Goal: Task Accomplishment & Management: Manage account settings

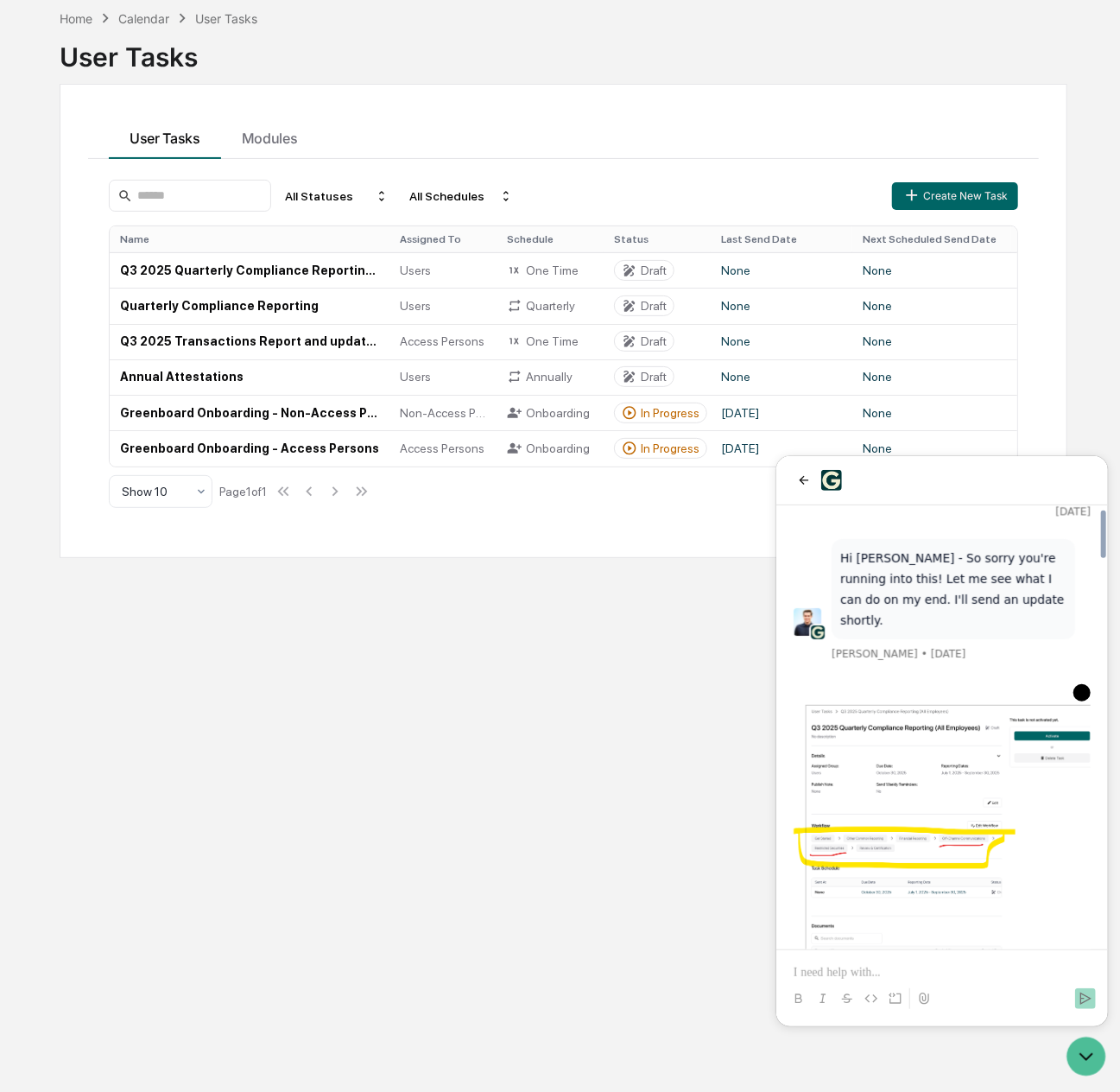
scroll to position [3496, 0]
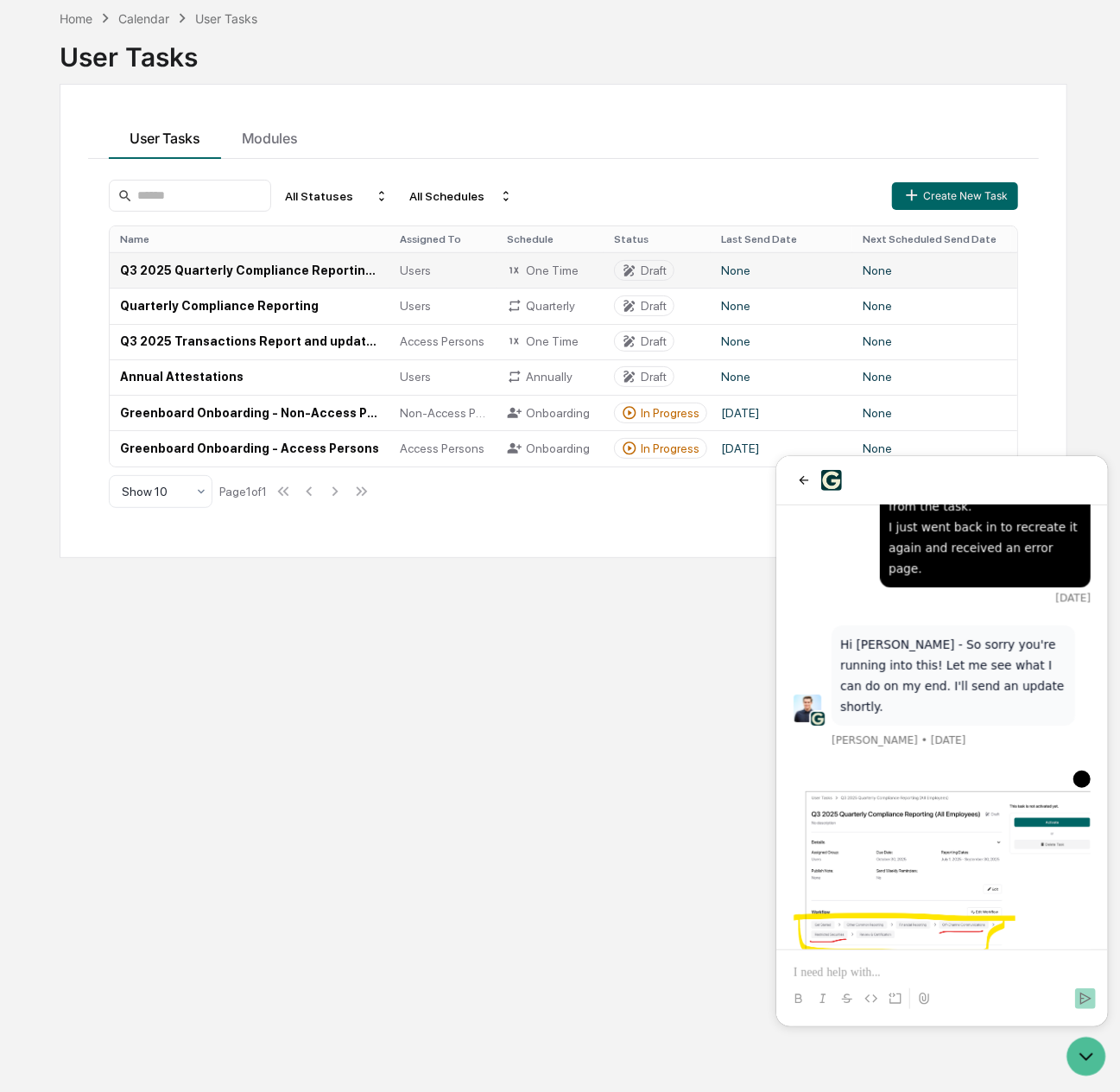
click at [290, 264] on td "Q3 2025 Quarterly Compliance Reporting (All Employees)" at bounding box center [250, 270] width 280 height 36
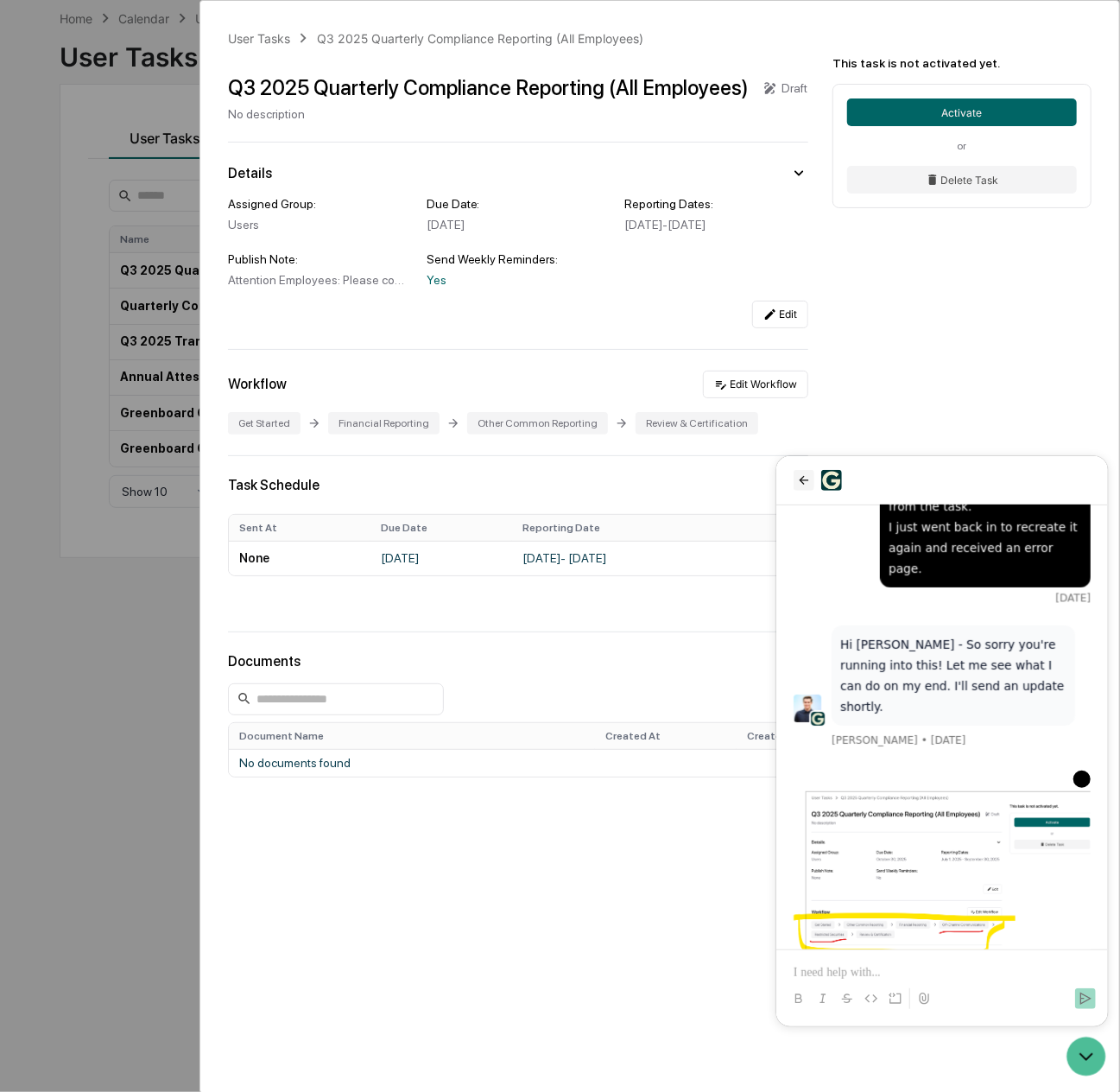
click at [807, 485] on icon "back" at bounding box center [803, 479] width 14 height 14
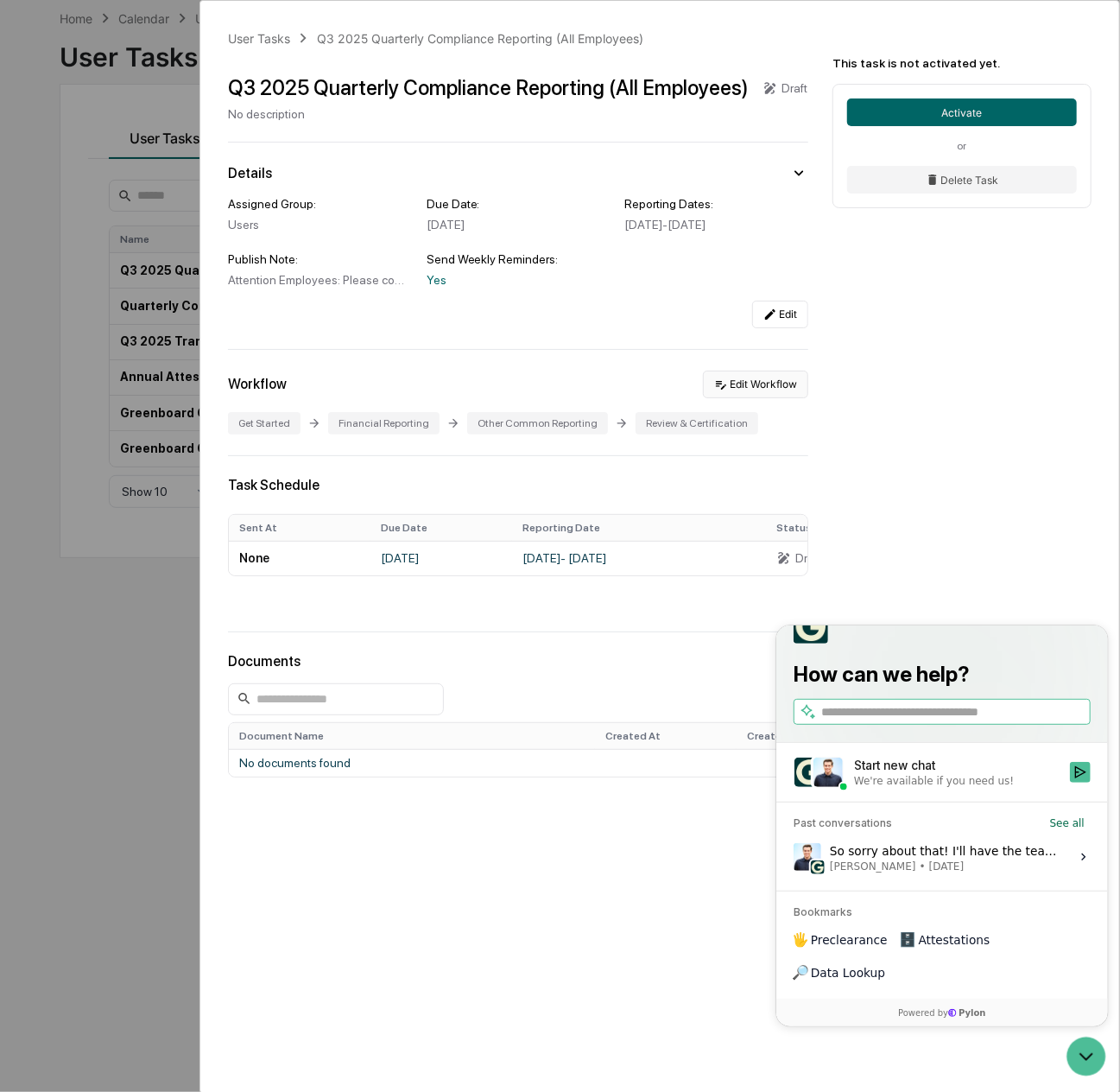
click at [767, 391] on button "Edit Workflow" at bounding box center [755, 385] width 106 height 28
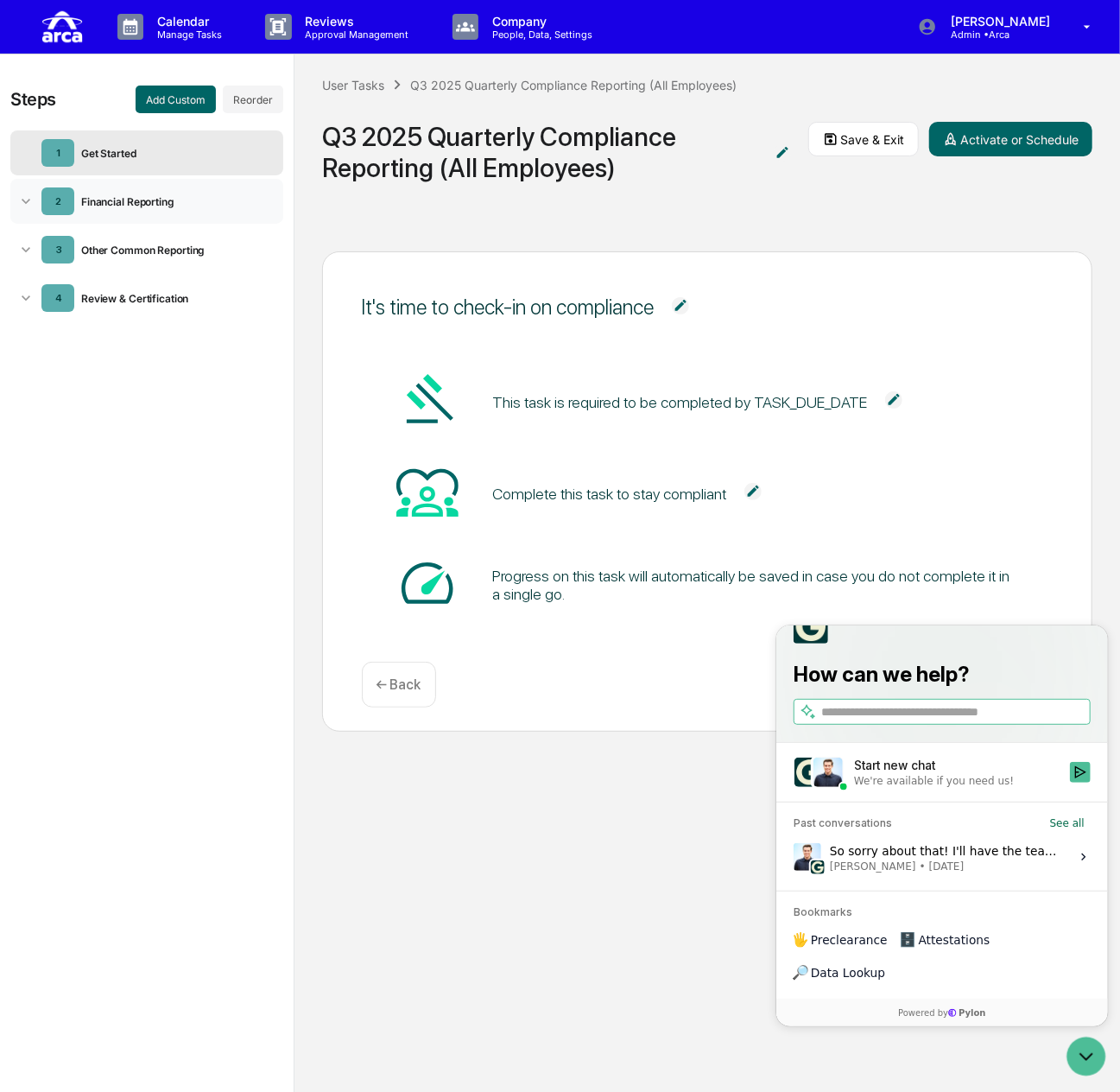
click at [171, 206] on div "2 Financial Reporting" at bounding box center [147, 201] width 273 height 45
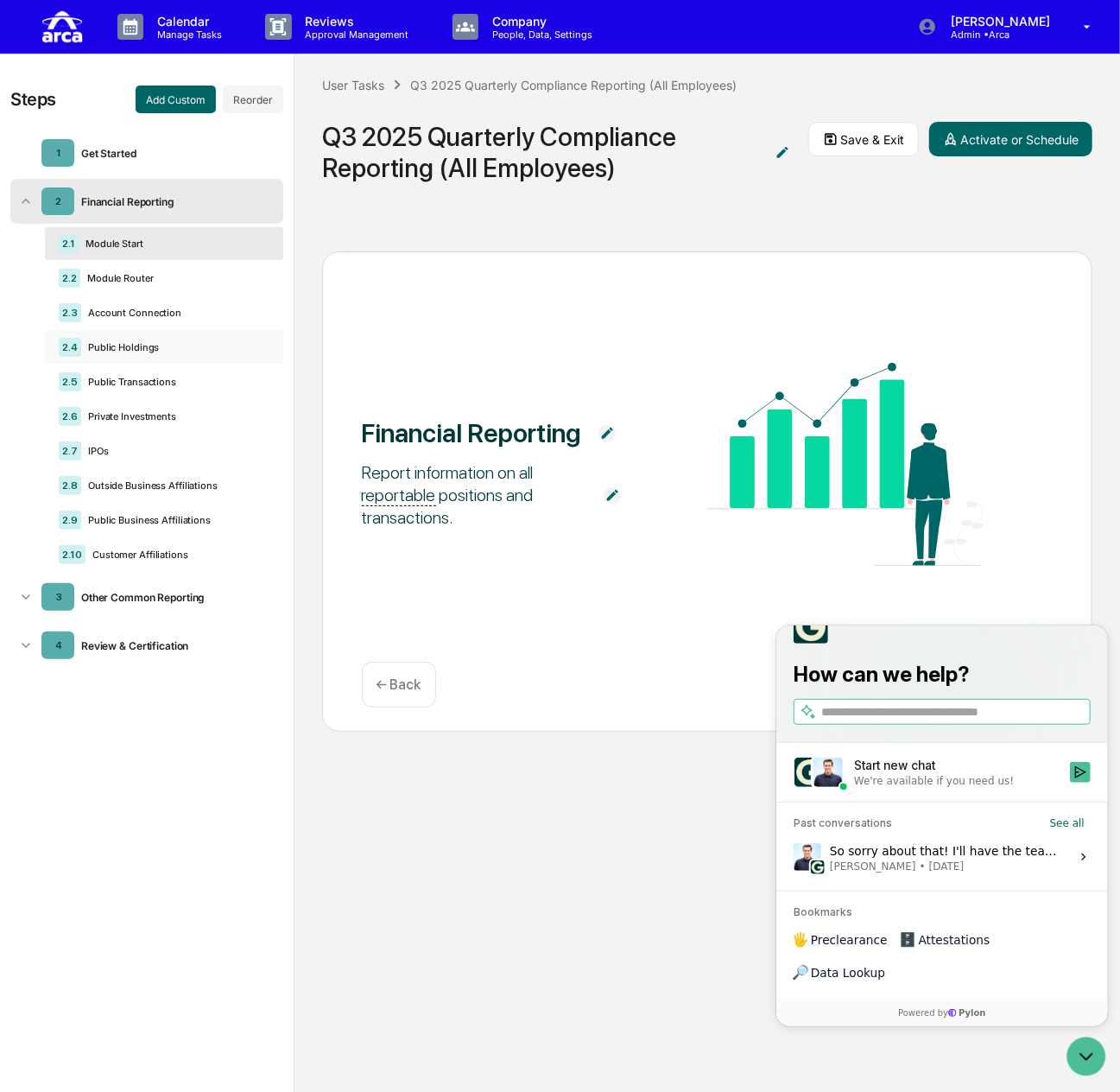
click at [270, 352] on icon at bounding box center [270, 352] width 0 height 0
click at [247, 368] on div "Delete" at bounding box center [240, 368] width 57 height 28
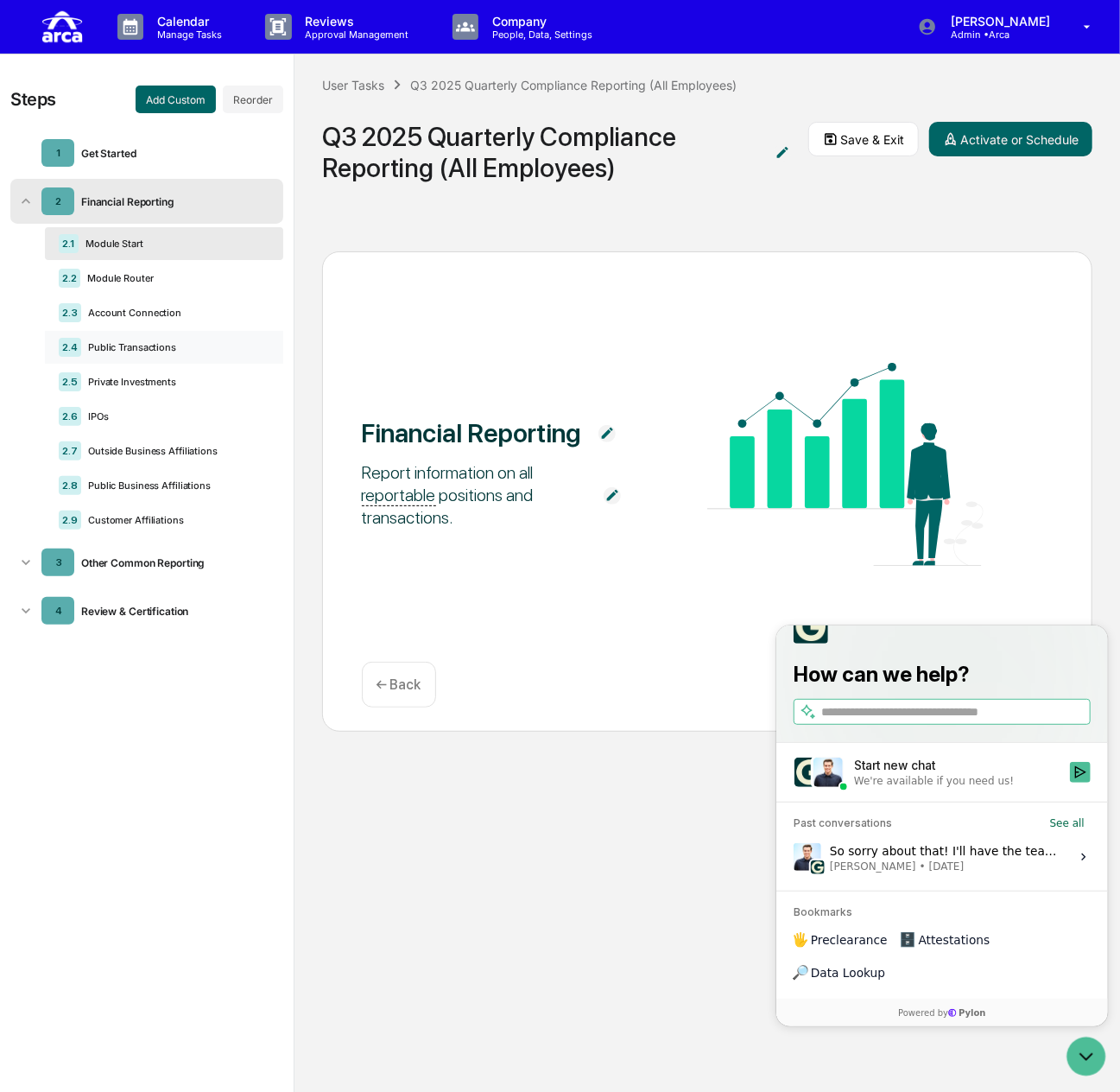
click at [270, 352] on icon at bounding box center [270, 352] width 0 height 0
click at [258, 369] on div "Delete" at bounding box center [240, 368] width 57 height 28
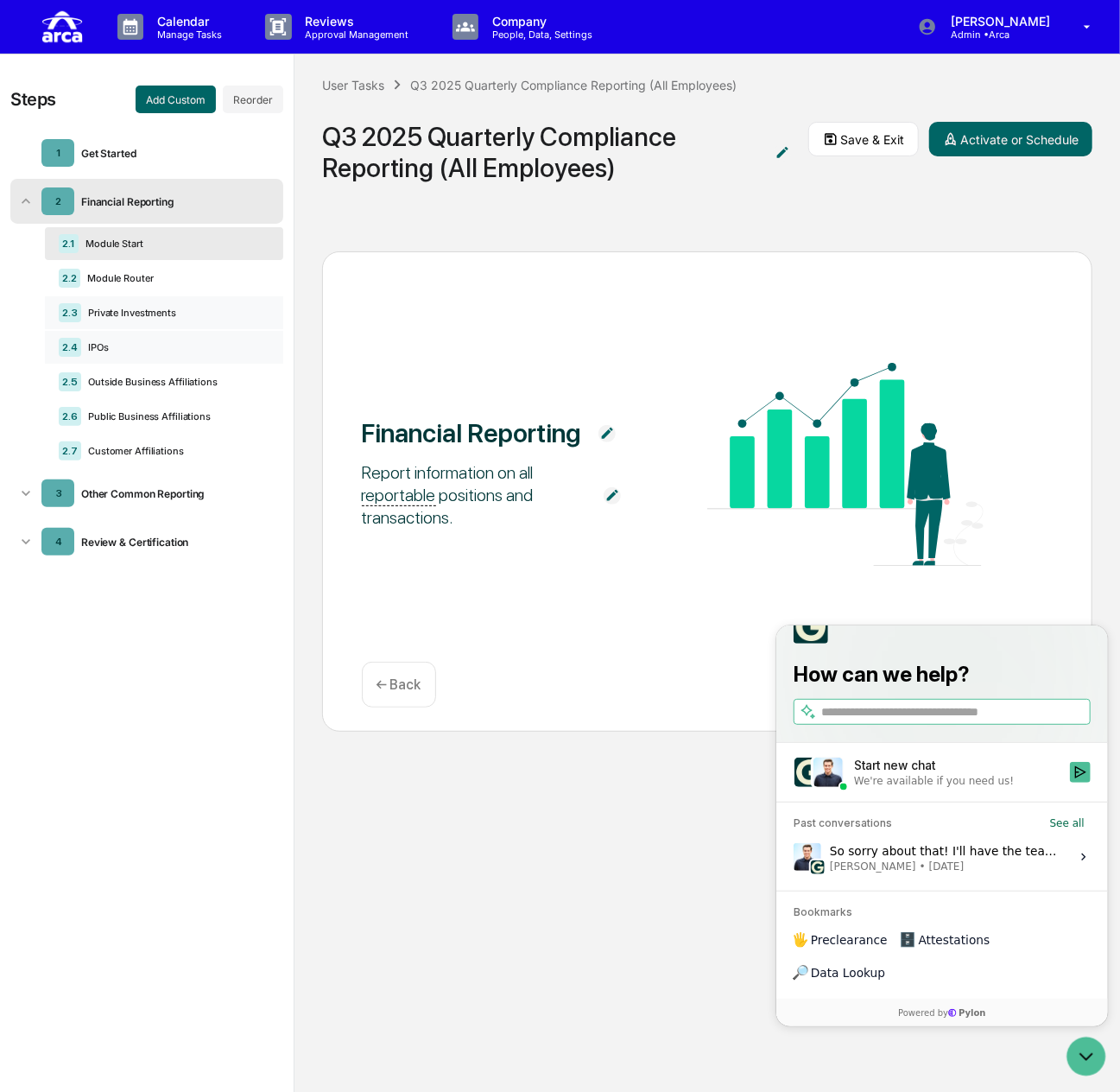
click at [270, 317] on icon at bounding box center [270, 317] width 0 height 0
click at [254, 334] on div "Delete" at bounding box center [240, 333] width 57 height 28
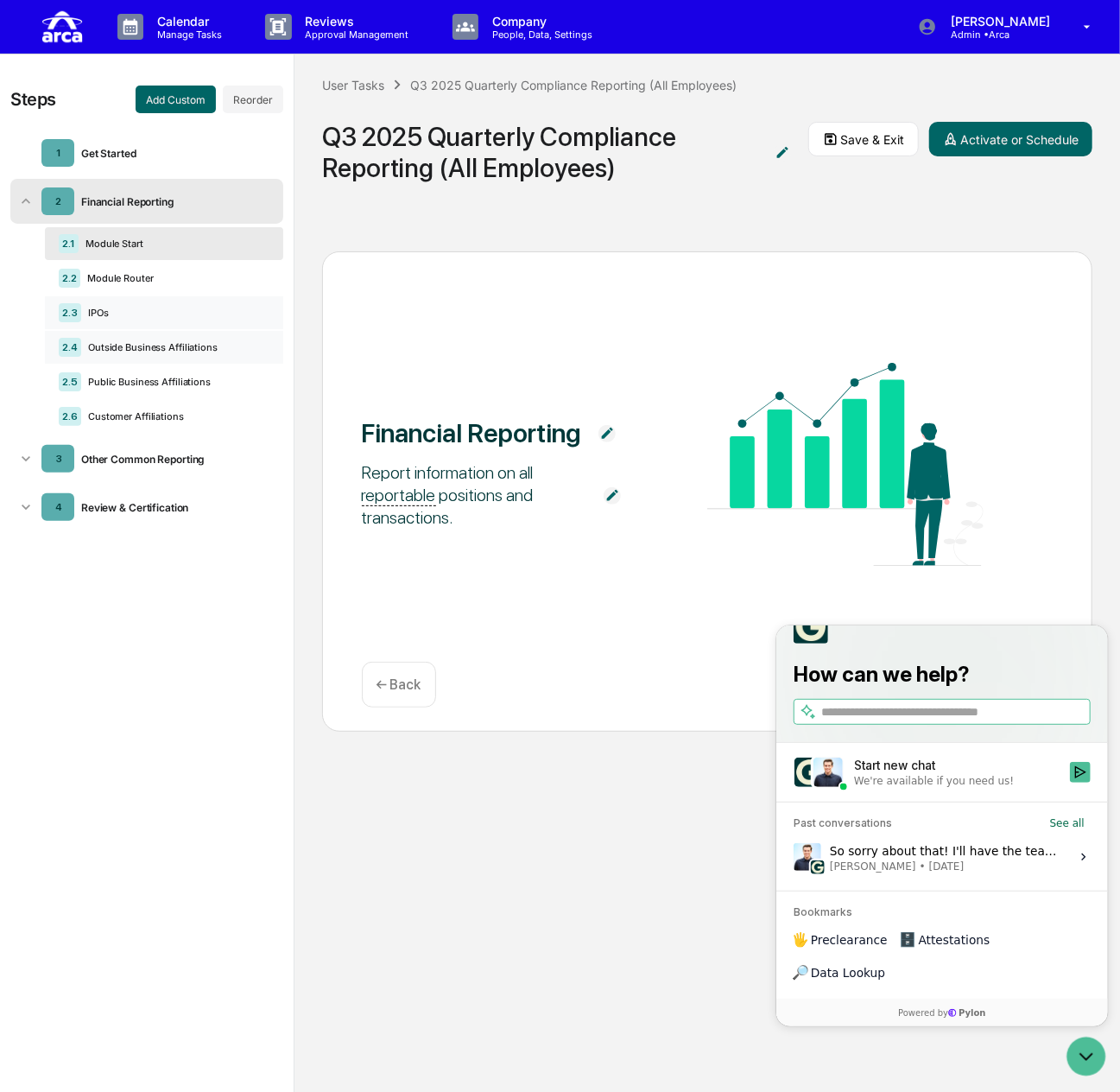
click at [270, 317] on icon at bounding box center [270, 317] width 0 height 0
click at [251, 332] on div "Delete" at bounding box center [240, 333] width 57 height 28
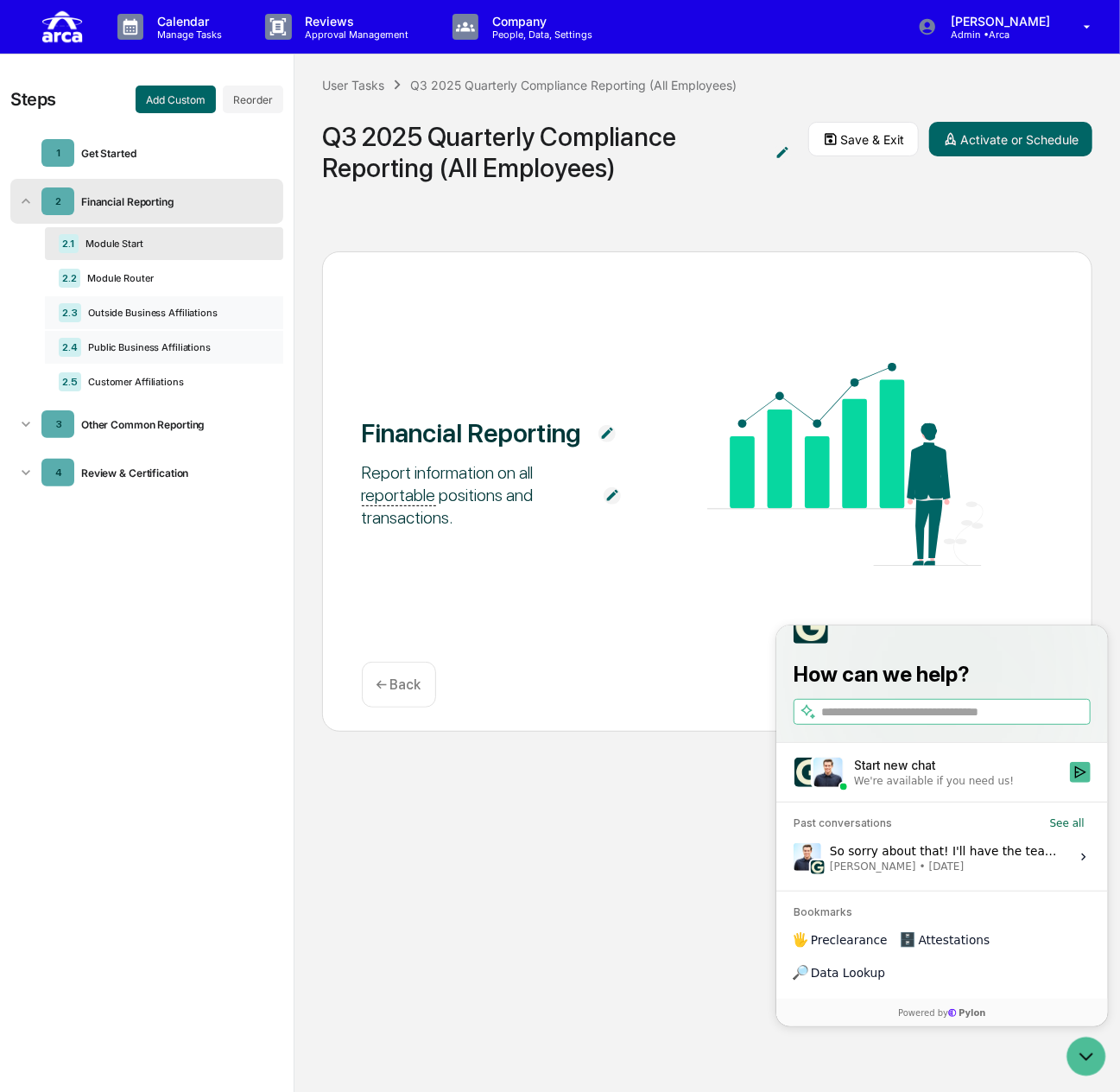
click at [278, 355] on icon at bounding box center [280, 362] width 3 height 14
click at [252, 369] on div "Delete" at bounding box center [240, 368] width 57 height 28
click at [270, 352] on icon at bounding box center [270, 352] width 0 height 0
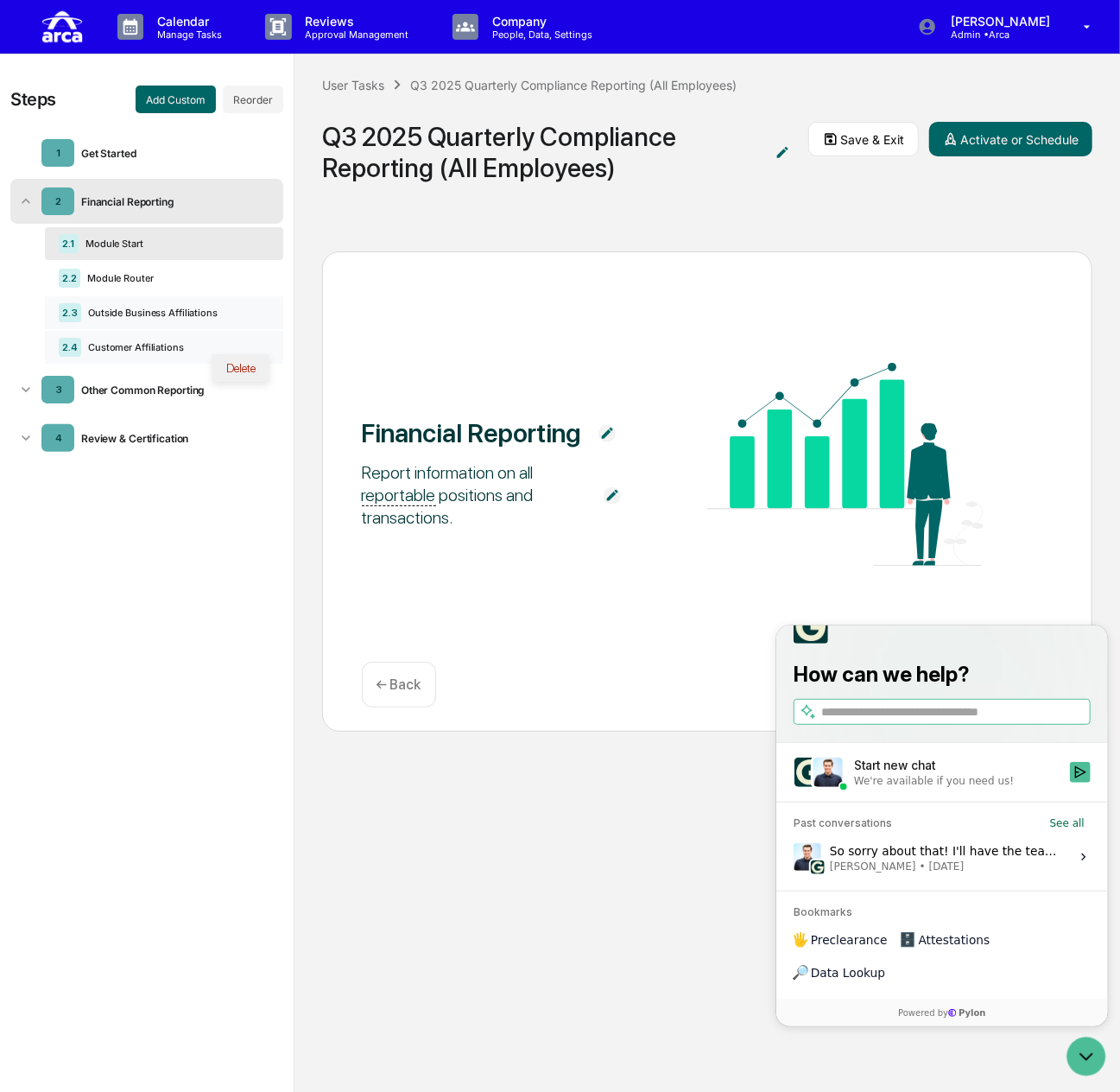
click at [261, 366] on div "Delete" at bounding box center [240, 368] width 57 height 28
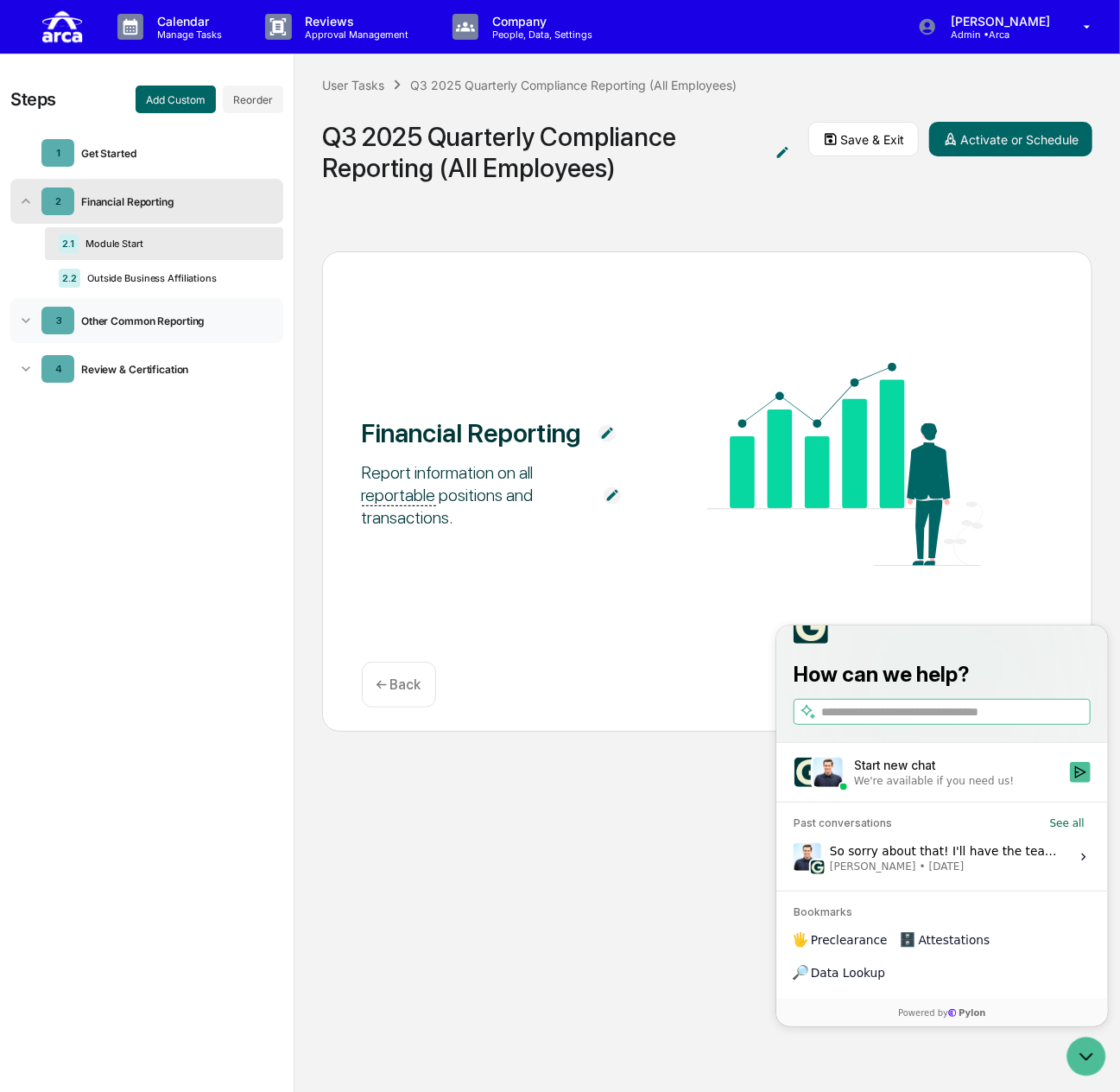
click at [173, 317] on div "Other Common Reporting" at bounding box center [172, 320] width 196 height 13
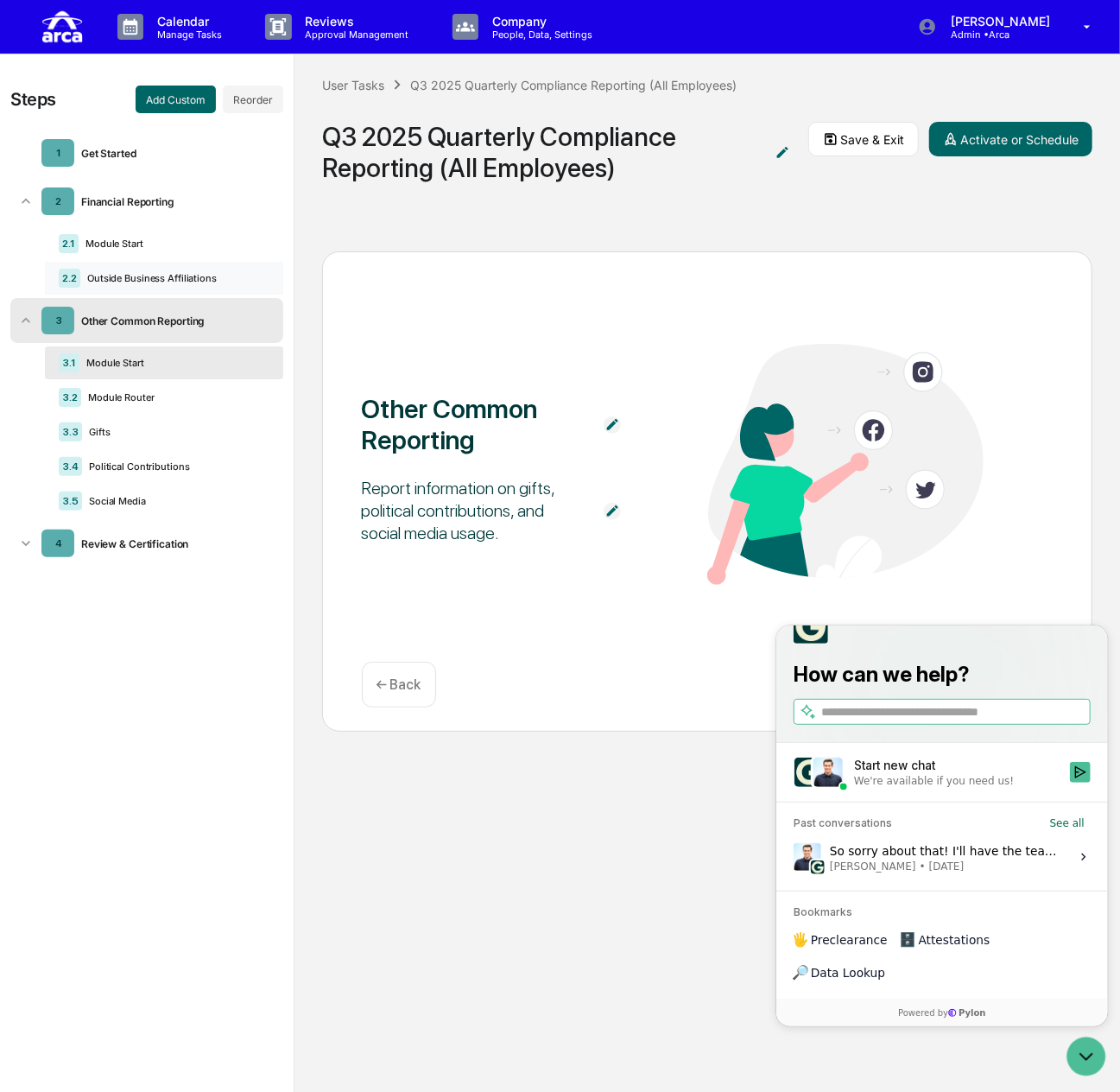
click at [178, 278] on div "Outside Business Affiliations" at bounding box center [171, 278] width 182 height 12
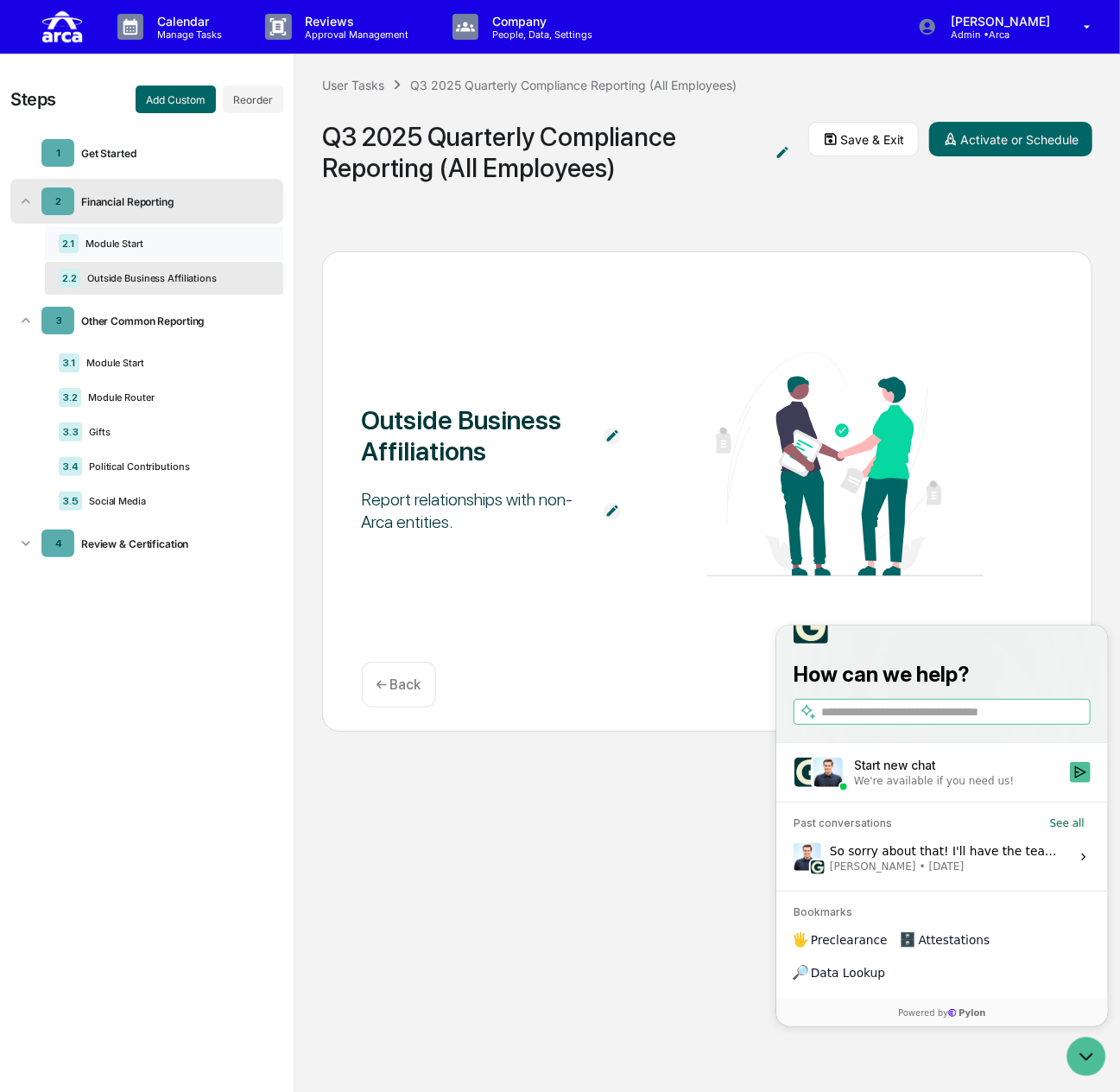
click at [193, 239] on div "Module Start" at bounding box center [170, 244] width 184 height 12
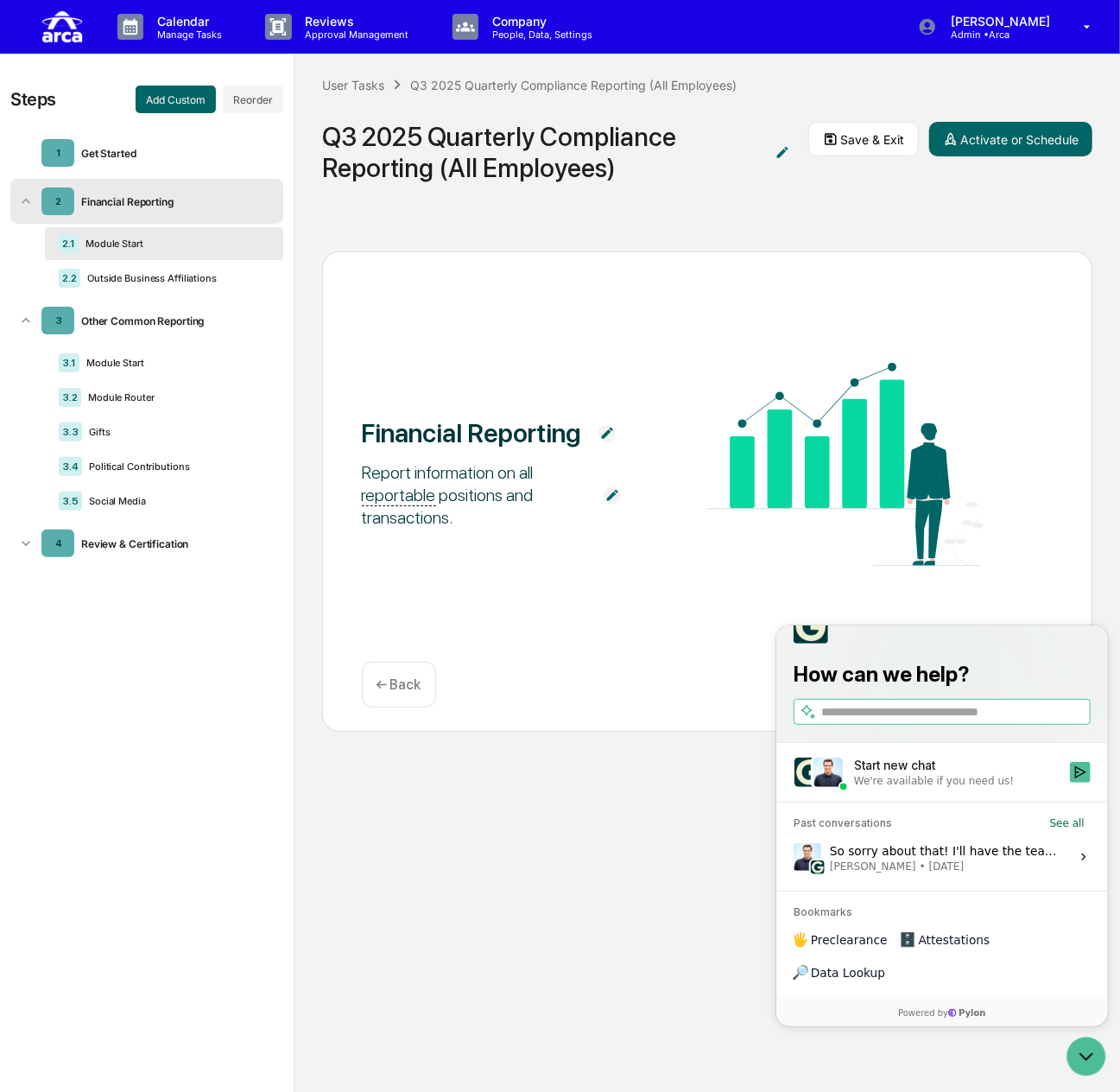
click at [926, 872] on div "So sorry about that! I'll have the team look into why this is happening. Jack R…" at bounding box center [944, 856] width 230 height 33
click at [793, 857] on button "View issue" at bounding box center [792, 856] width 1 height 1
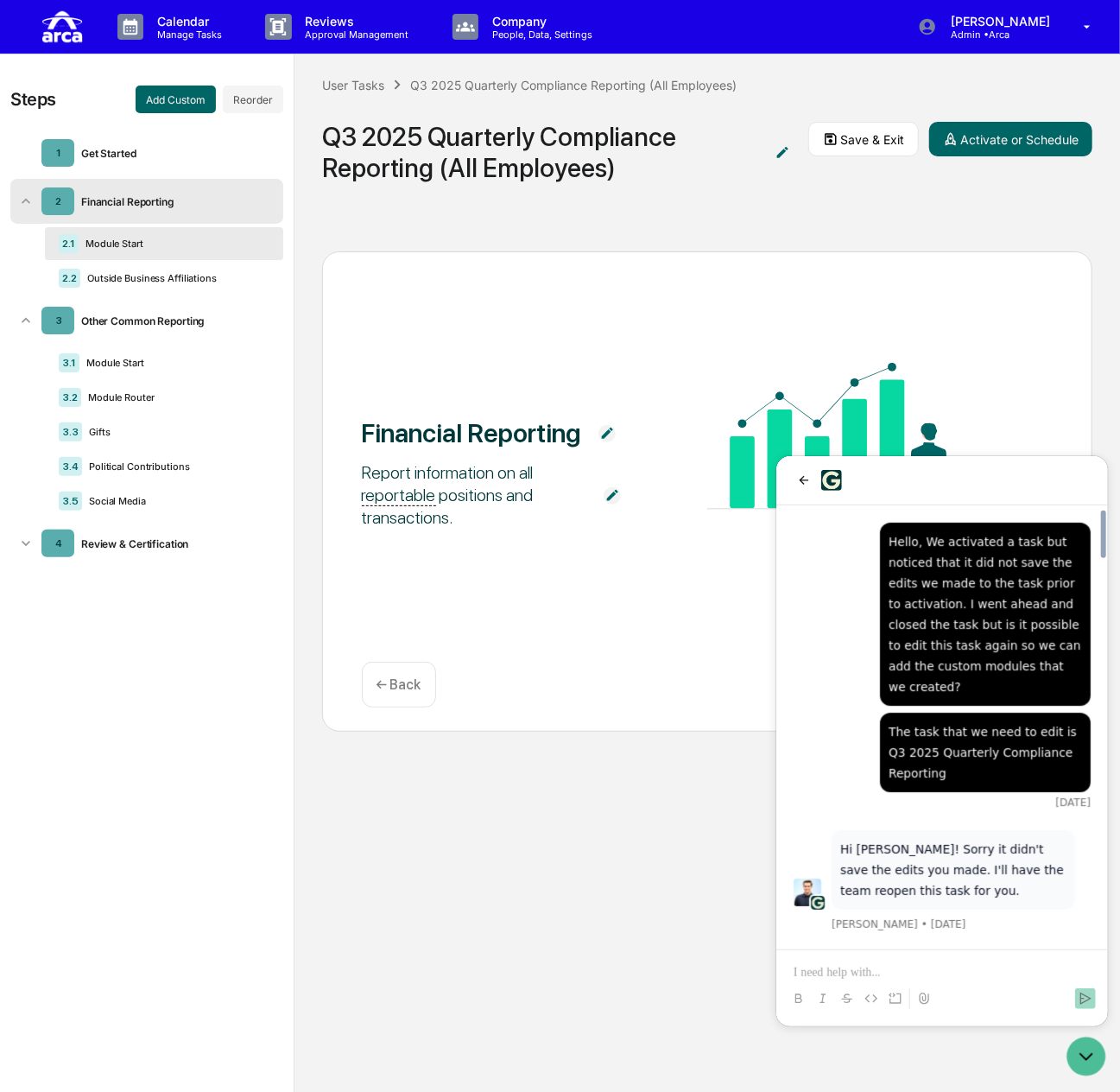
scroll to position [3582, 0]
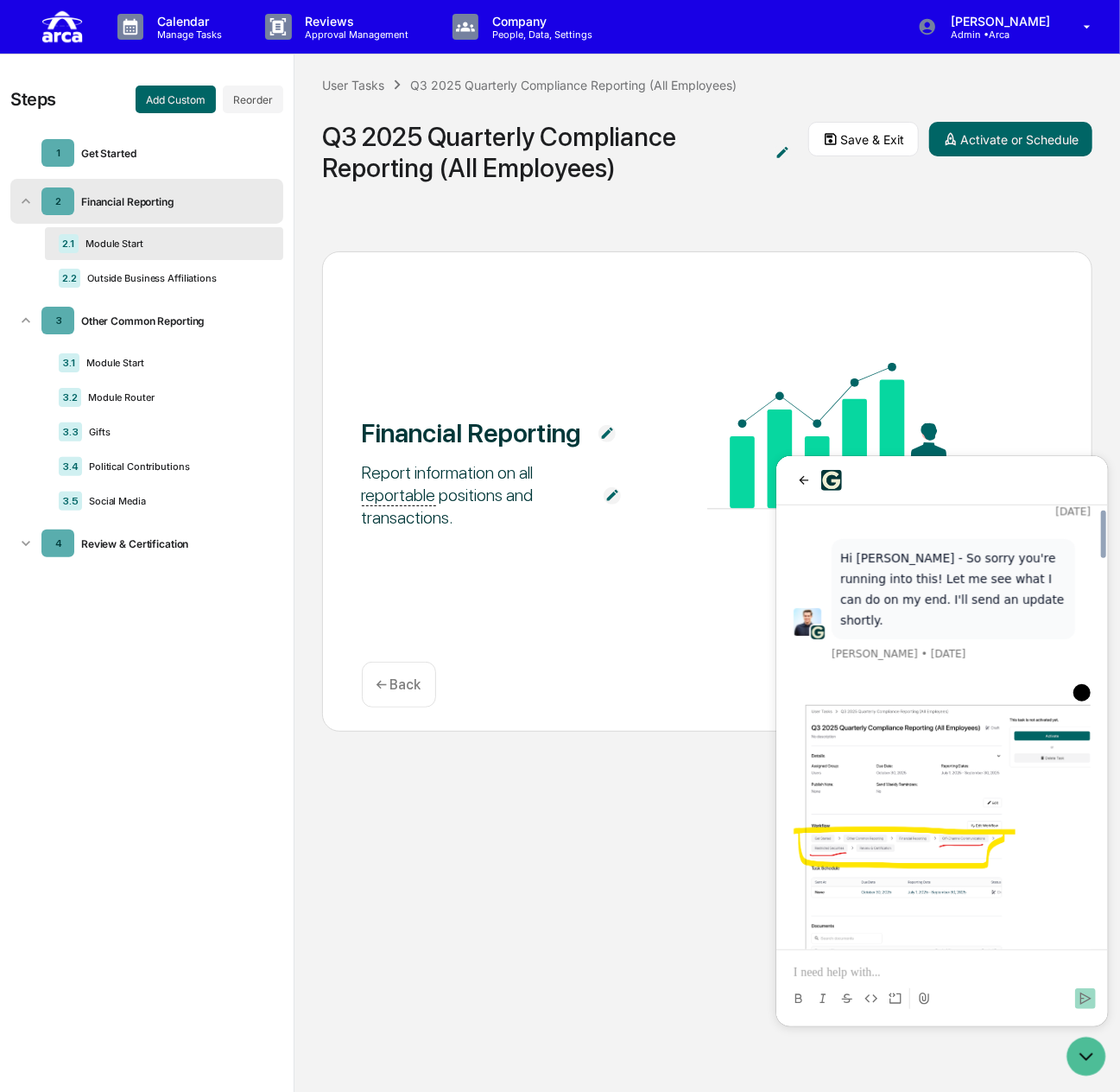
click at [907, 972] on p at bounding box center [941, 972] width 297 height 17
click at [1088, 997] on icon "Send" at bounding box center [1085, 998] width 11 height 12
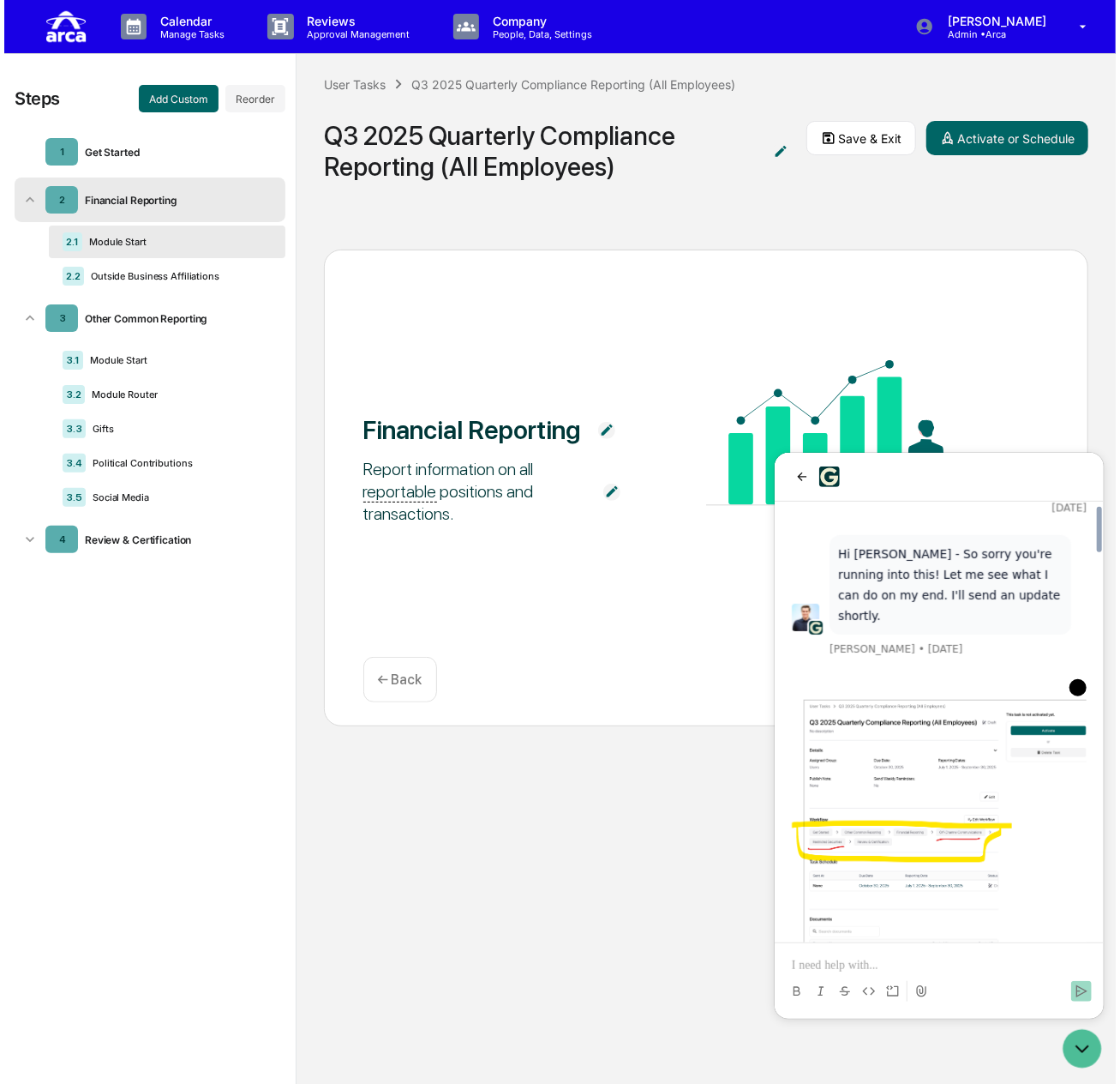
scroll to position [3714, 0]
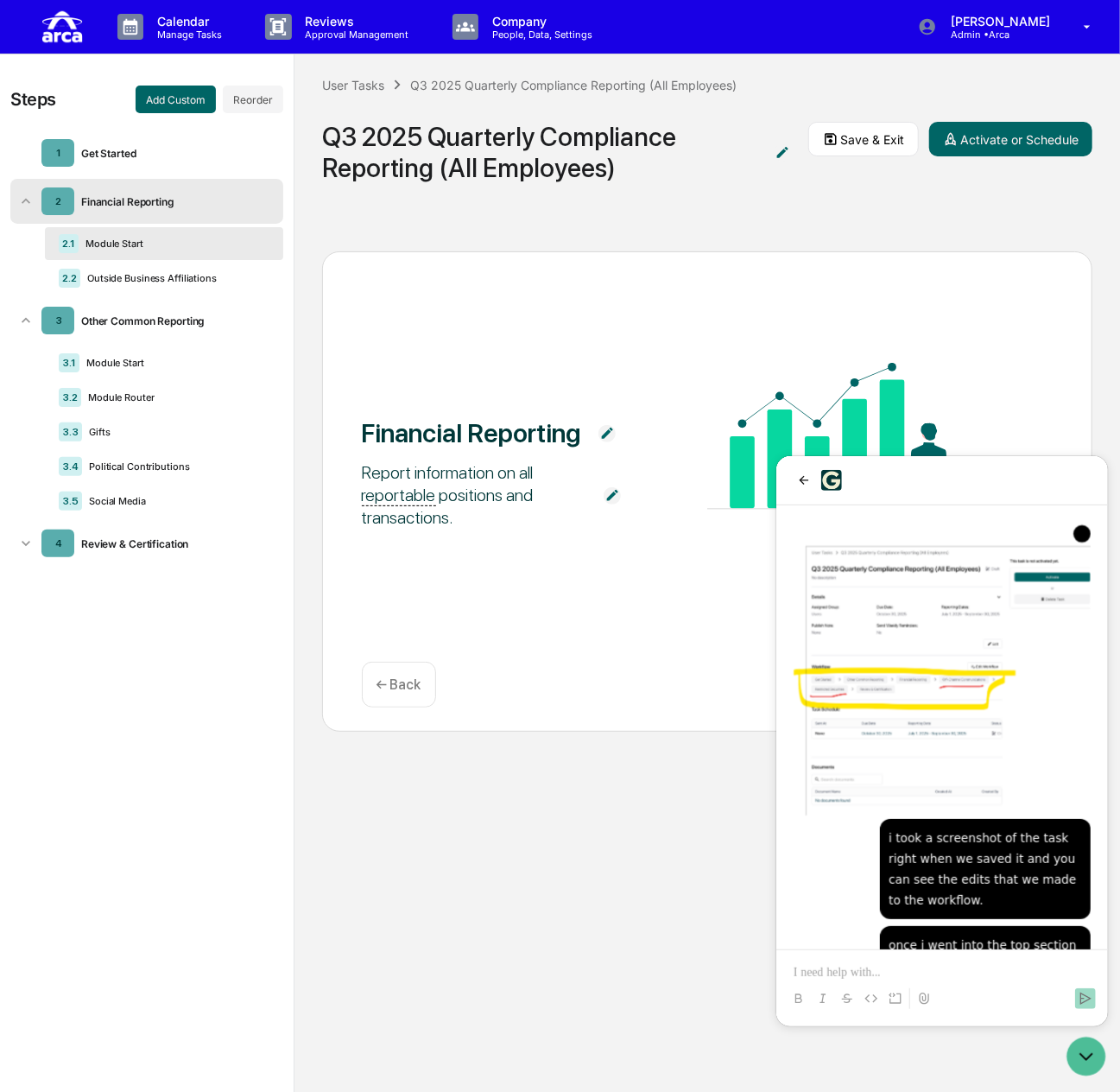
click at [512, 694] on div "Continue ← Back" at bounding box center [708, 684] width 692 height 45
click at [224, 401] on div "Module Router" at bounding box center [172, 397] width 182 height 12
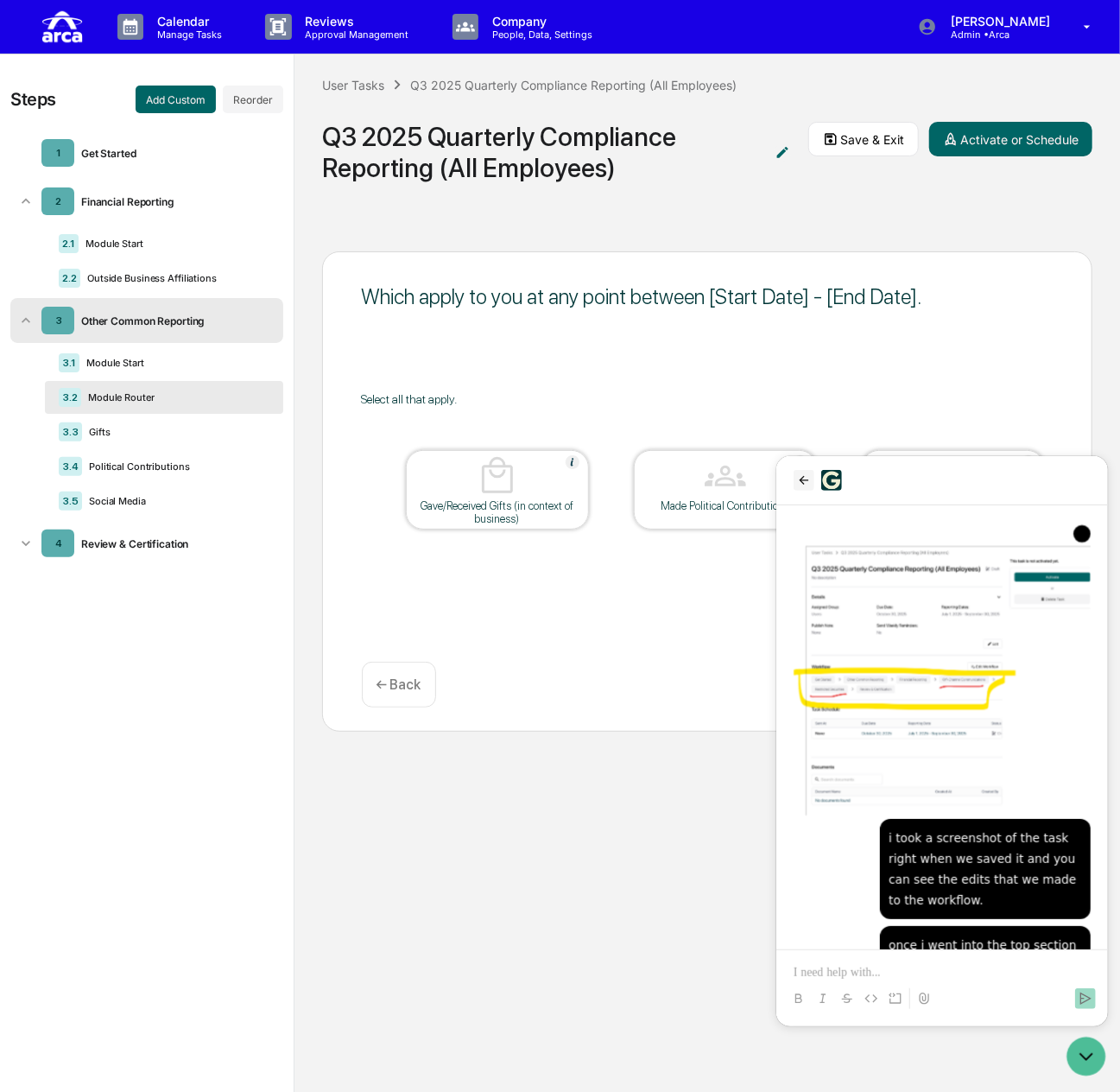
click at [794, 477] on button "back" at bounding box center [803, 479] width 21 height 21
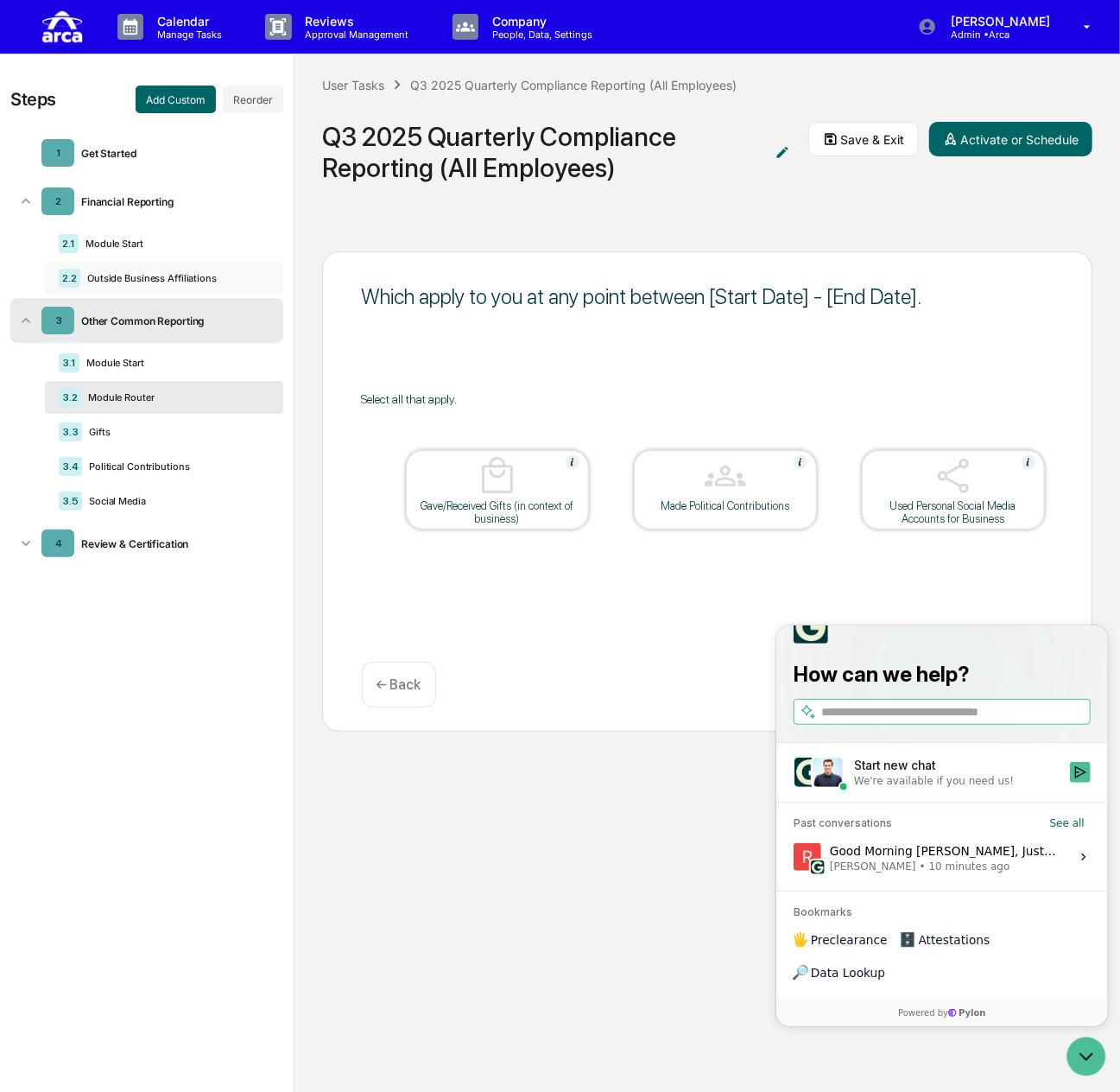
click at [168, 277] on div "Outside Business Affiliations" at bounding box center [171, 278] width 182 height 12
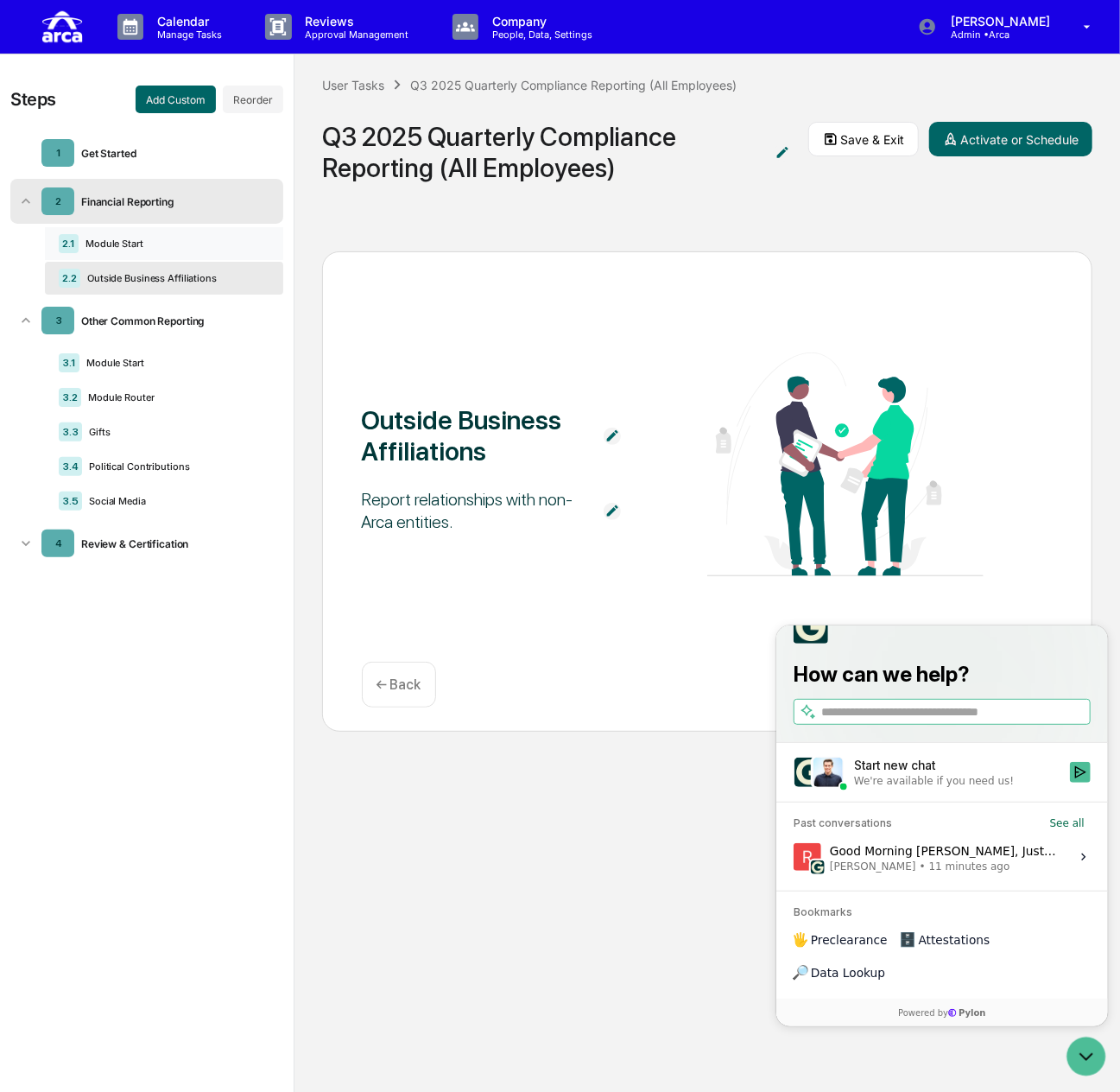
click at [209, 237] on div "Module Start" at bounding box center [170, 244] width 184 height 12
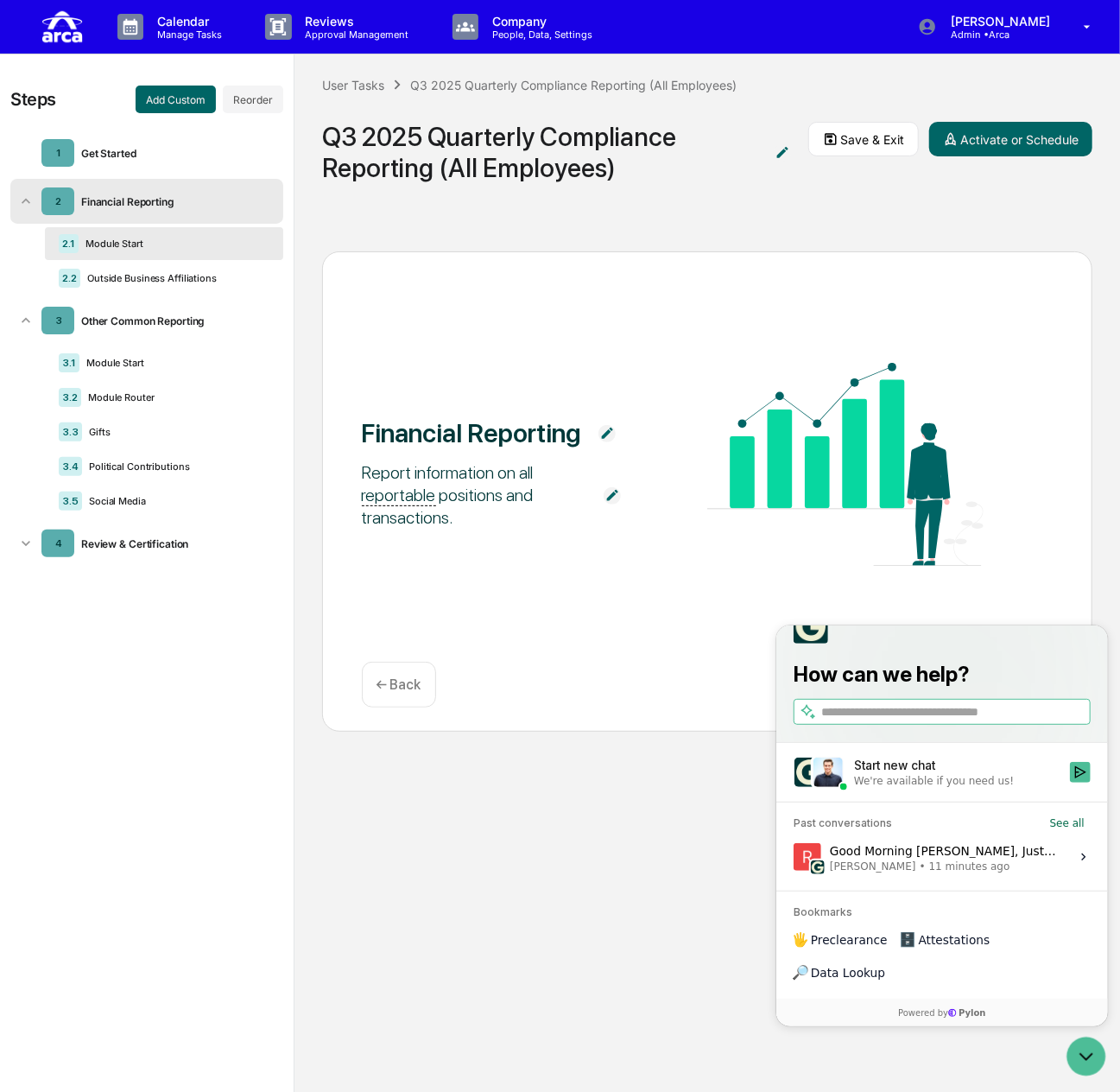
click at [605, 429] on img at bounding box center [608, 434] width 17 height 17
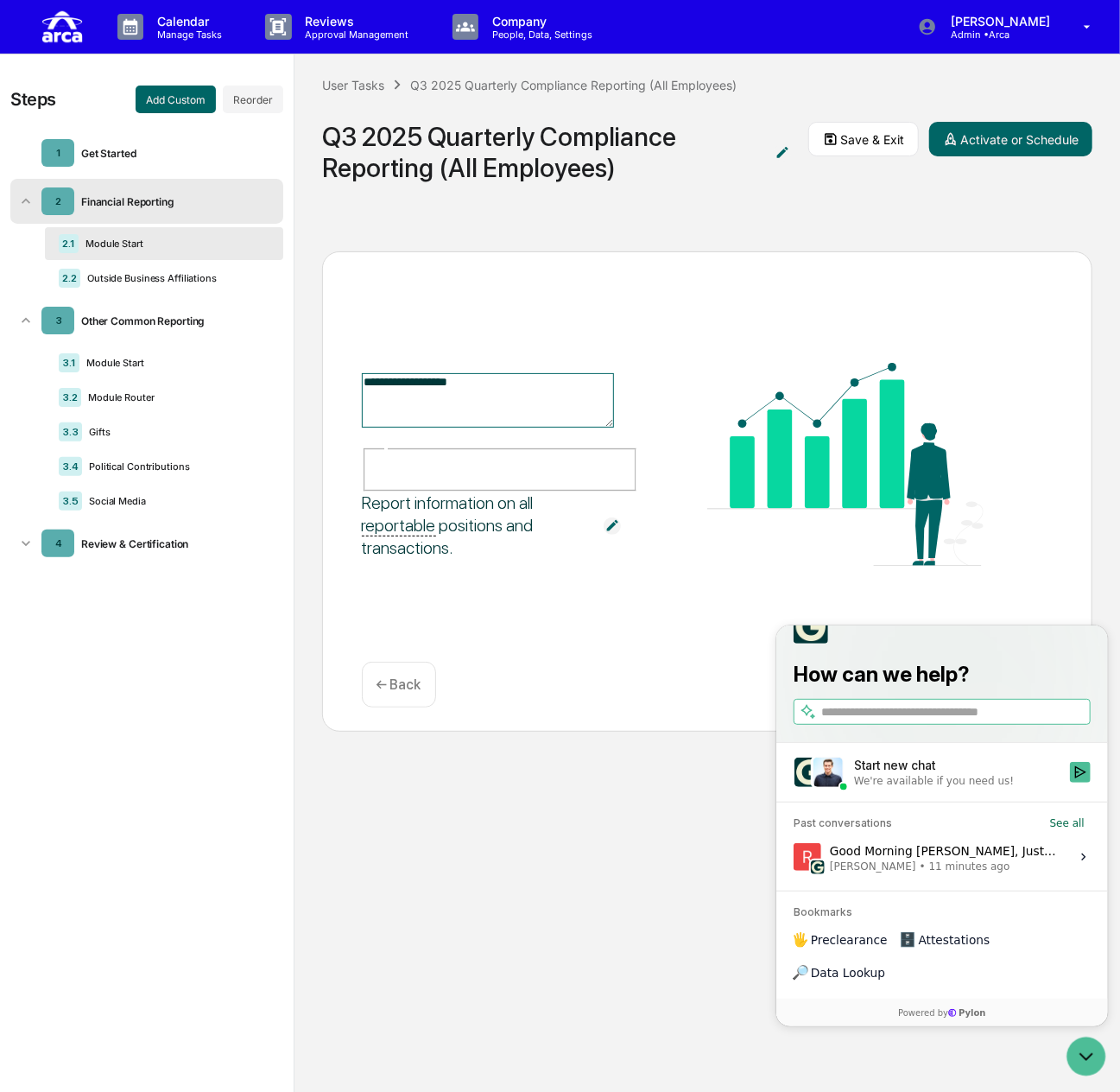
click at [510, 415] on textarea "**********" at bounding box center [489, 400] width 253 height 54
type textarea "**********"
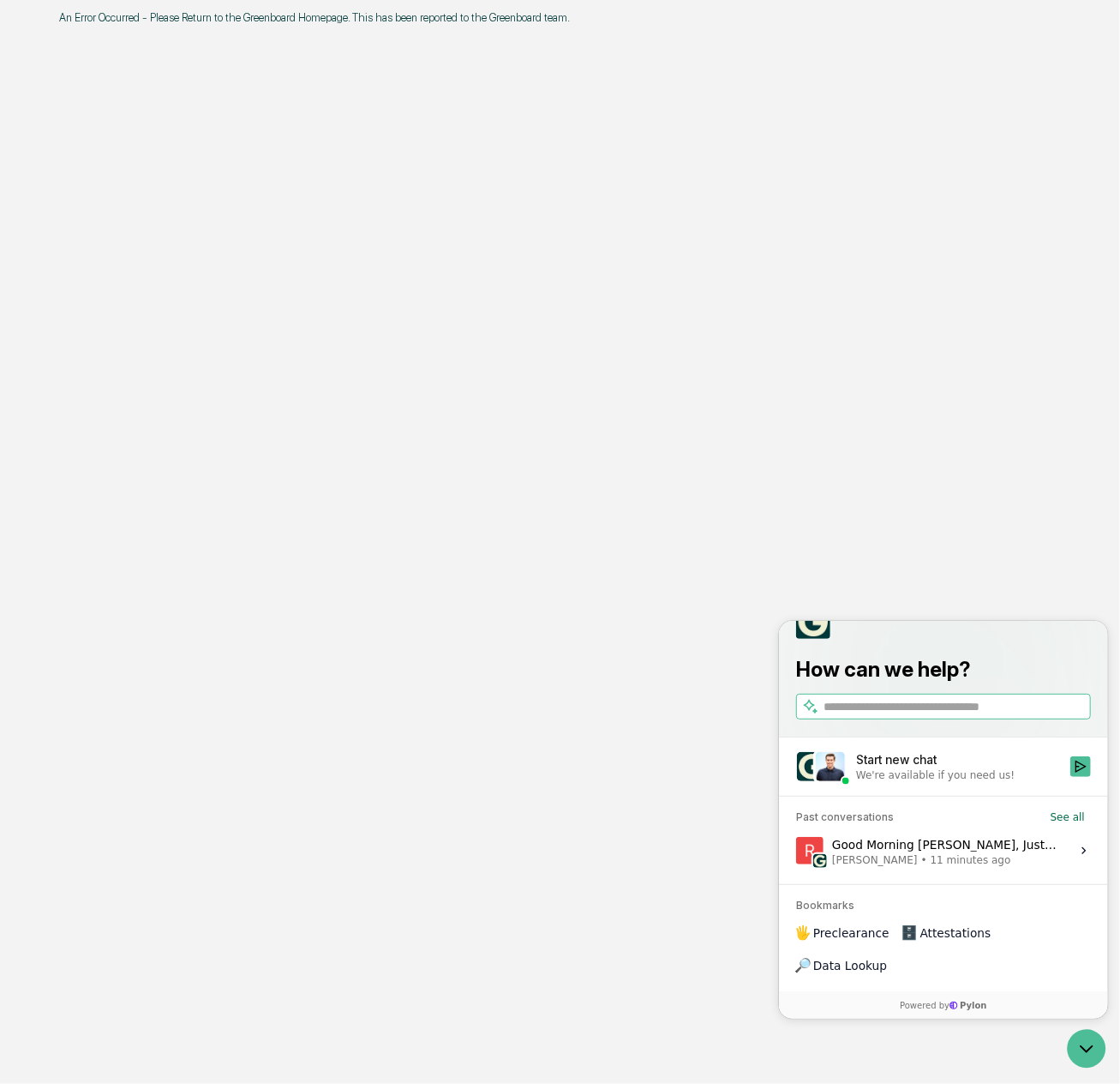
click at [389, 92] on div "An Error Occurred - Please Return to the Greenboard Homepage. This has been rep…" at bounding box center [563, 542] width 1059 height 1084
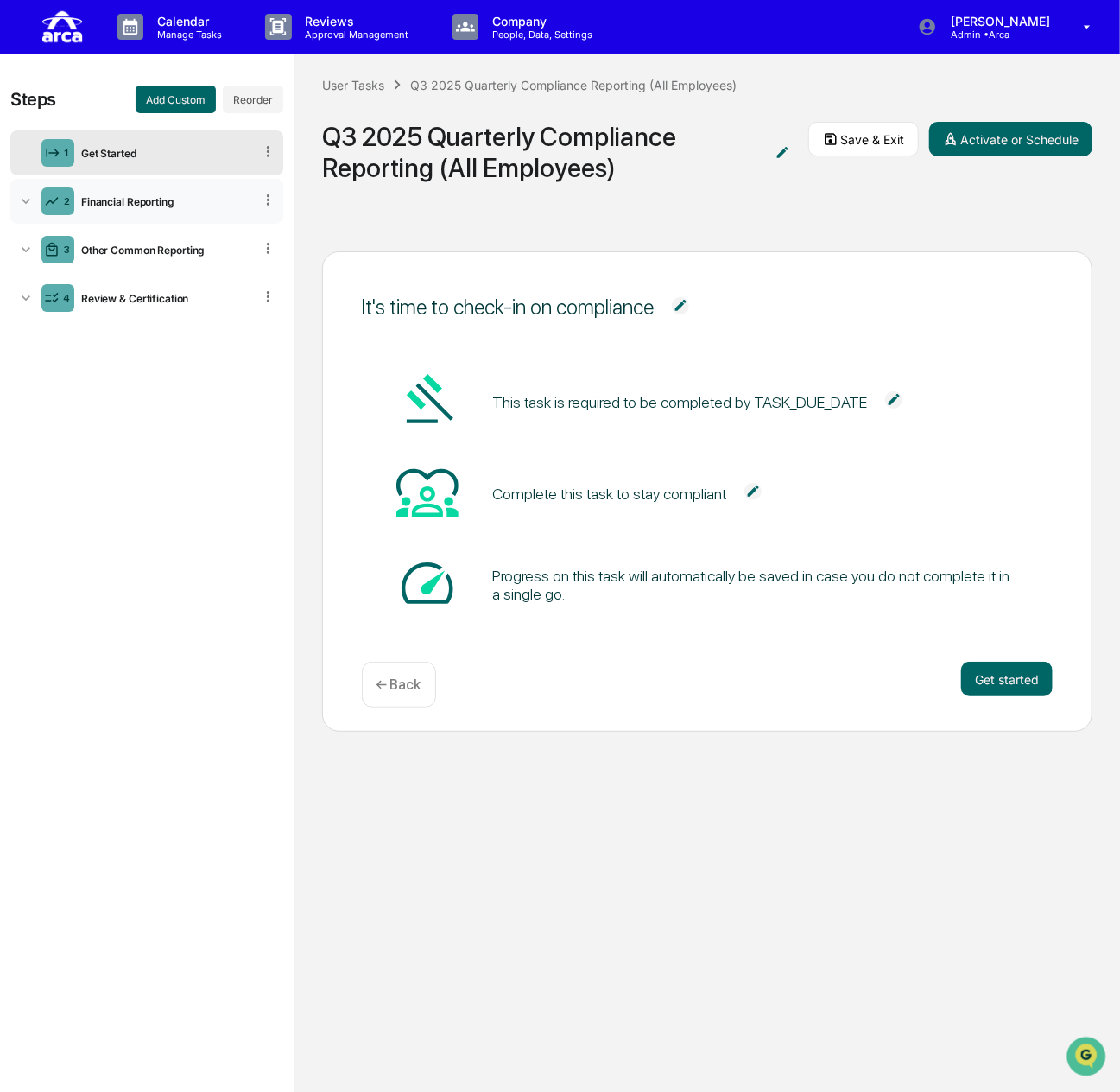
click at [149, 197] on div "Financial Reporting" at bounding box center [163, 202] width 179 height 13
click at [1083, 1051] on img "Open customer support" at bounding box center [1085, 1055] width 43 height 35
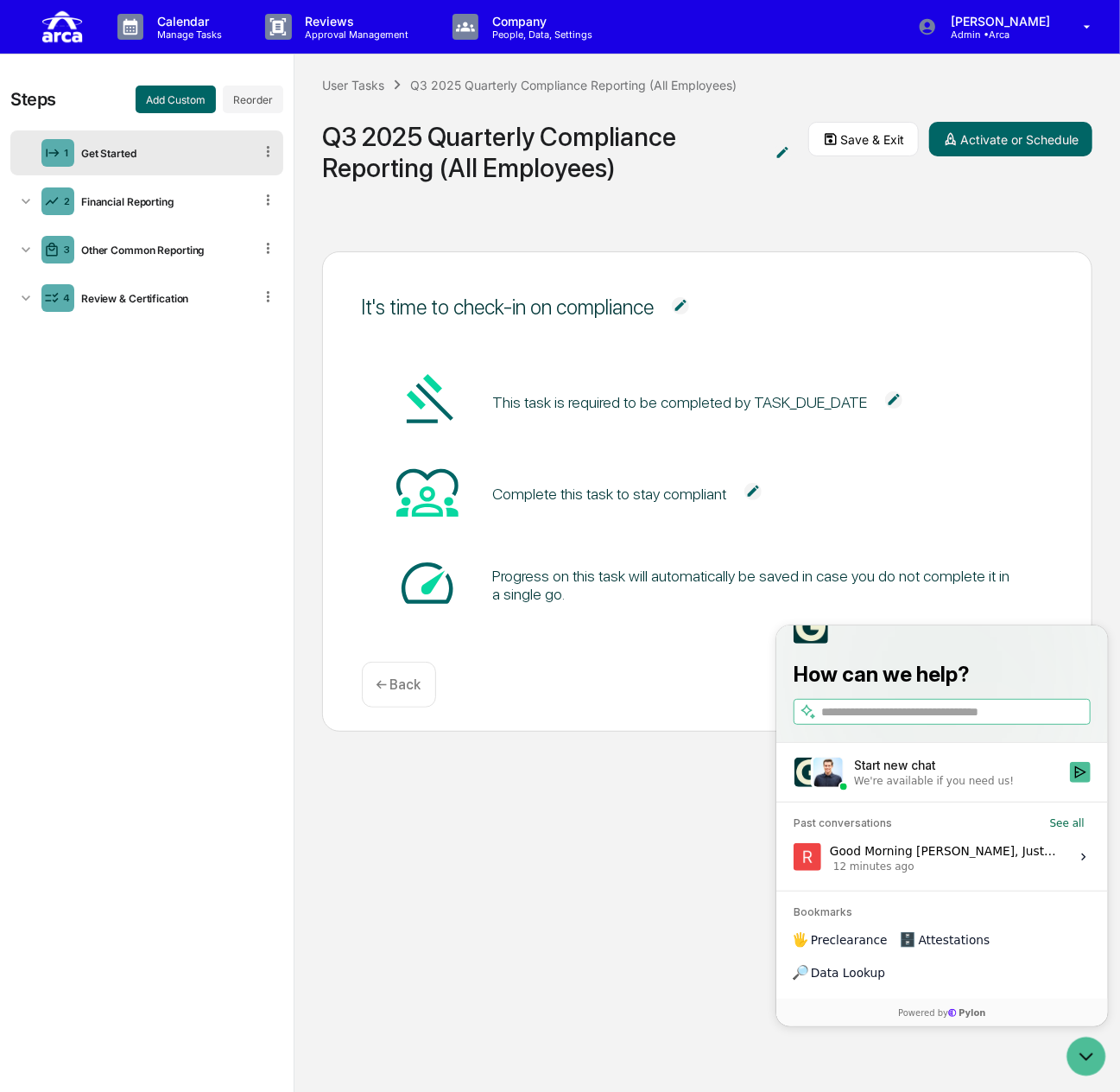
click at [926, 786] on div "We're available if you need us!" at bounding box center [933, 780] width 160 height 14
click at [1069, 782] on button "Start new chat We're available if you need us!" at bounding box center [1080, 772] width 21 height 21
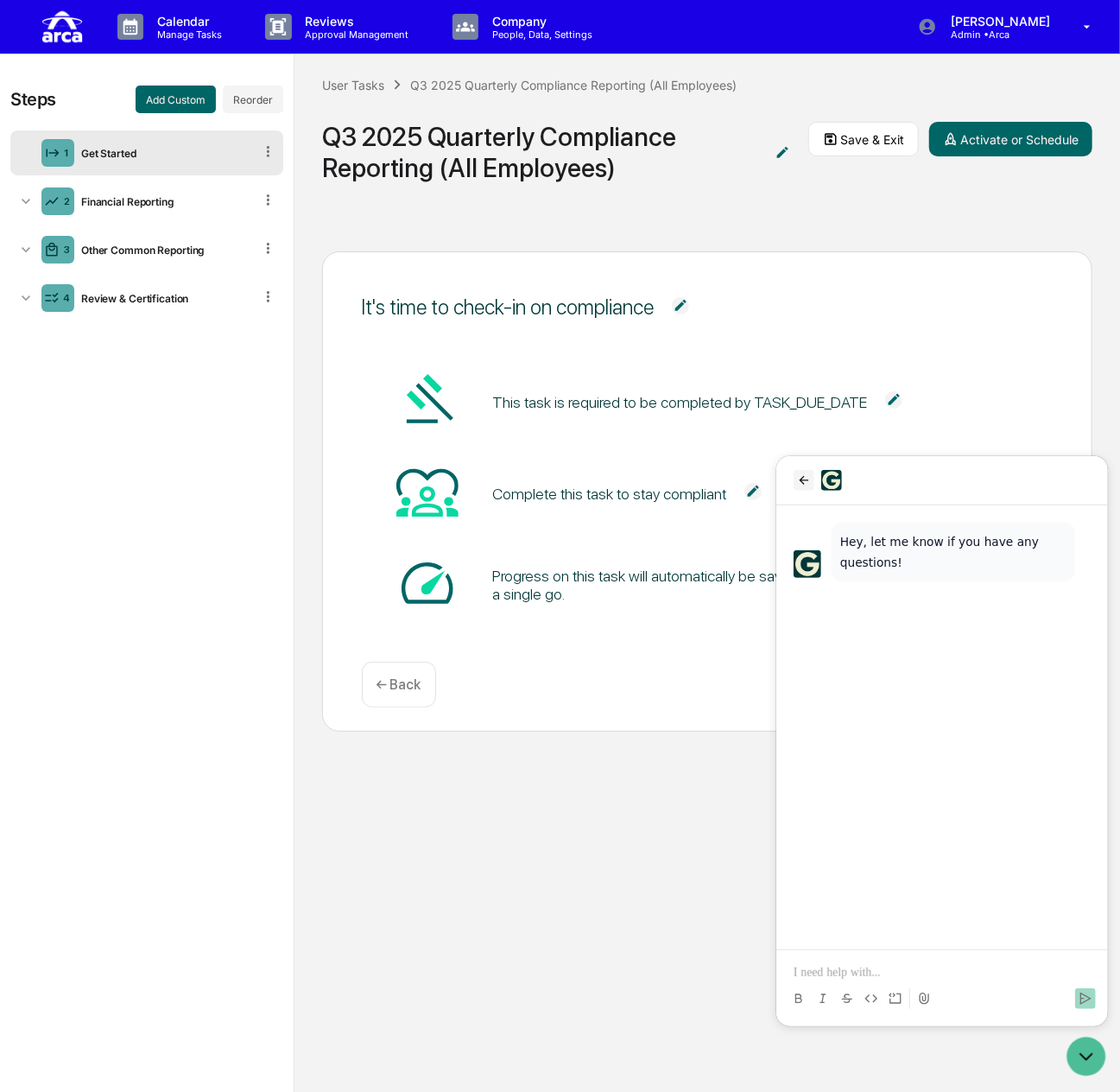
click at [796, 482] on icon "back" at bounding box center [803, 479] width 14 height 14
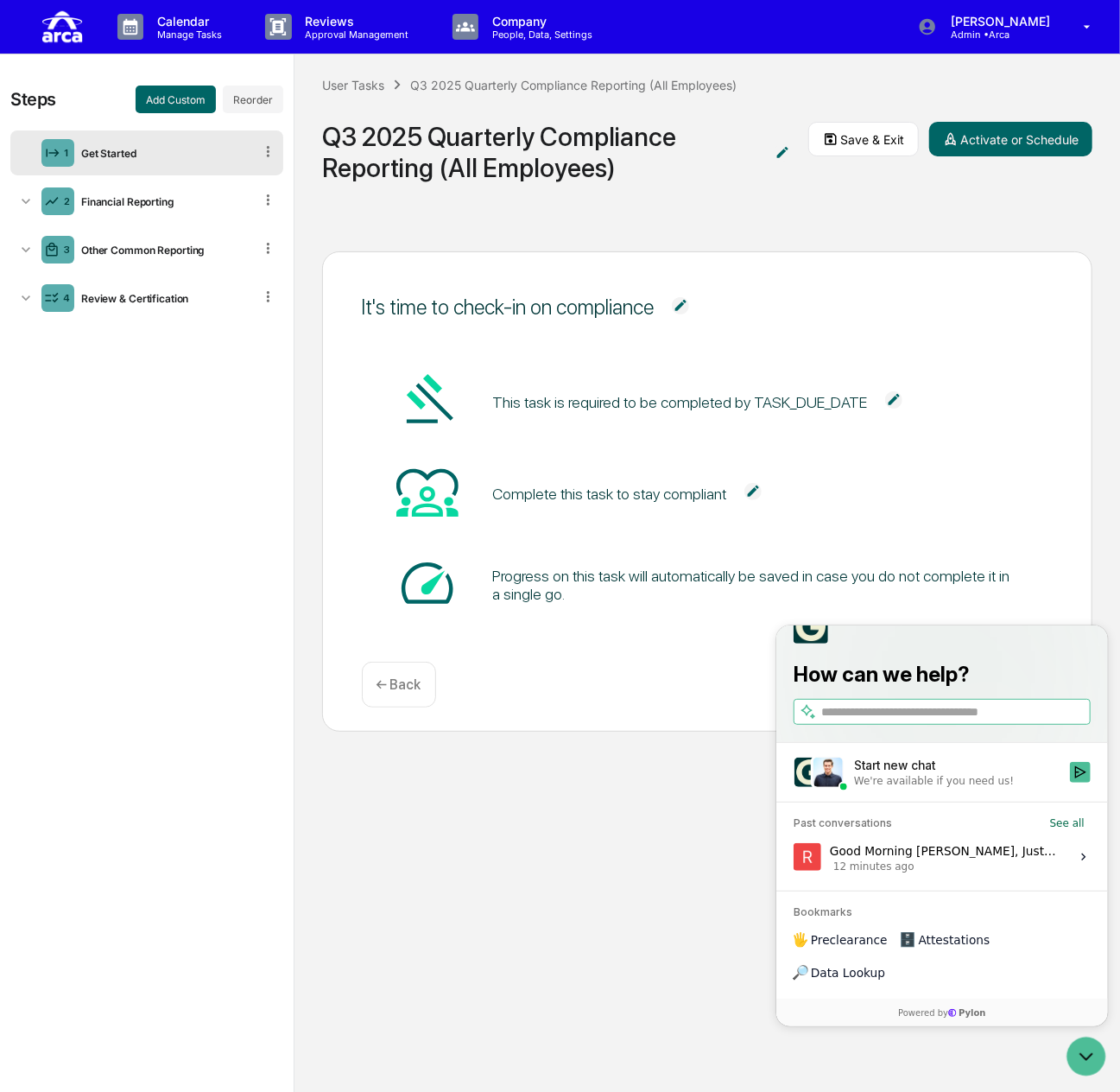
click at [923, 872] on div "Good Morning Jack, Just wanted to follow up on Fridays messages. Do we know wha…" at bounding box center [944, 856] width 230 height 33
click at [793, 857] on button "View issue" at bounding box center [792, 856] width 1 height 1
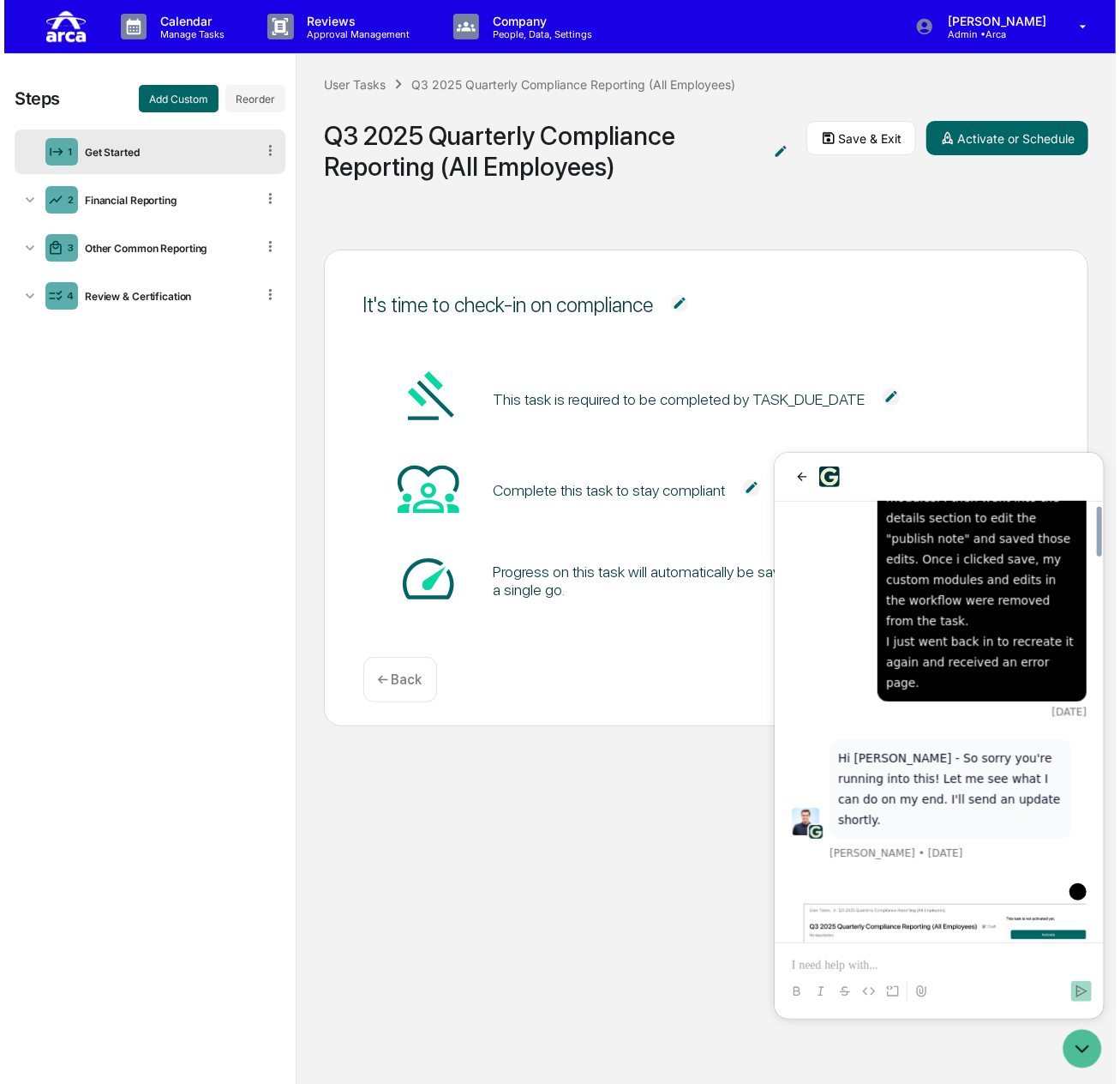
scroll to position [3714, 0]
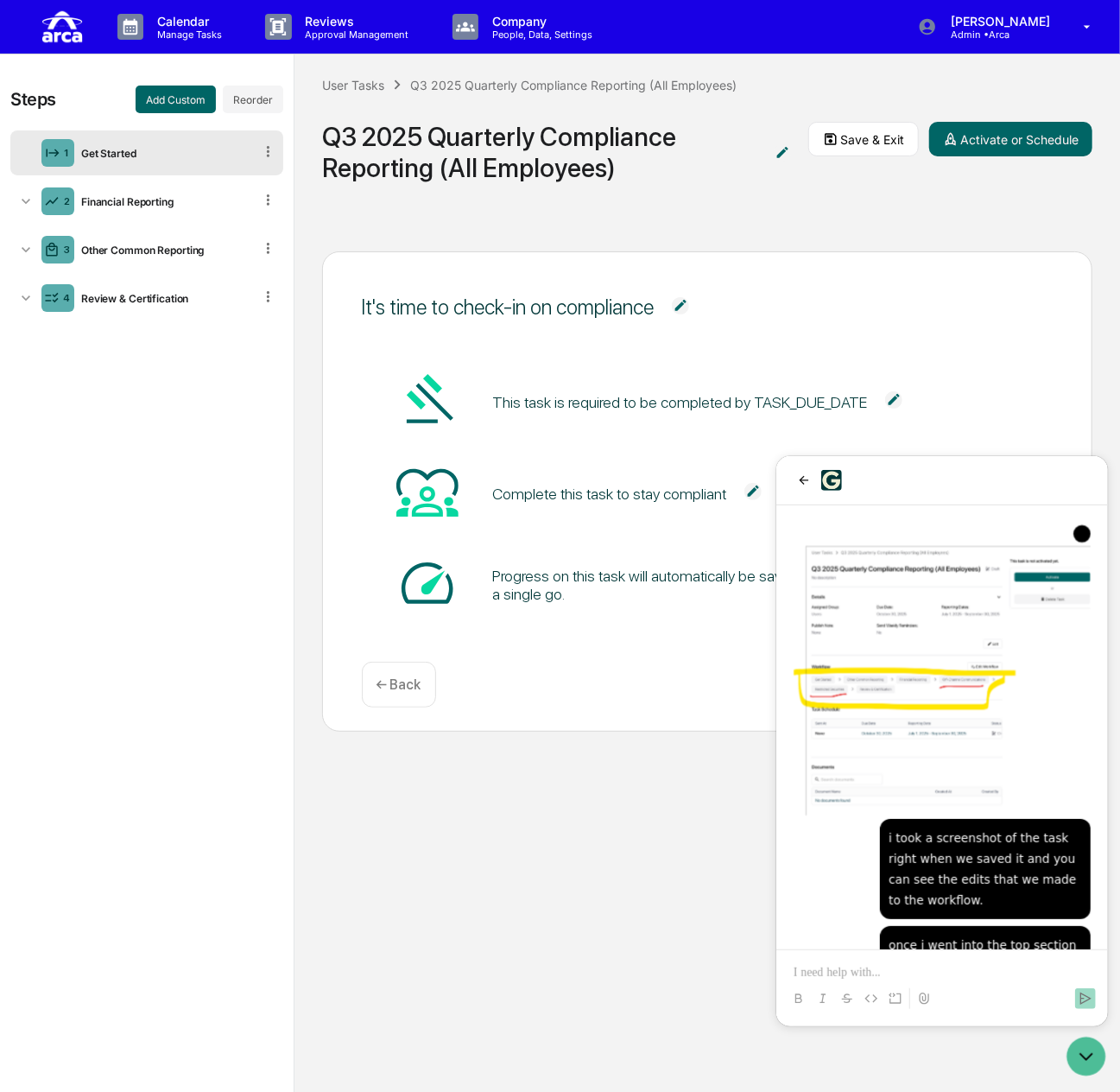
click at [888, 970] on p at bounding box center [941, 972] width 297 height 17
click at [168, 247] on div "Other Common Reporting" at bounding box center [163, 250] width 179 height 13
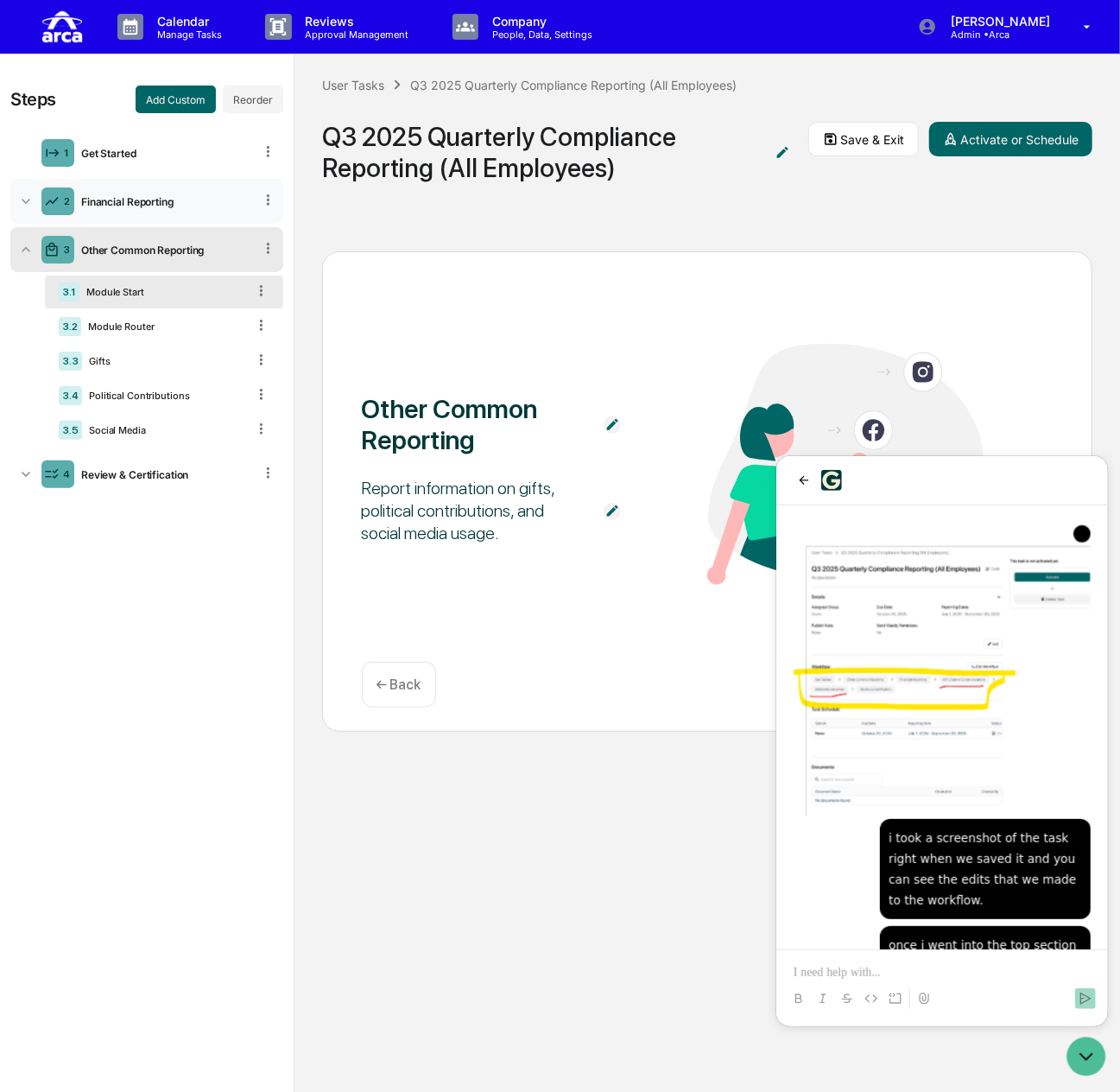
click at [207, 191] on div "2 Financial Reporting" at bounding box center [147, 201] width 273 height 45
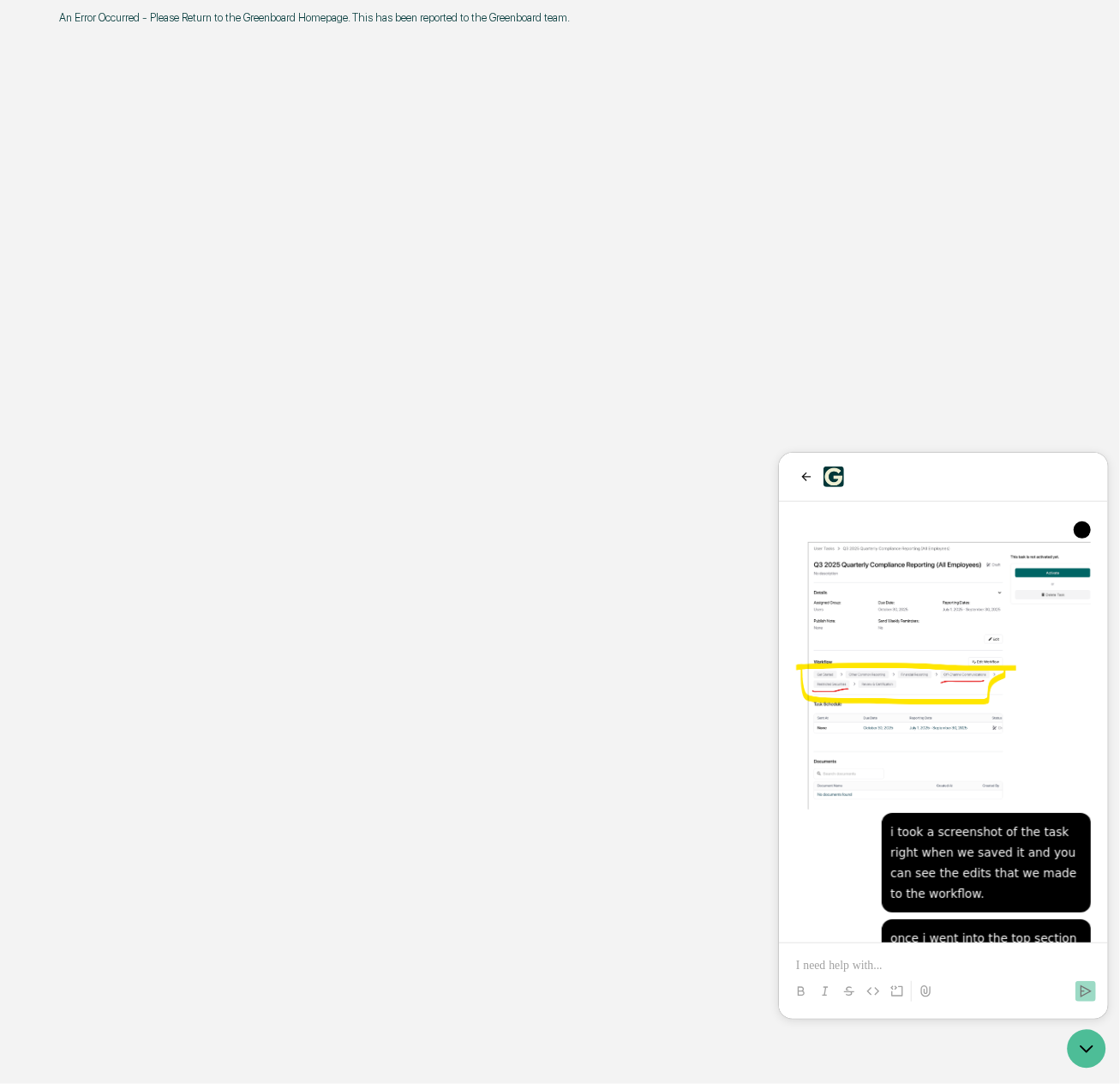
click at [909, 962] on p at bounding box center [942, 964] width 295 height 17
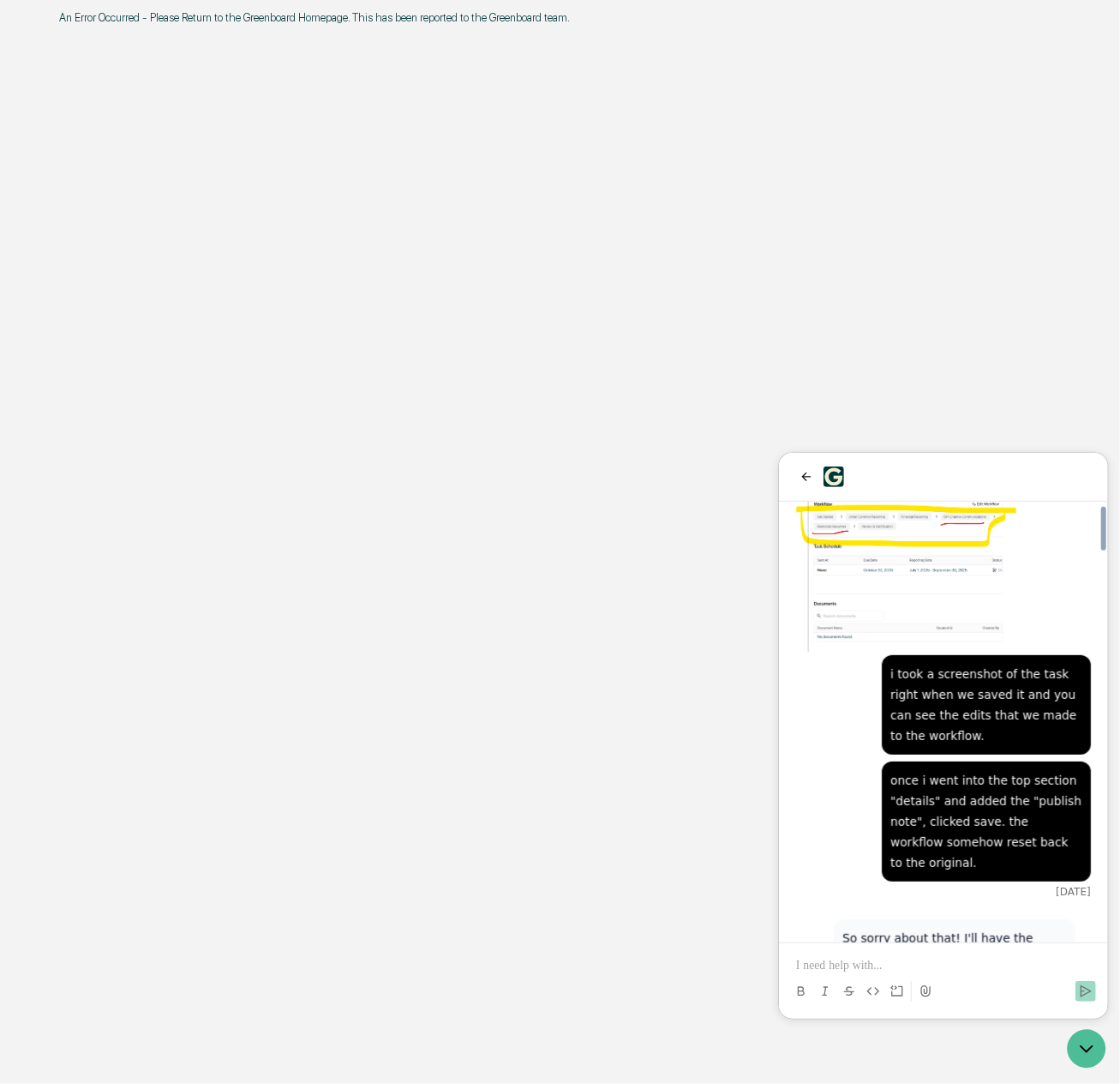
scroll to position [3879, 0]
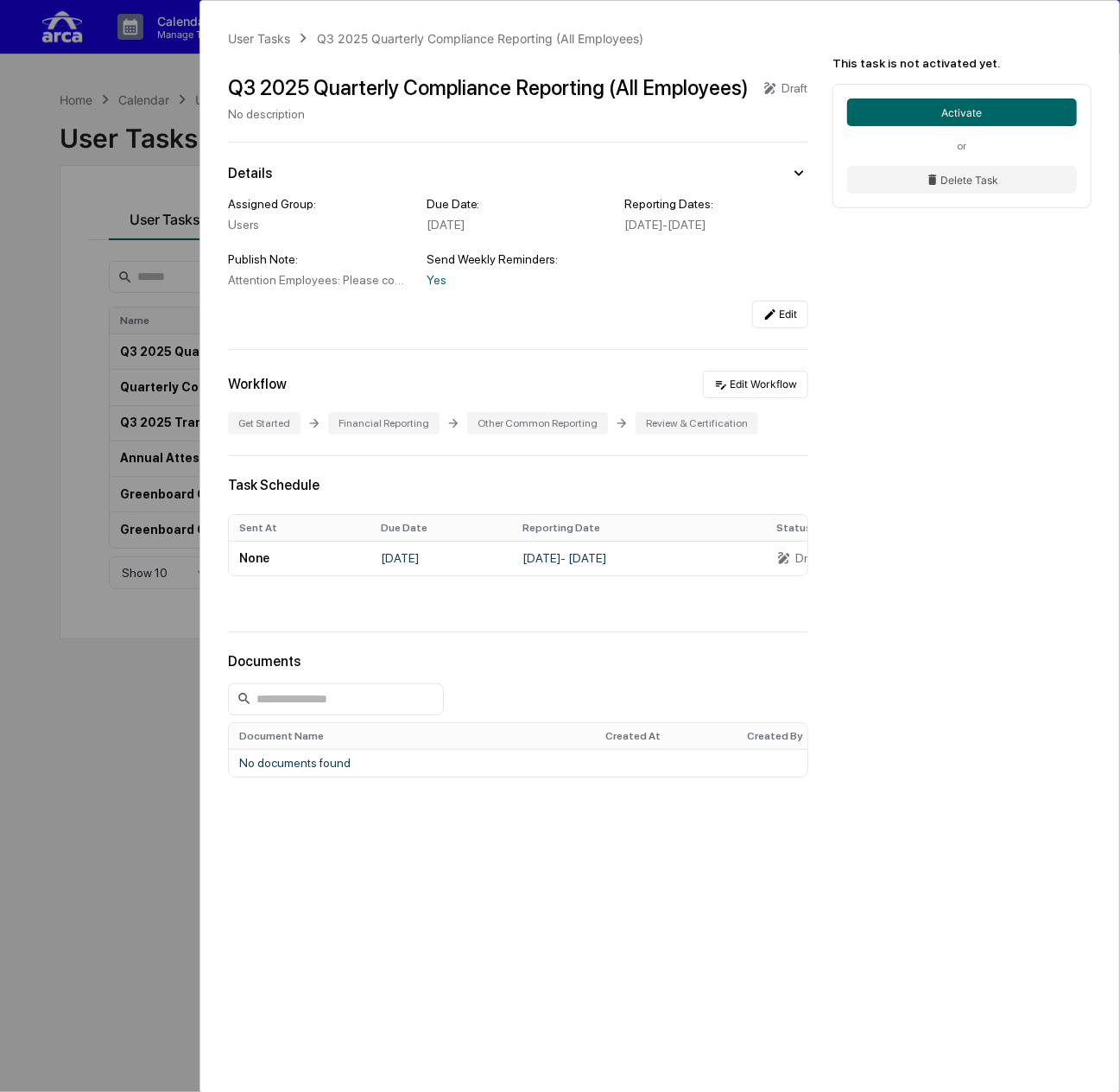
click at [106, 226] on div "User Tasks Q3 2025 Quarterly Compliance Reporting (All Employees) Q3 2025 Quart…" at bounding box center [560, 546] width 1120 height 1092
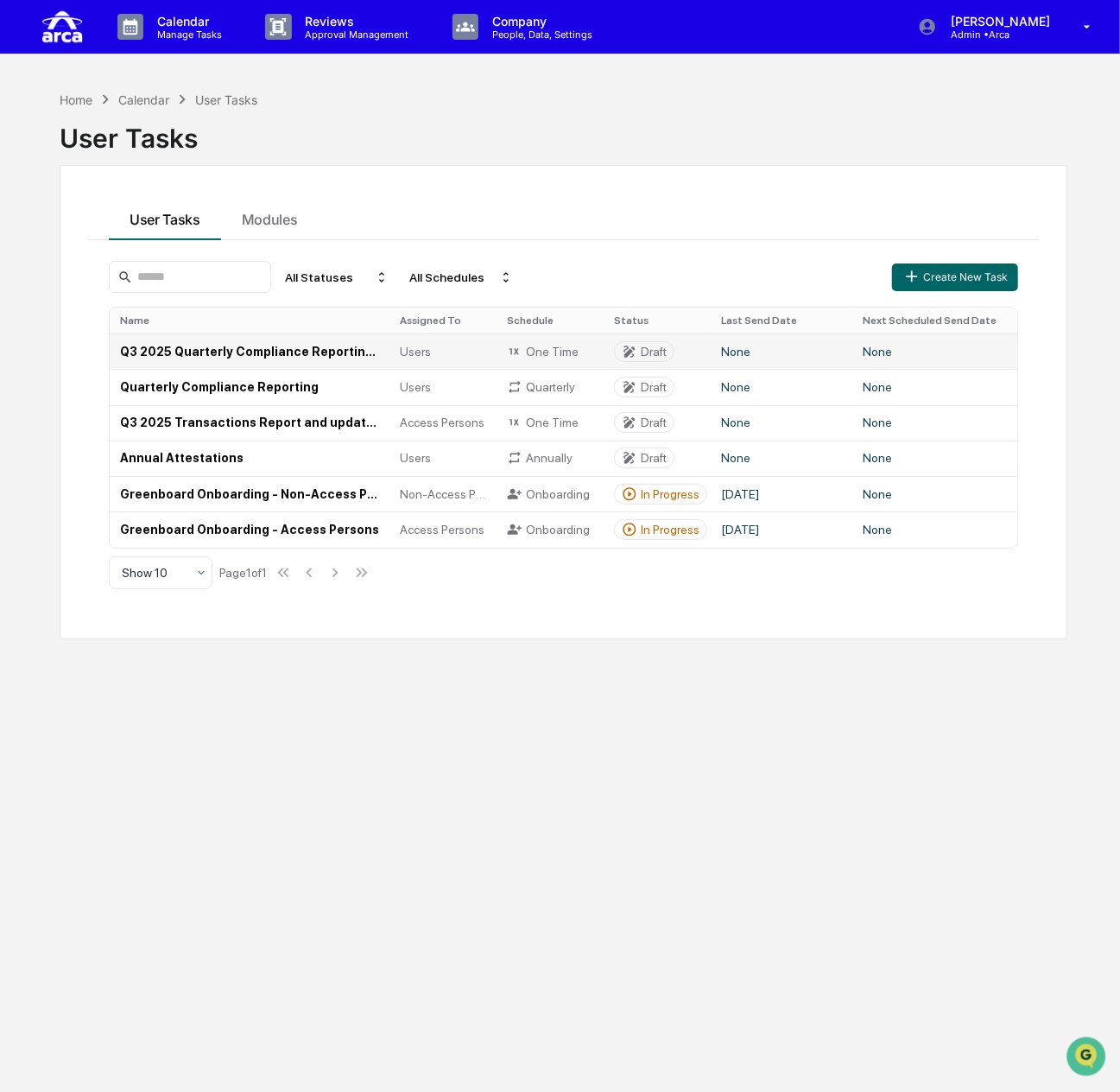
click at [247, 335] on td "Q3 2025 Quarterly Compliance Reporting (All Employees)" at bounding box center [250, 351] width 280 height 36
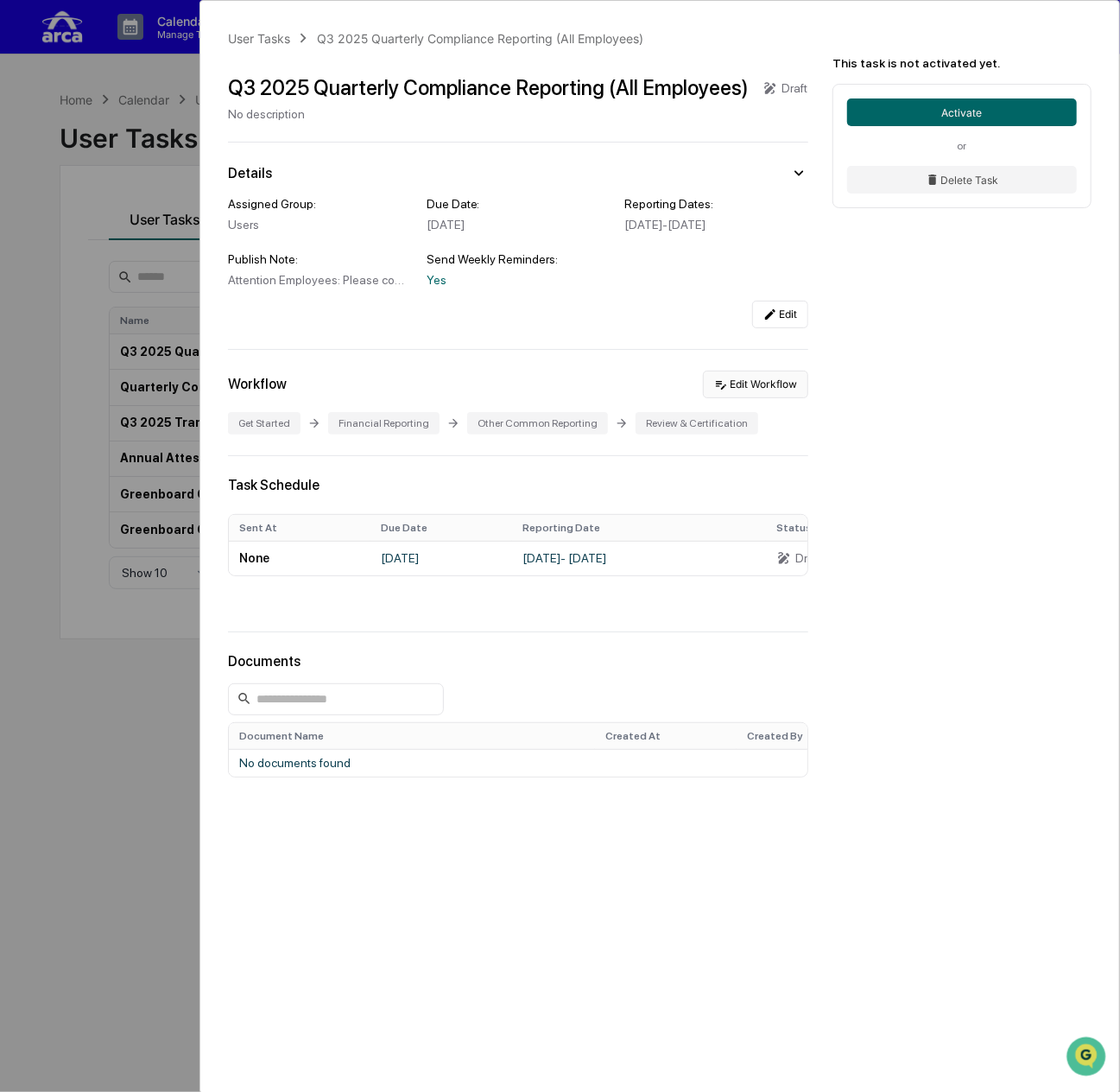
click at [755, 394] on button "Edit Workflow" at bounding box center [755, 385] width 106 height 28
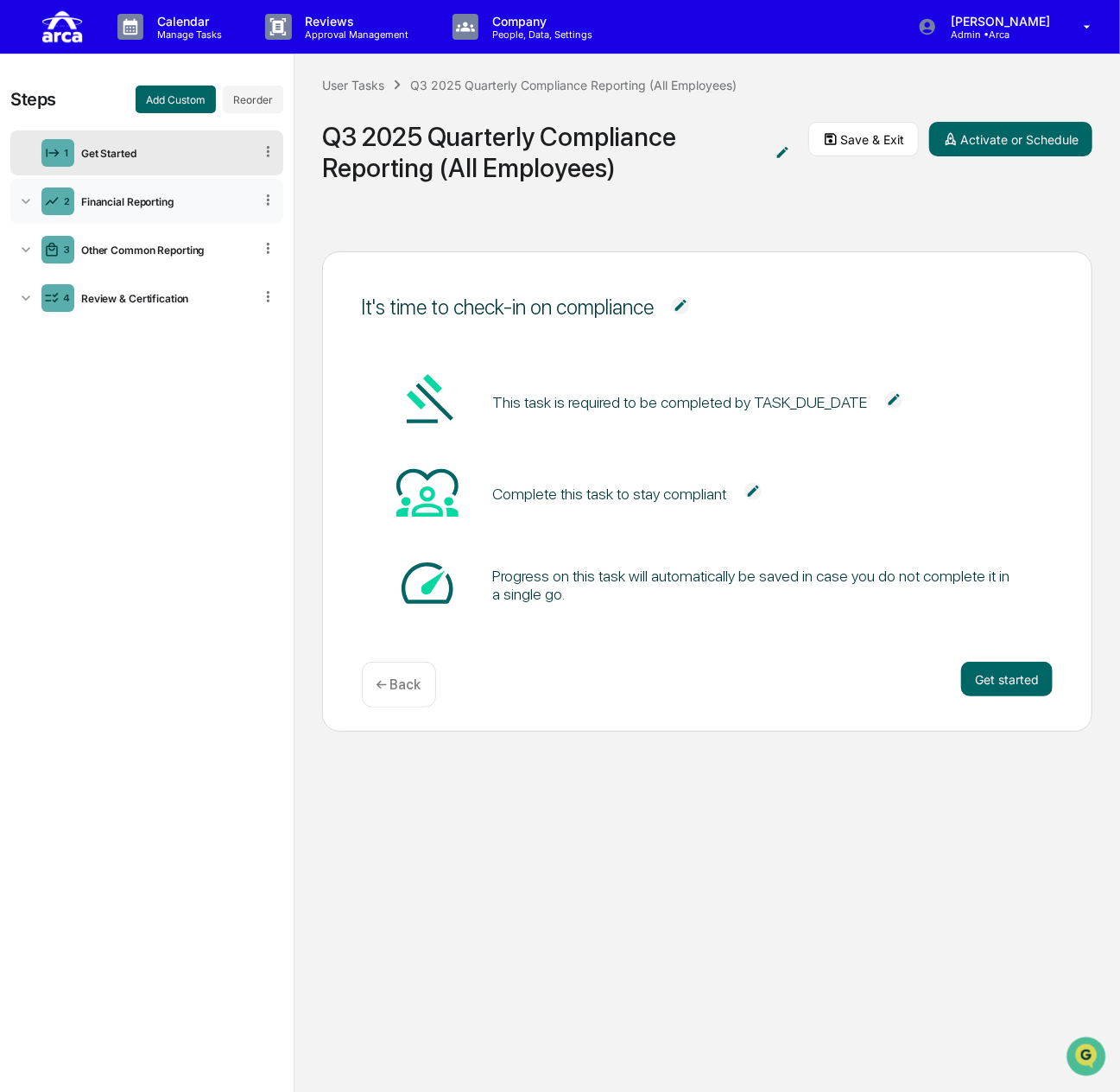
click at [223, 219] on div "2 Financial Reporting" at bounding box center [147, 201] width 273 height 45
click at [165, 215] on div "2 Financial Reporting" at bounding box center [147, 201] width 273 height 45
click at [134, 247] on div "Other Common Reporting" at bounding box center [163, 250] width 179 height 13
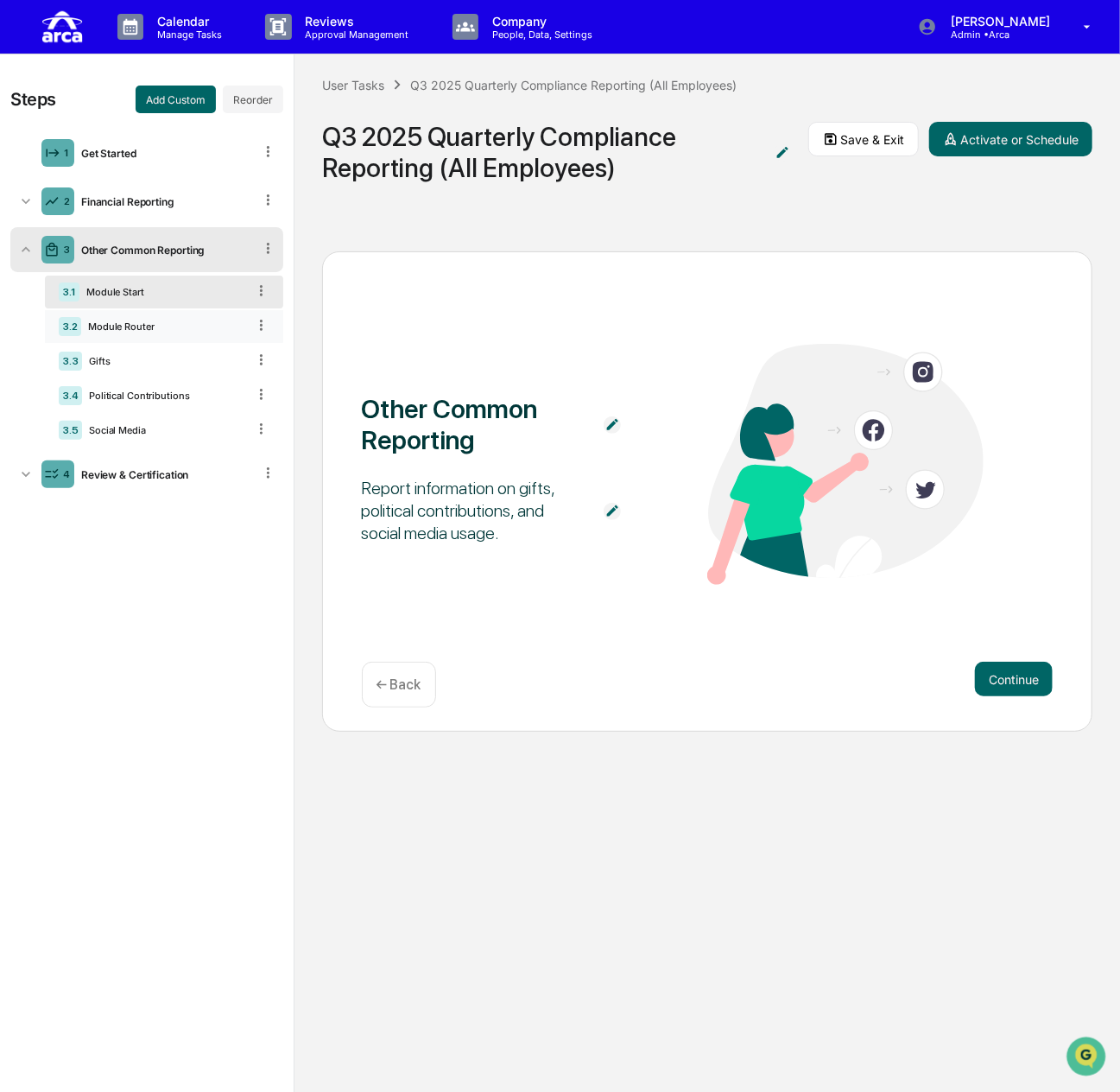
click at [178, 326] on div "Module Router" at bounding box center [163, 326] width 165 height 12
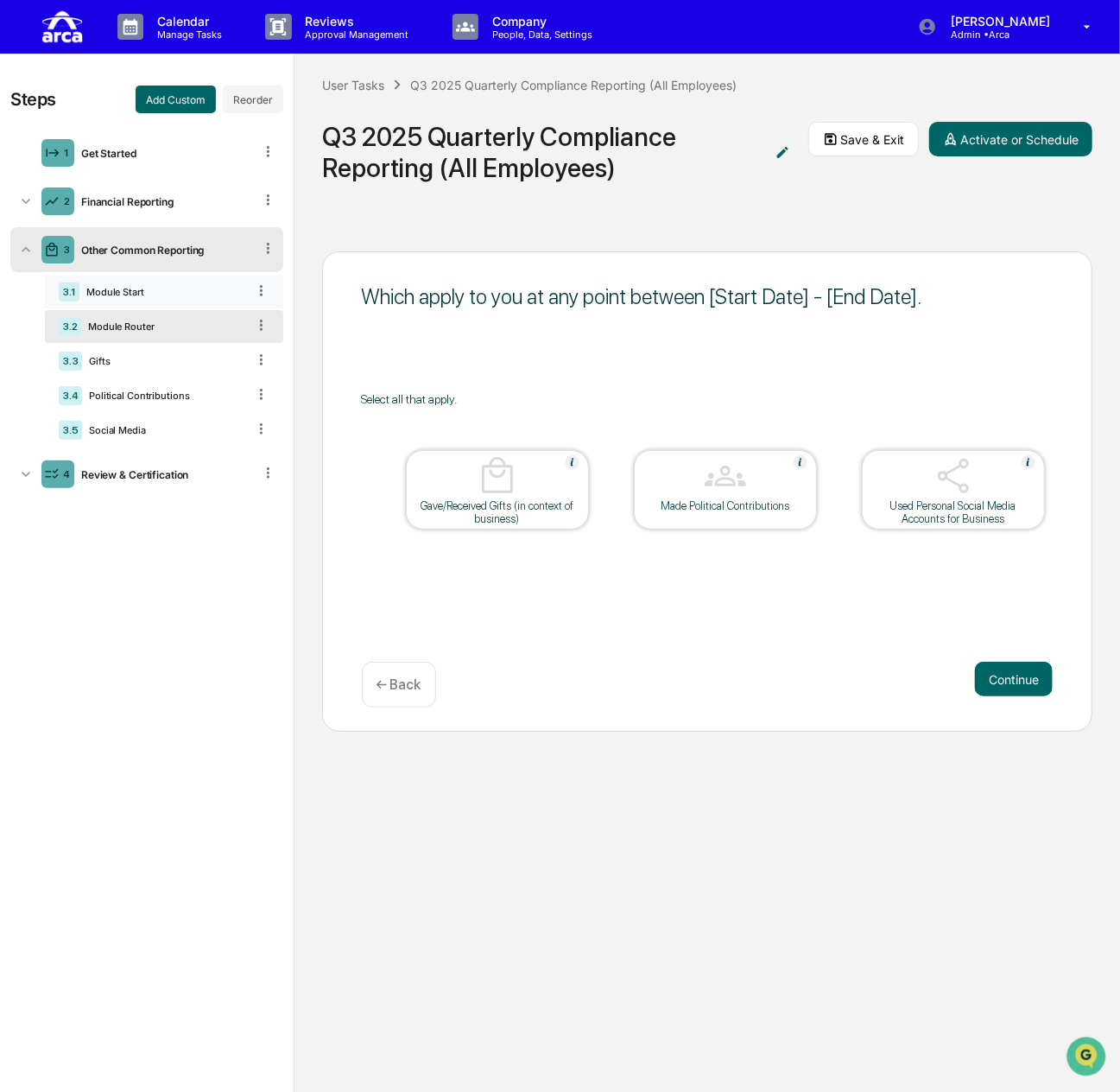
click at [179, 296] on div "Module Start" at bounding box center [162, 292] width 167 height 12
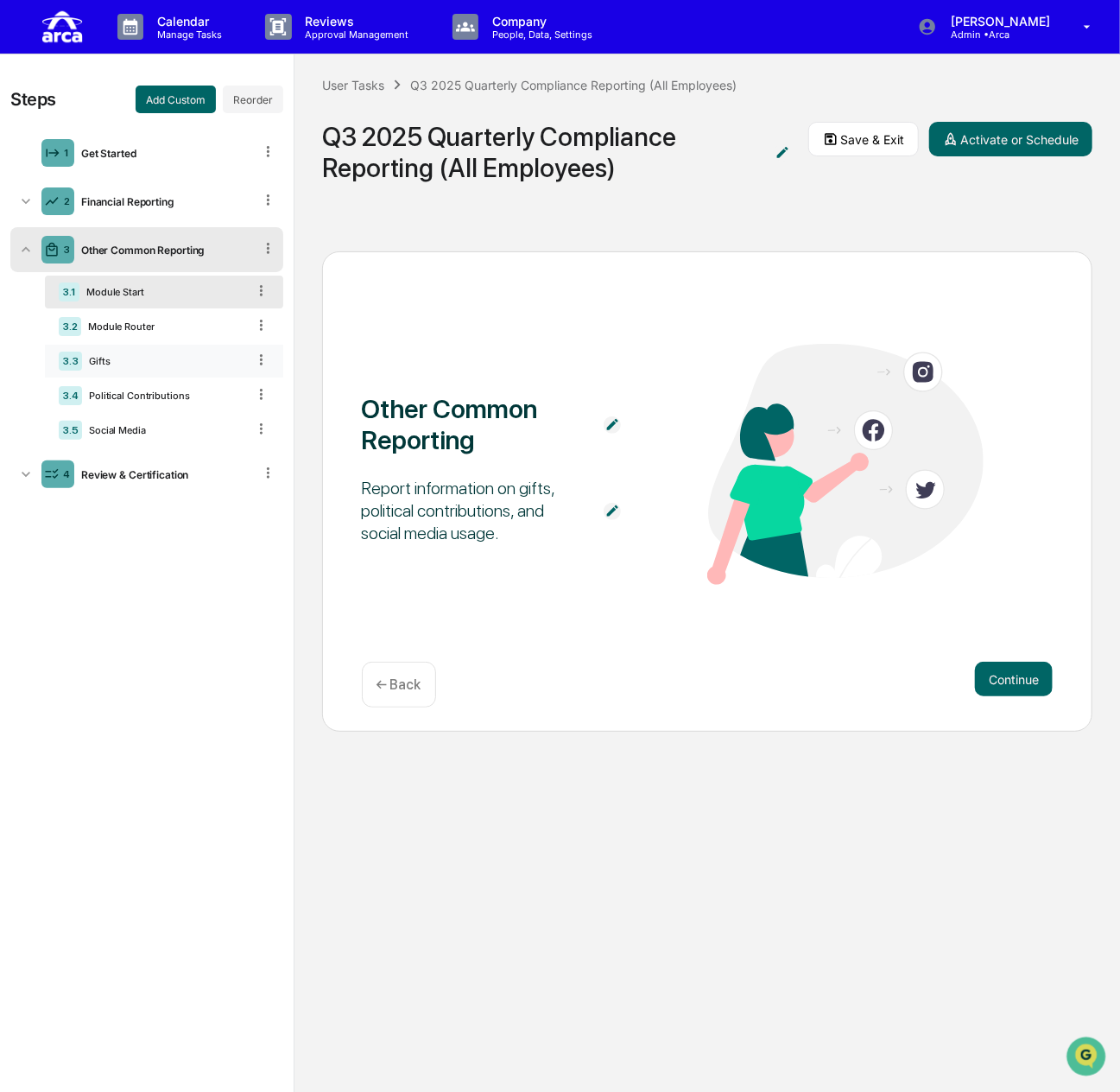
click at [145, 359] on div "Gifts" at bounding box center [164, 361] width 164 height 12
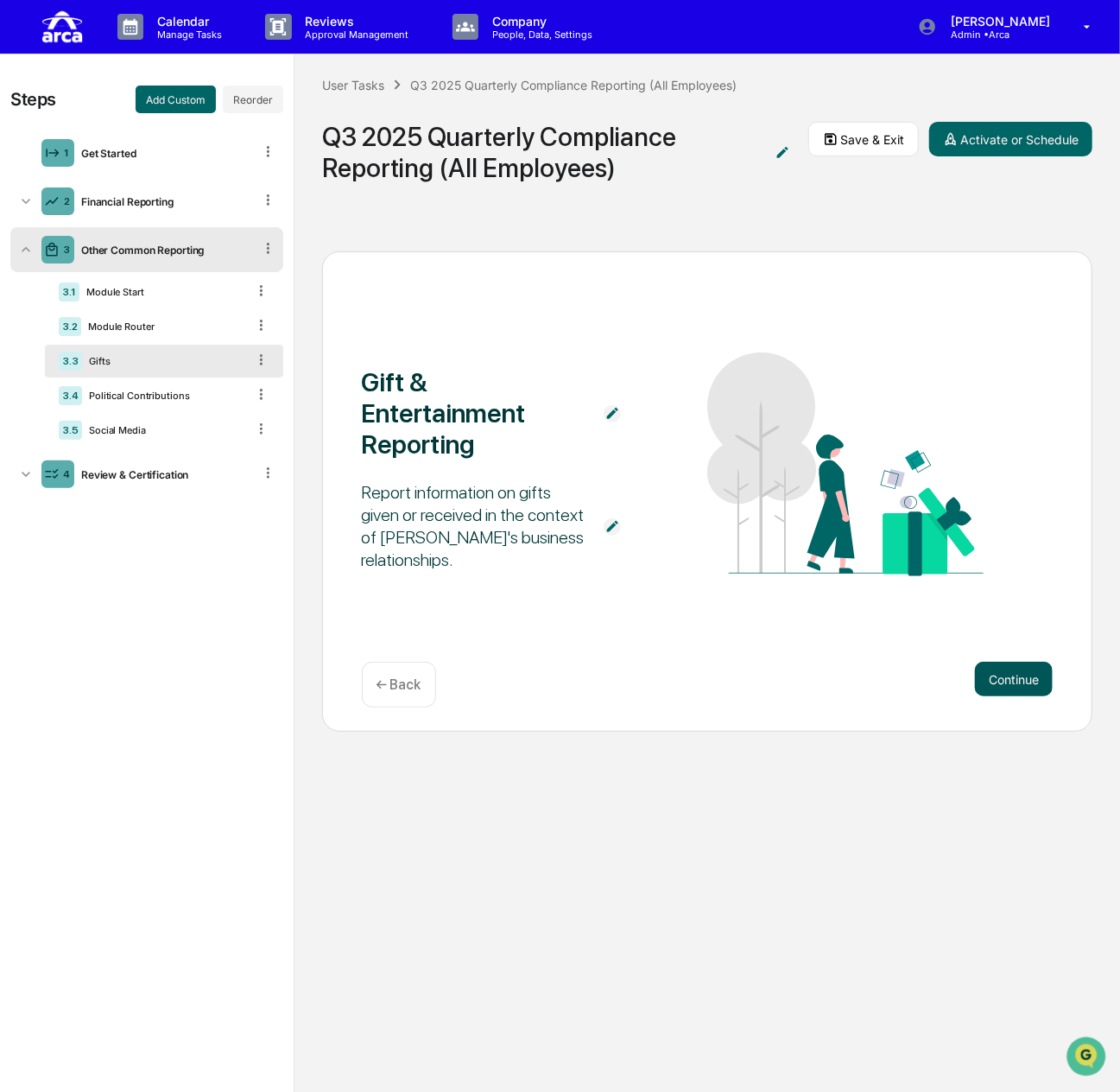
click at [1002, 678] on button "Continue" at bounding box center [1013, 679] width 78 height 35
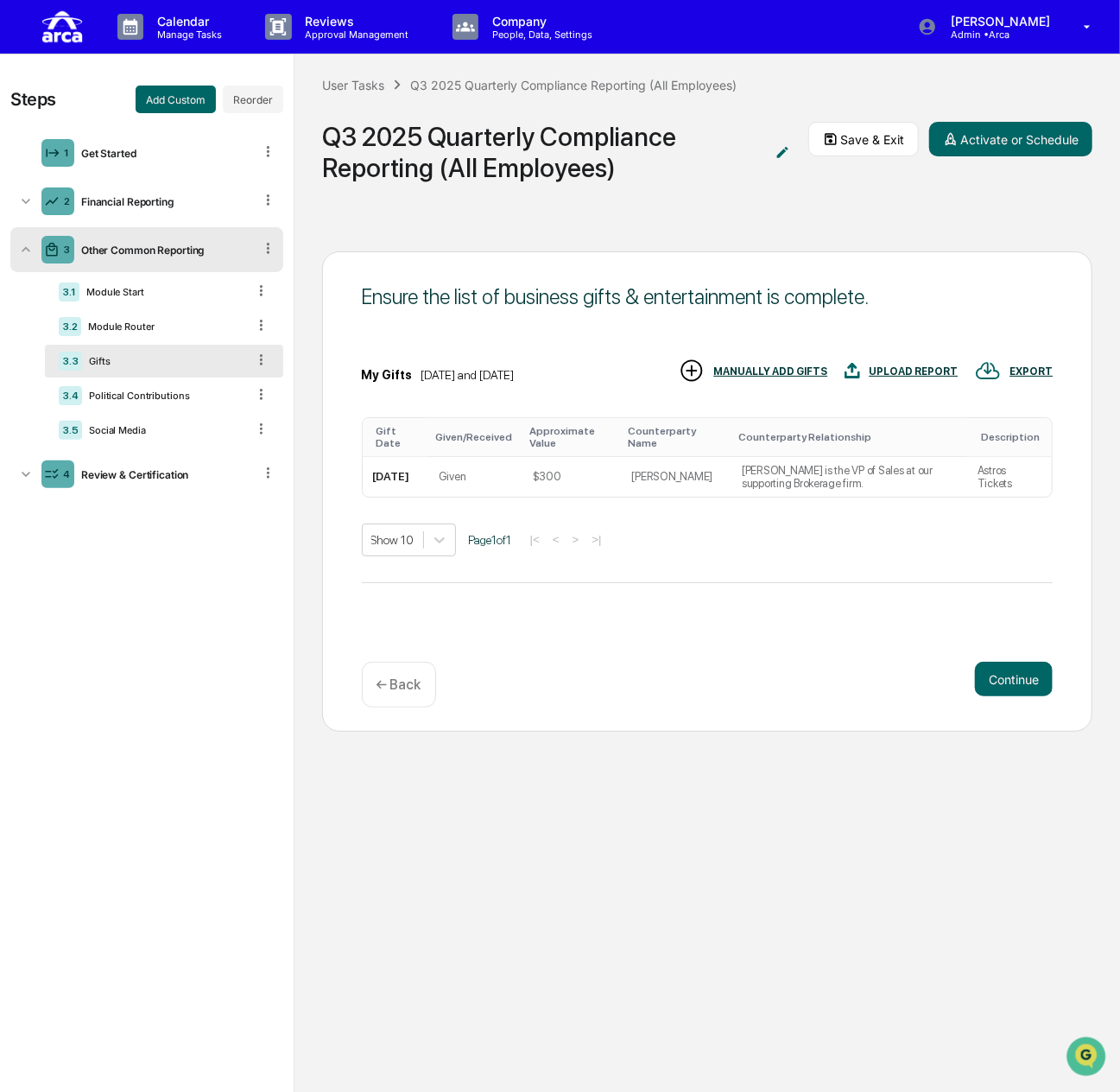
click at [411, 690] on p "← Back" at bounding box center [398, 684] width 45 height 17
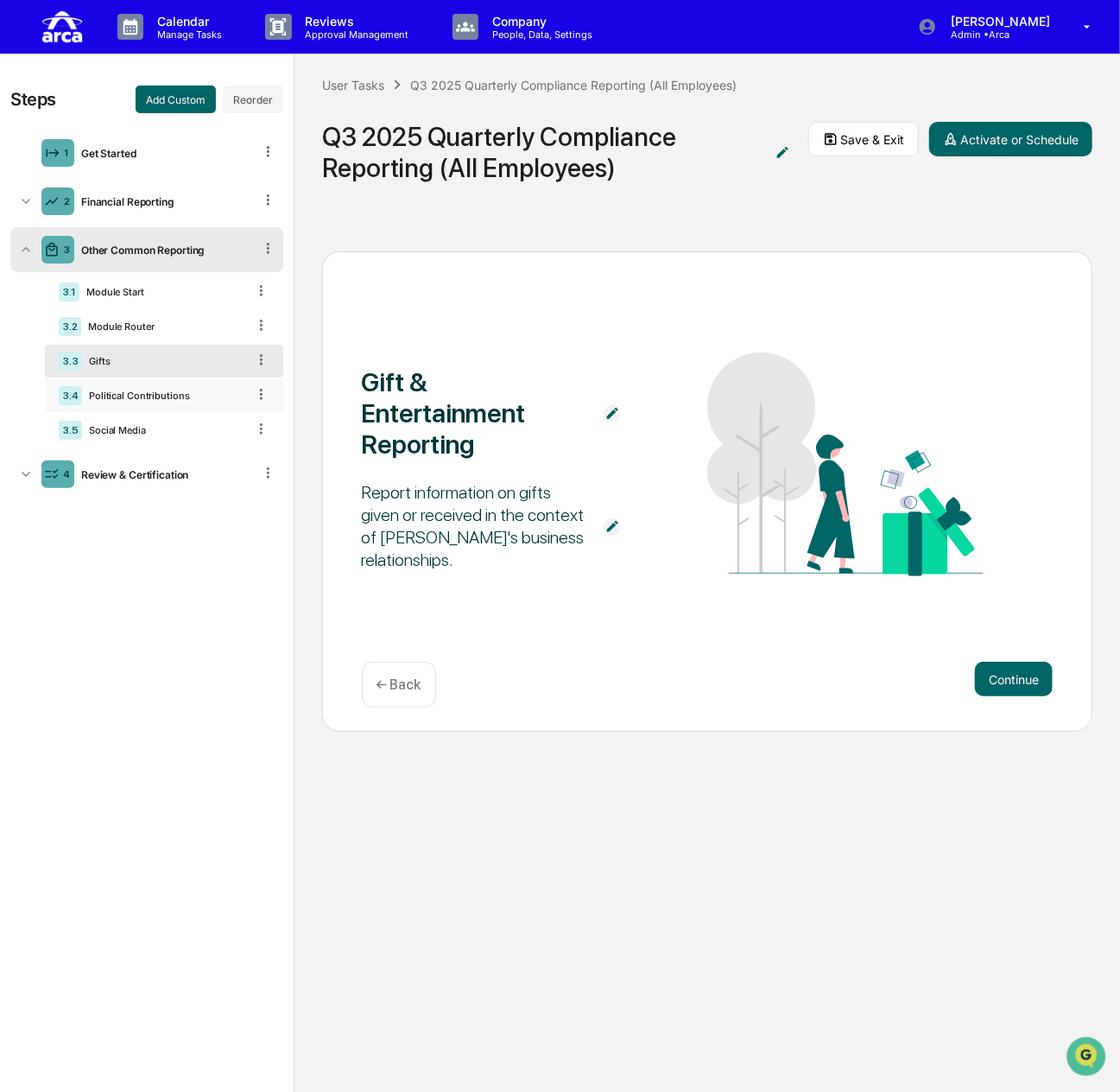
click at [222, 386] on div "3.4 Political Contributions" at bounding box center [163, 395] width 238 height 33
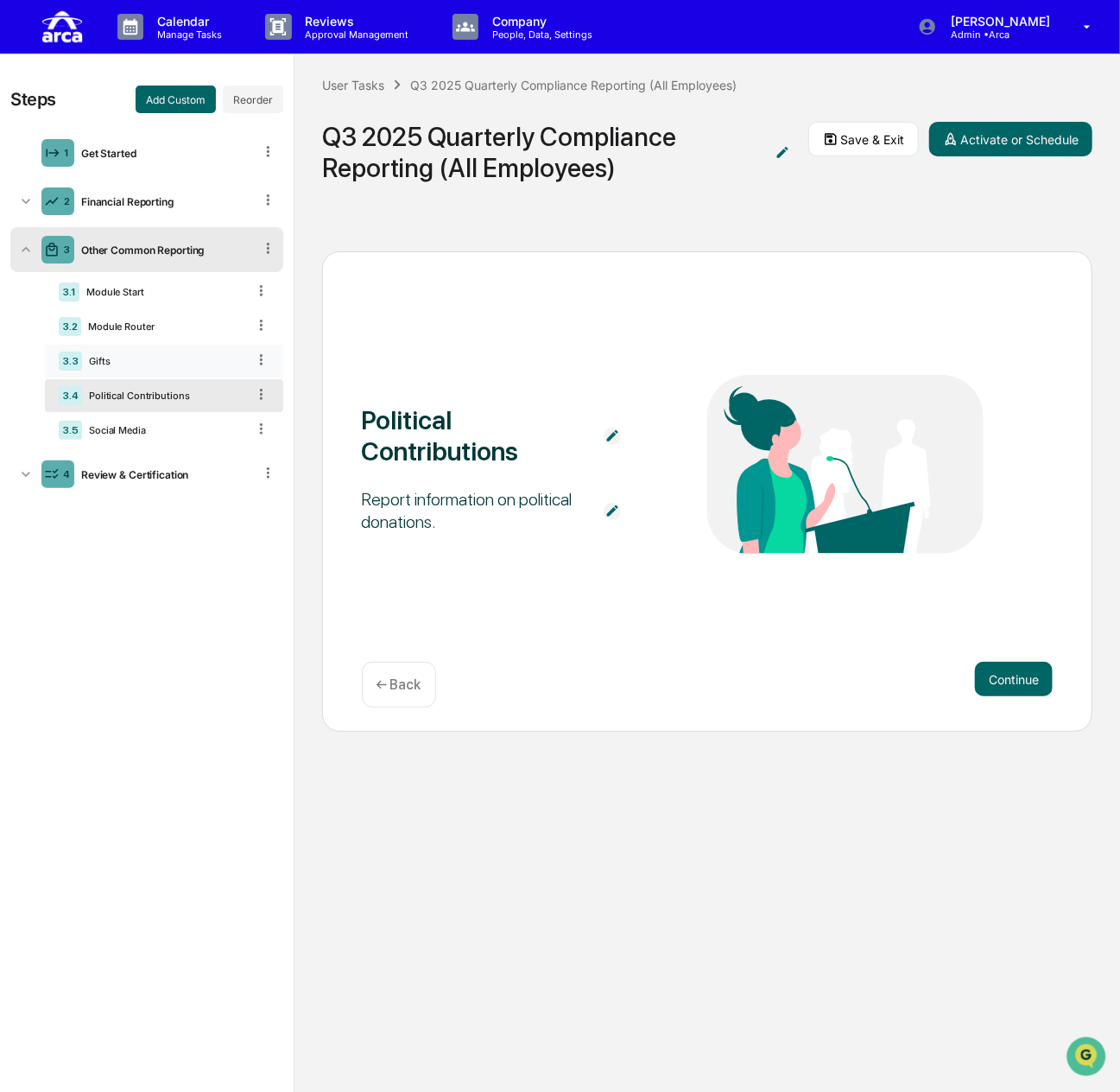
click at [176, 361] on div "Gifts" at bounding box center [164, 361] width 164 height 12
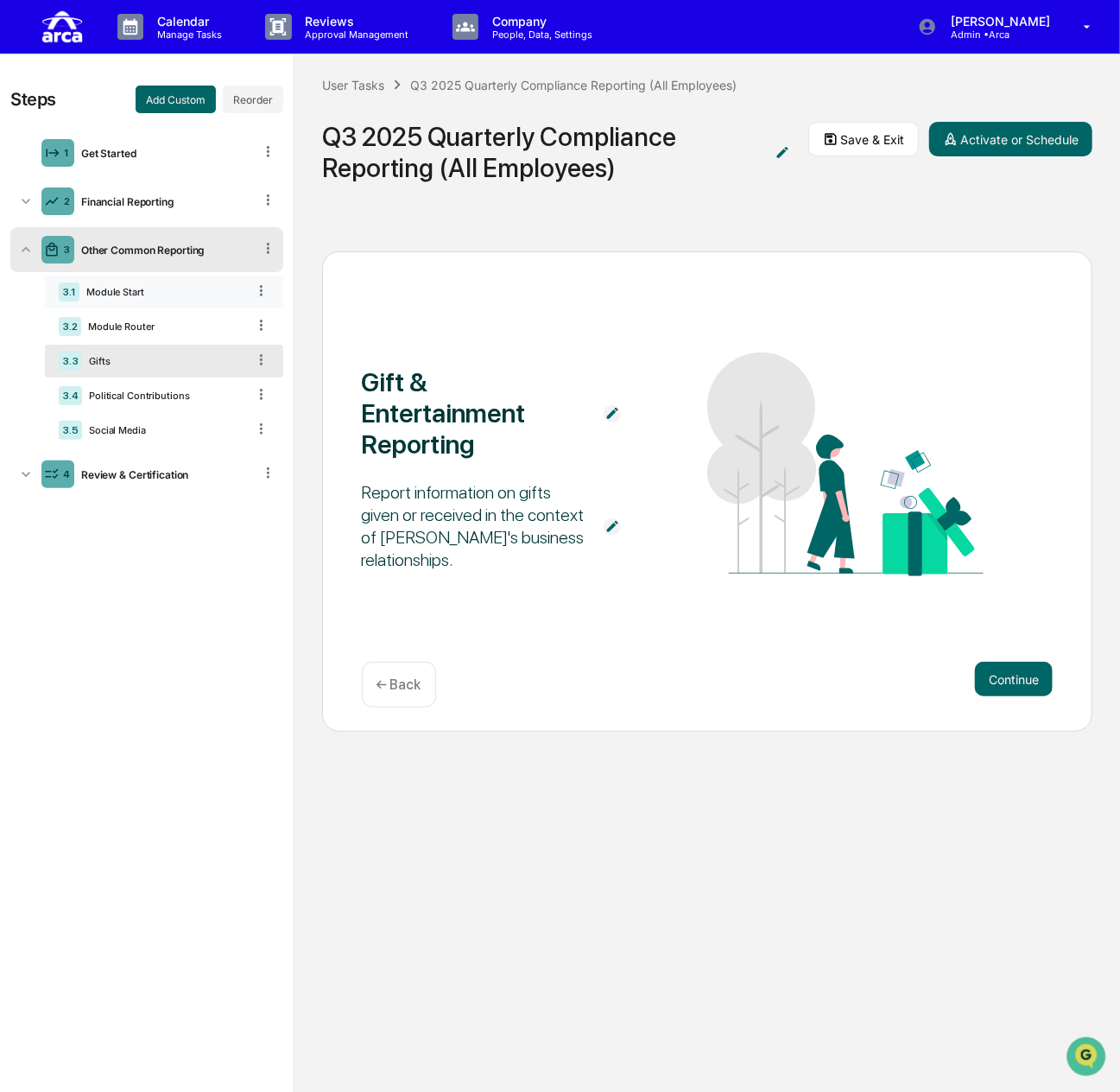
click at [140, 303] on div "3.1 Module Start" at bounding box center [163, 292] width 238 height 33
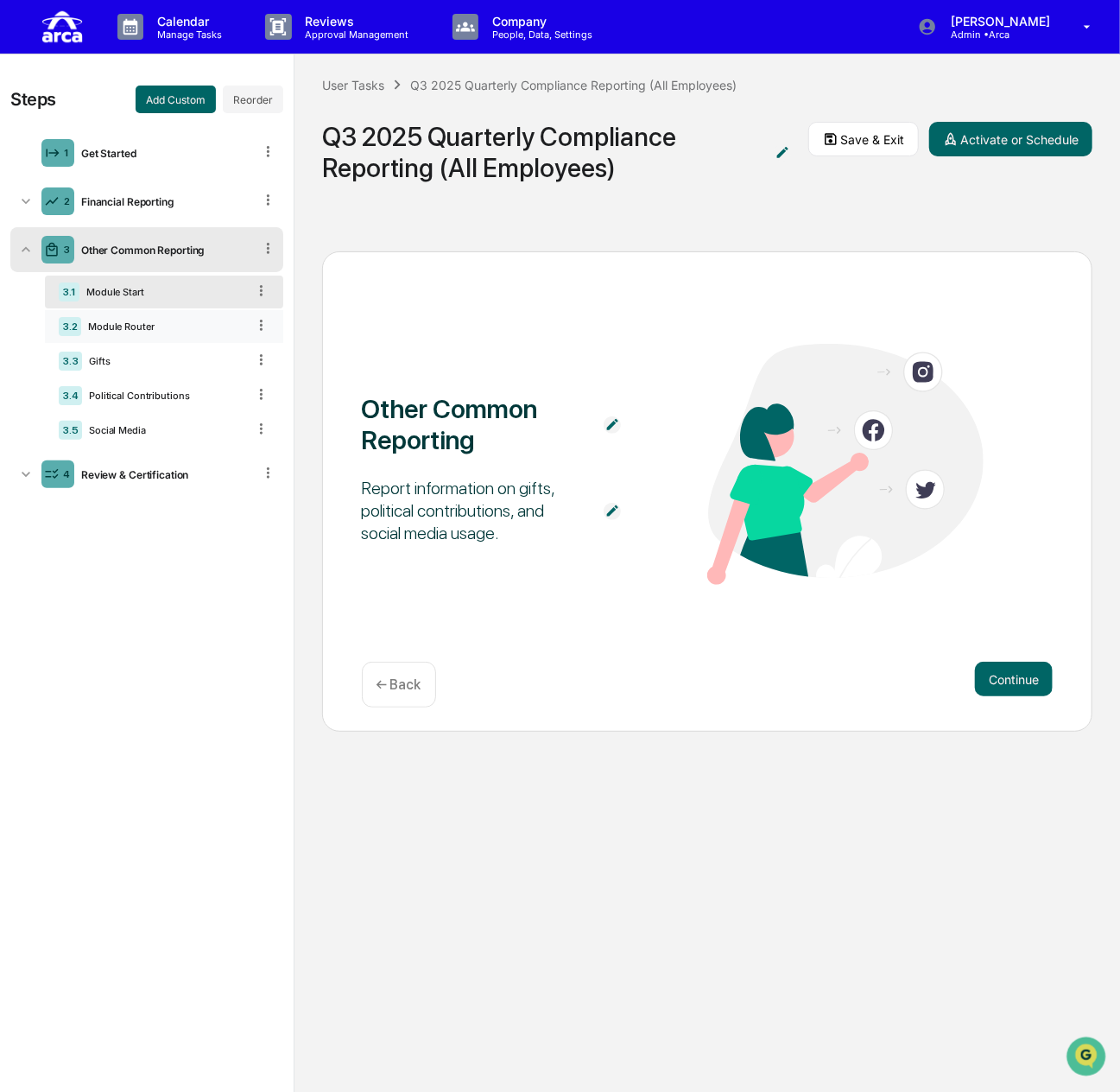
click at [148, 325] on div "Module Router" at bounding box center [163, 326] width 165 height 12
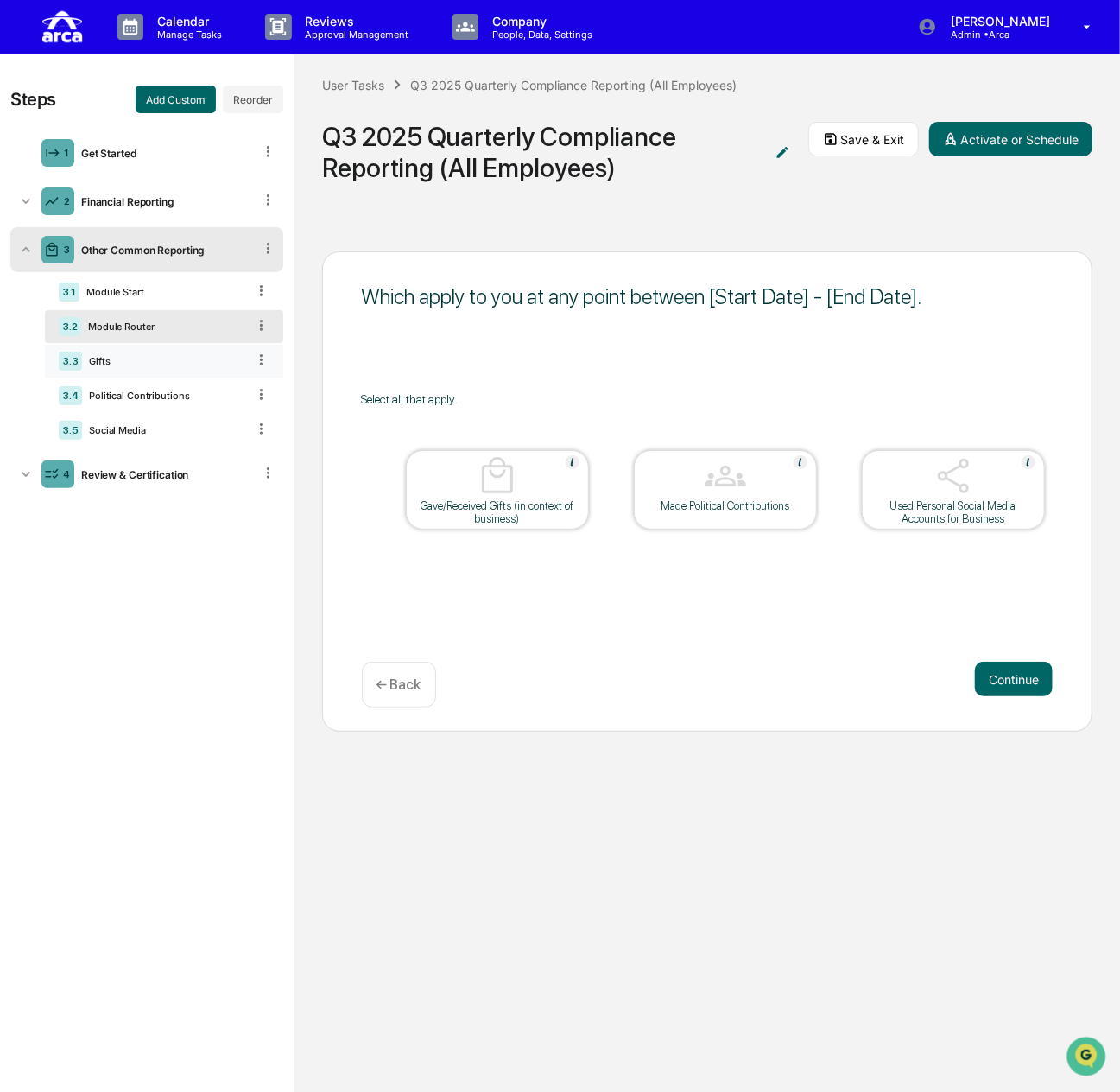
click at [150, 354] on div "3.3 Gifts" at bounding box center [163, 361] width 238 height 33
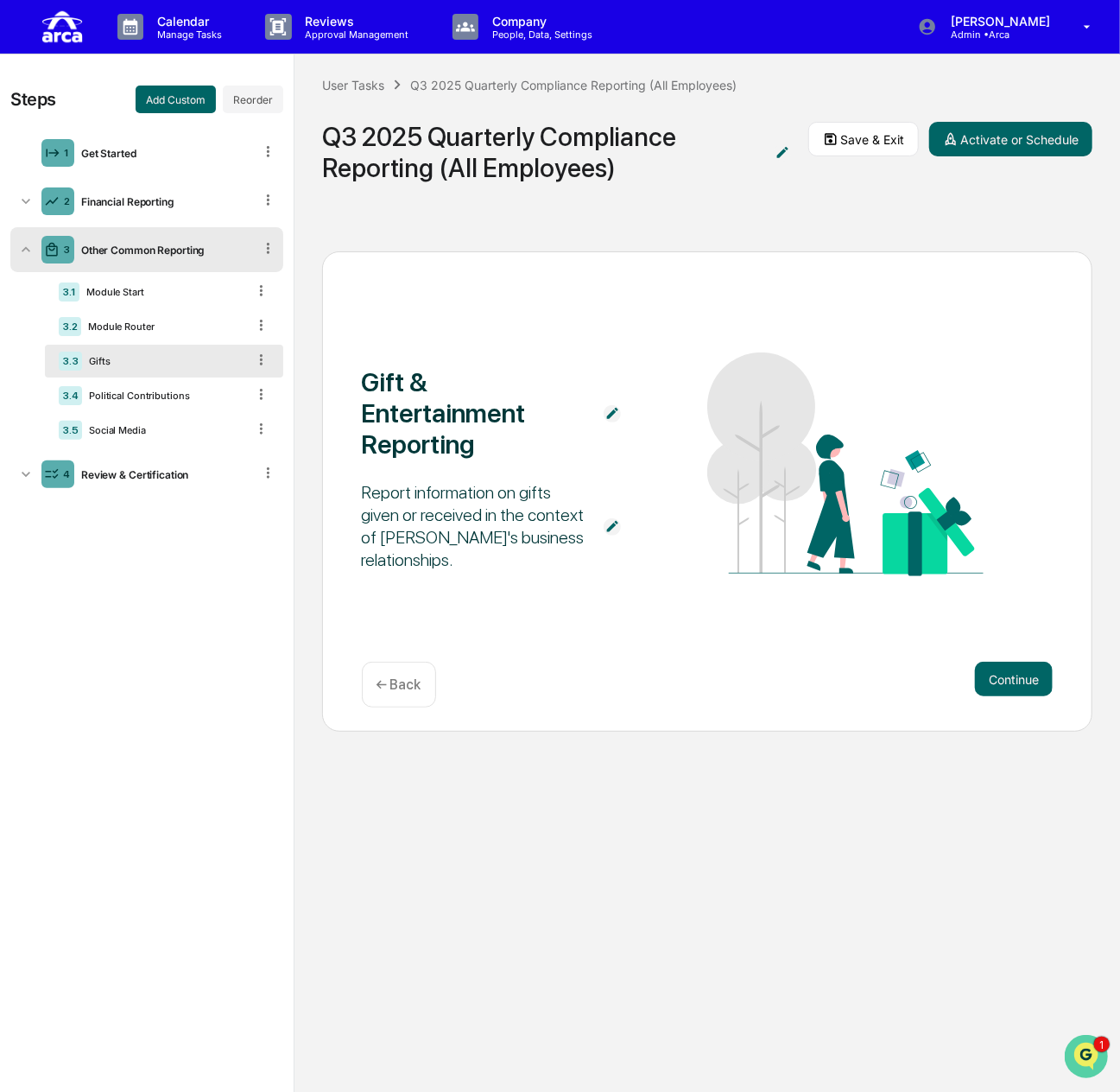
click at [1071, 1061] on icon "Open customer support" at bounding box center [1085, 1076] width 43 height 43
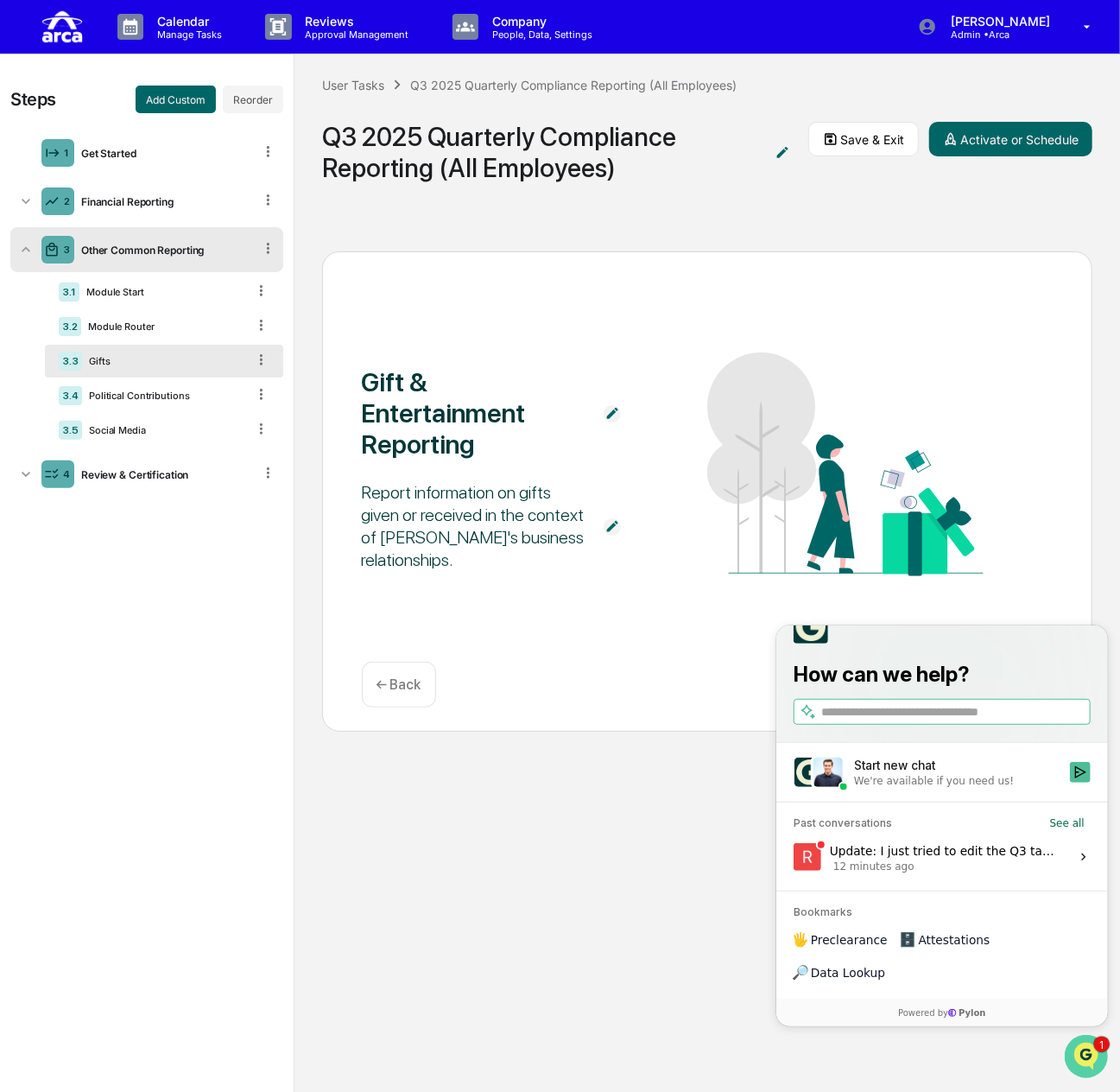
click at [1072, 1061] on icon "Open customer support" at bounding box center [1085, 1076] width 43 height 43
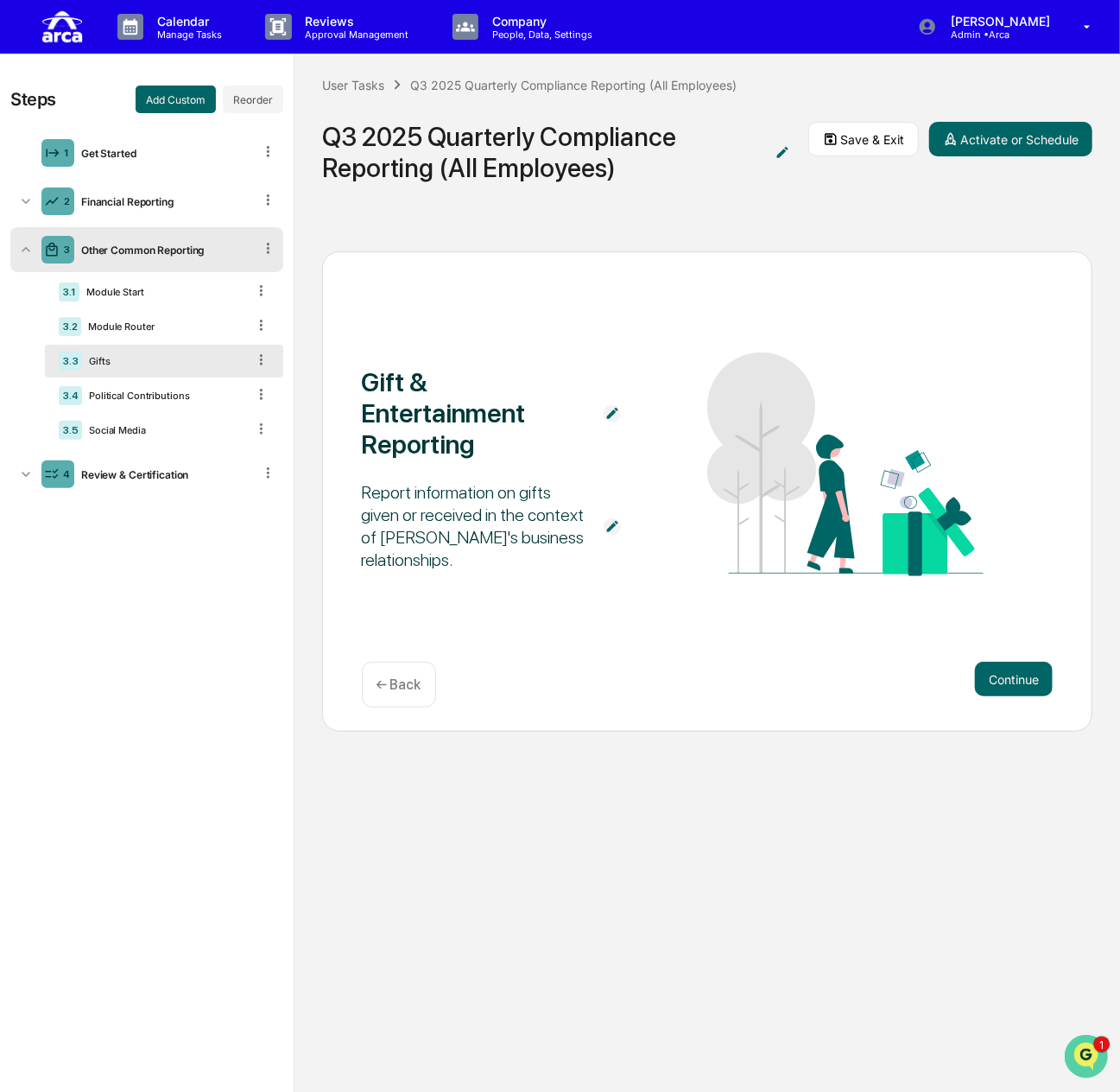
click at [1076, 1059] on icon "Open customer support" at bounding box center [1085, 1076] width 43 height 43
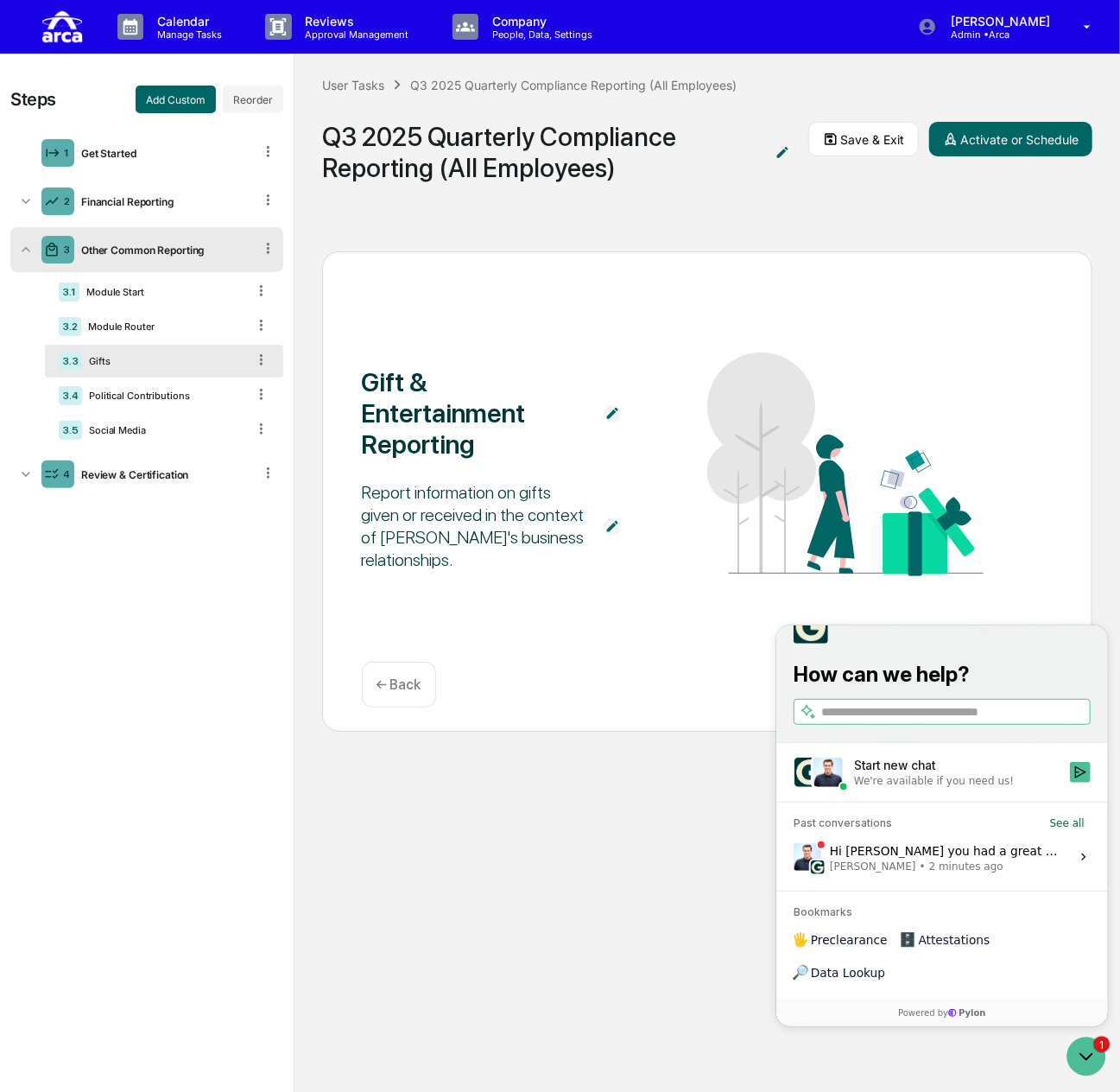
click at [935, 872] on span "2 minutes ago" at bounding box center [965, 866] width 74 height 14
click at [793, 857] on button "View issue" at bounding box center [792, 856] width 1 height 1
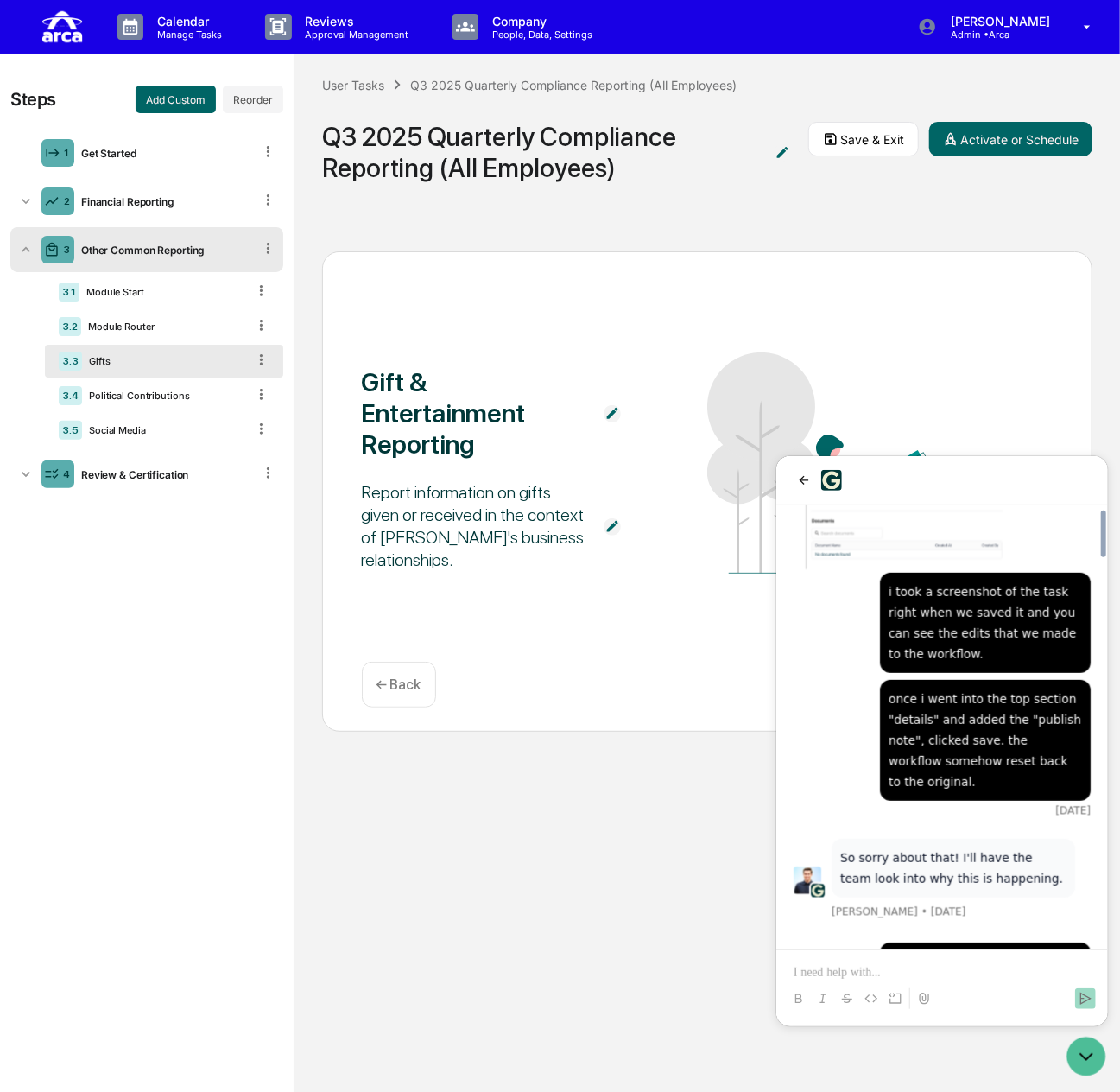
scroll to position [4074, 0]
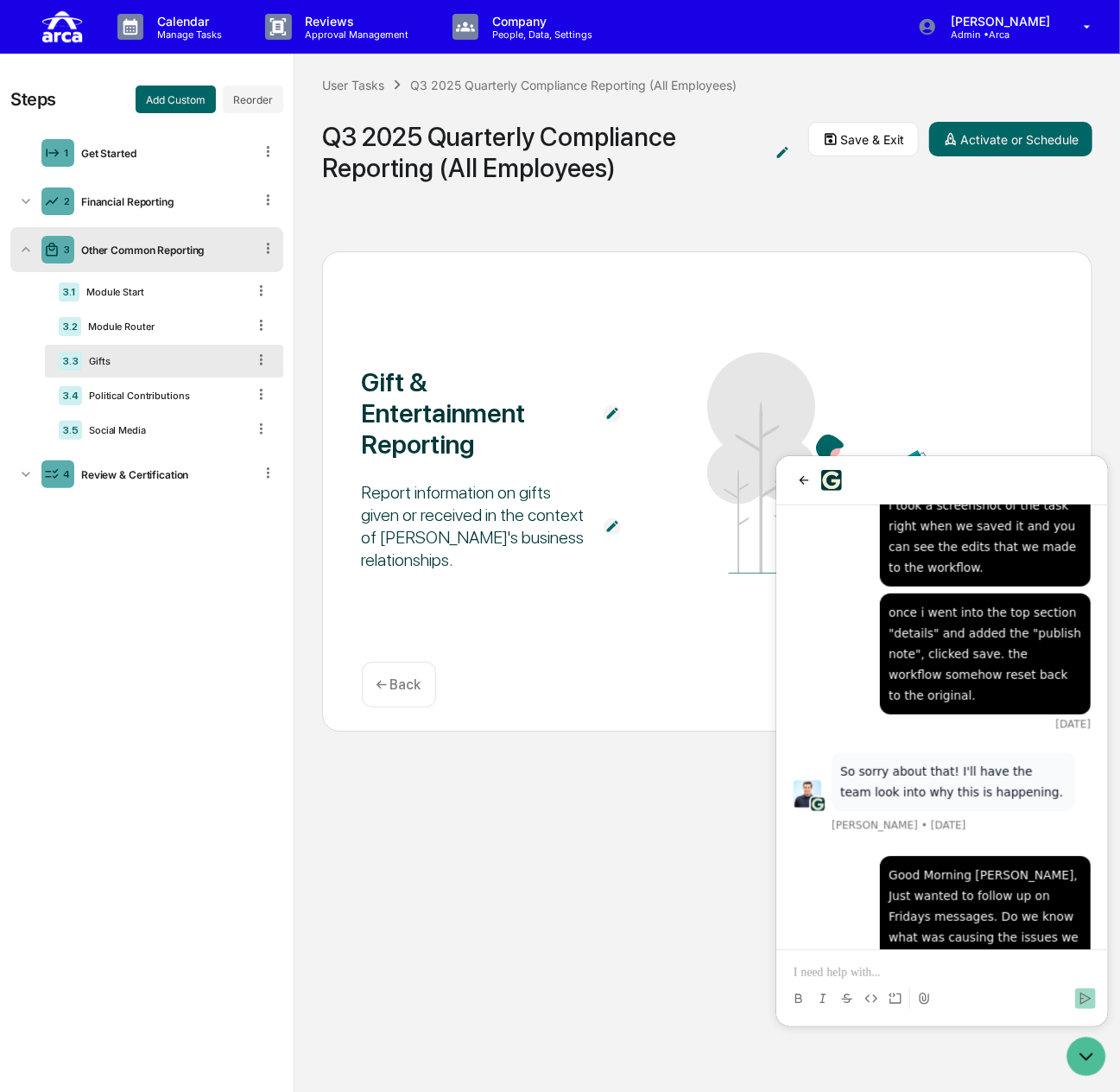
click at [948, 967] on p at bounding box center [941, 972] width 297 height 17
click at [1087, 967] on p "**********" at bounding box center [941, 972] width 297 height 17
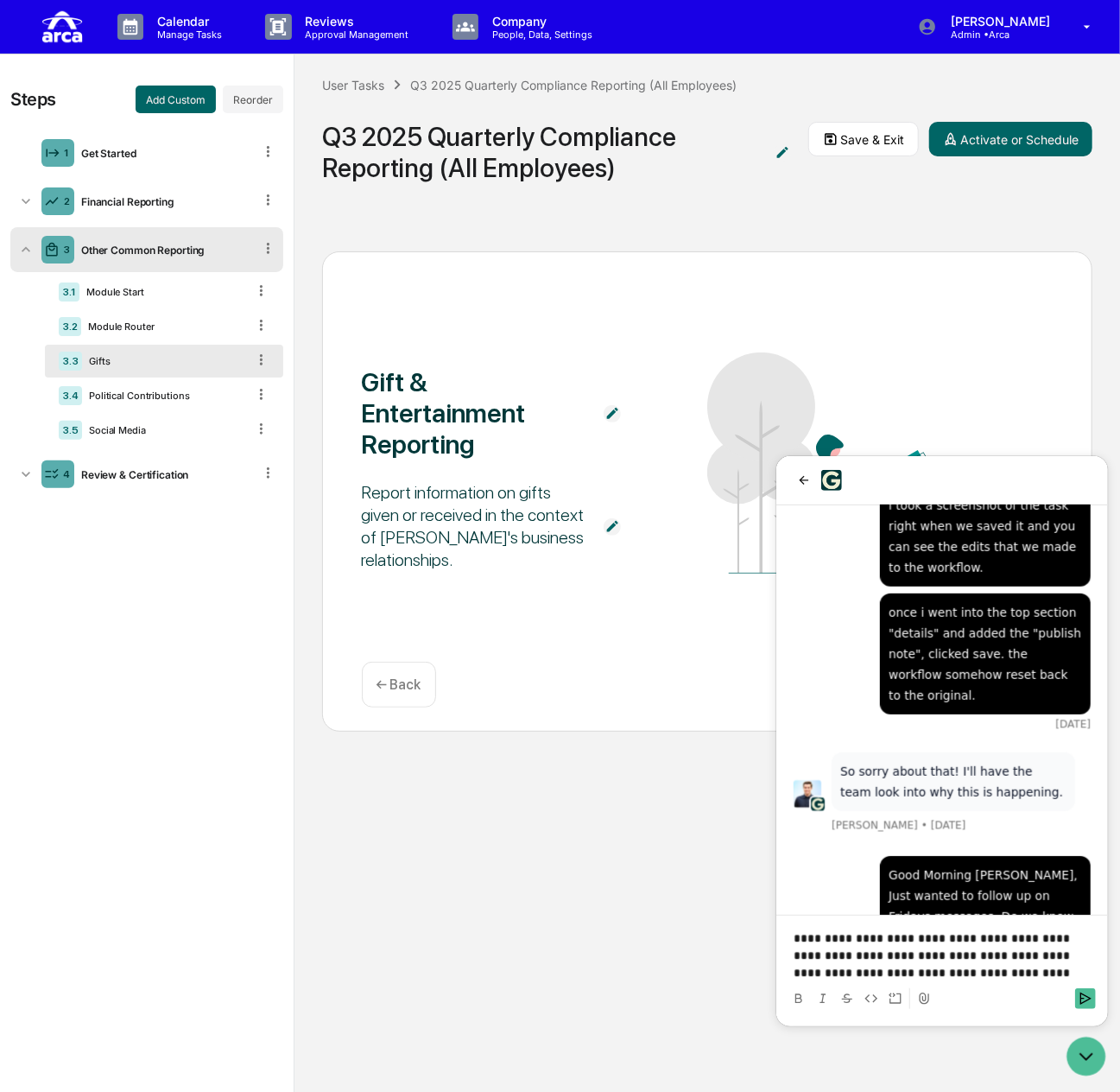
click at [873, 953] on p "**********" at bounding box center [941, 954] width 297 height 52
click at [1045, 976] on p "**********" at bounding box center [941, 954] width 297 height 52
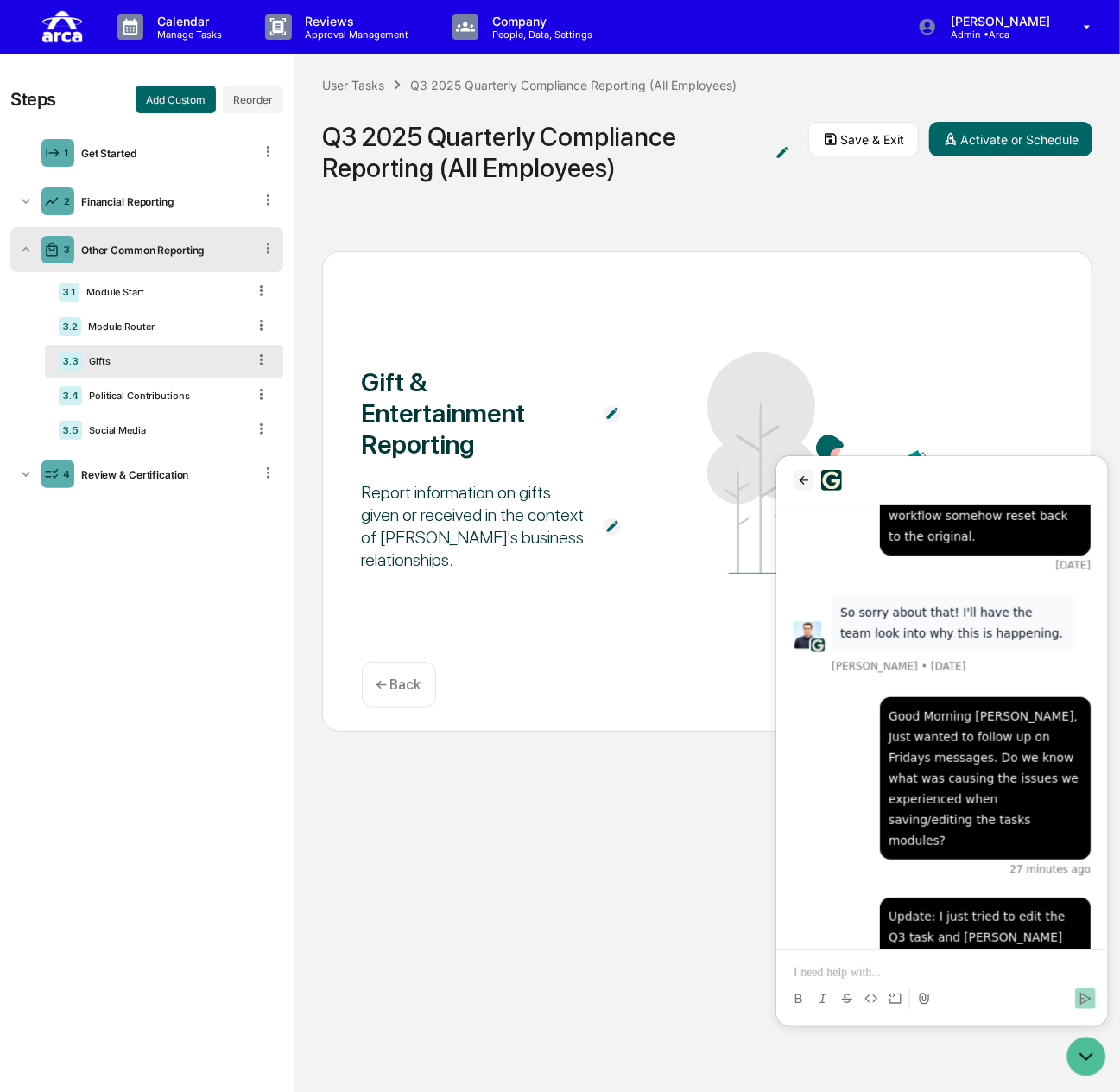
click at [793, 479] on button "back" at bounding box center [803, 479] width 21 height 21
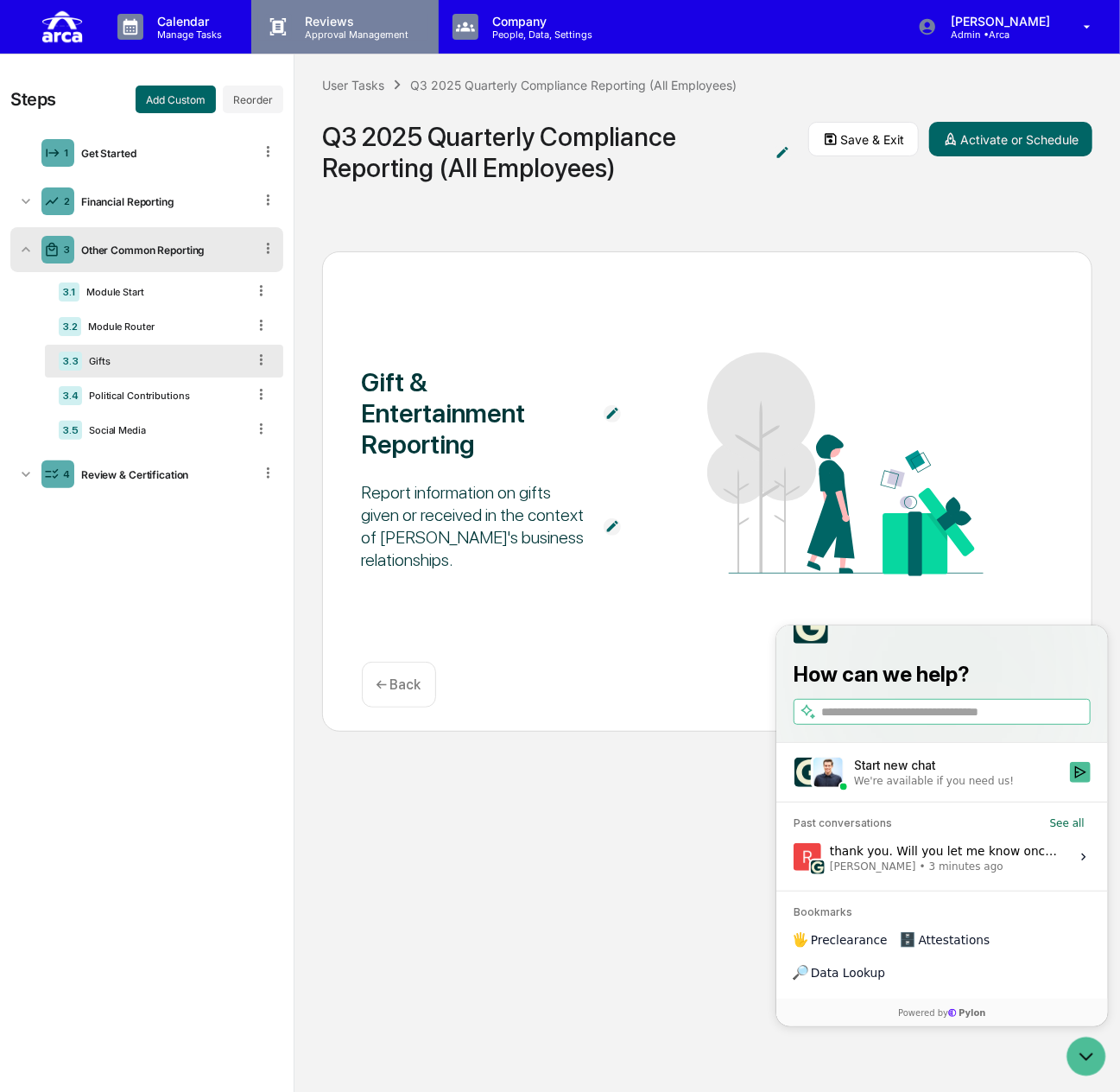
click at [308, 14] on p "Reviews" at bounding box center [354, 21] width 126 height 15
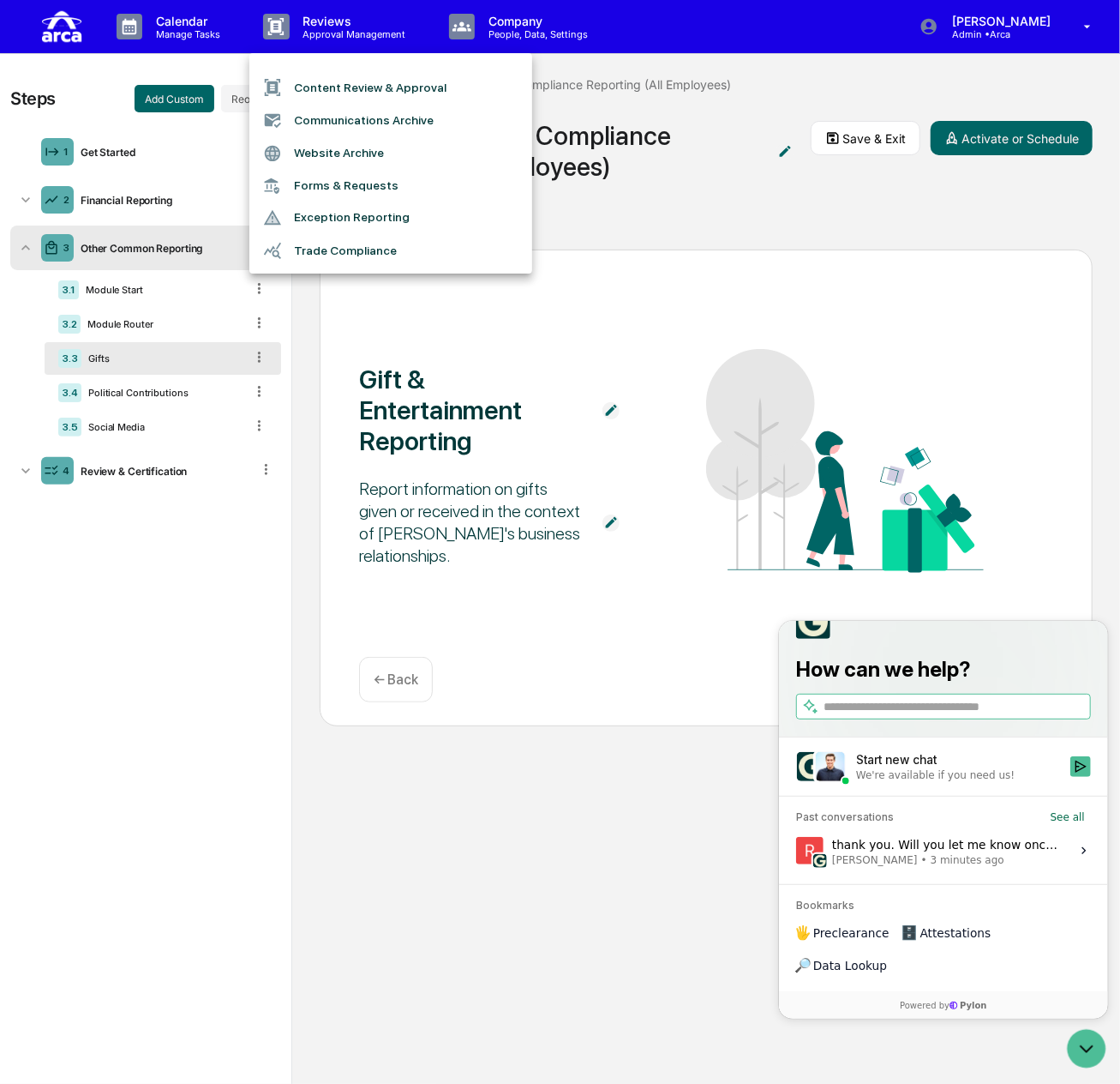
click at [140, 32] on div at bounding box center [560, 542] width 1120 height 1084
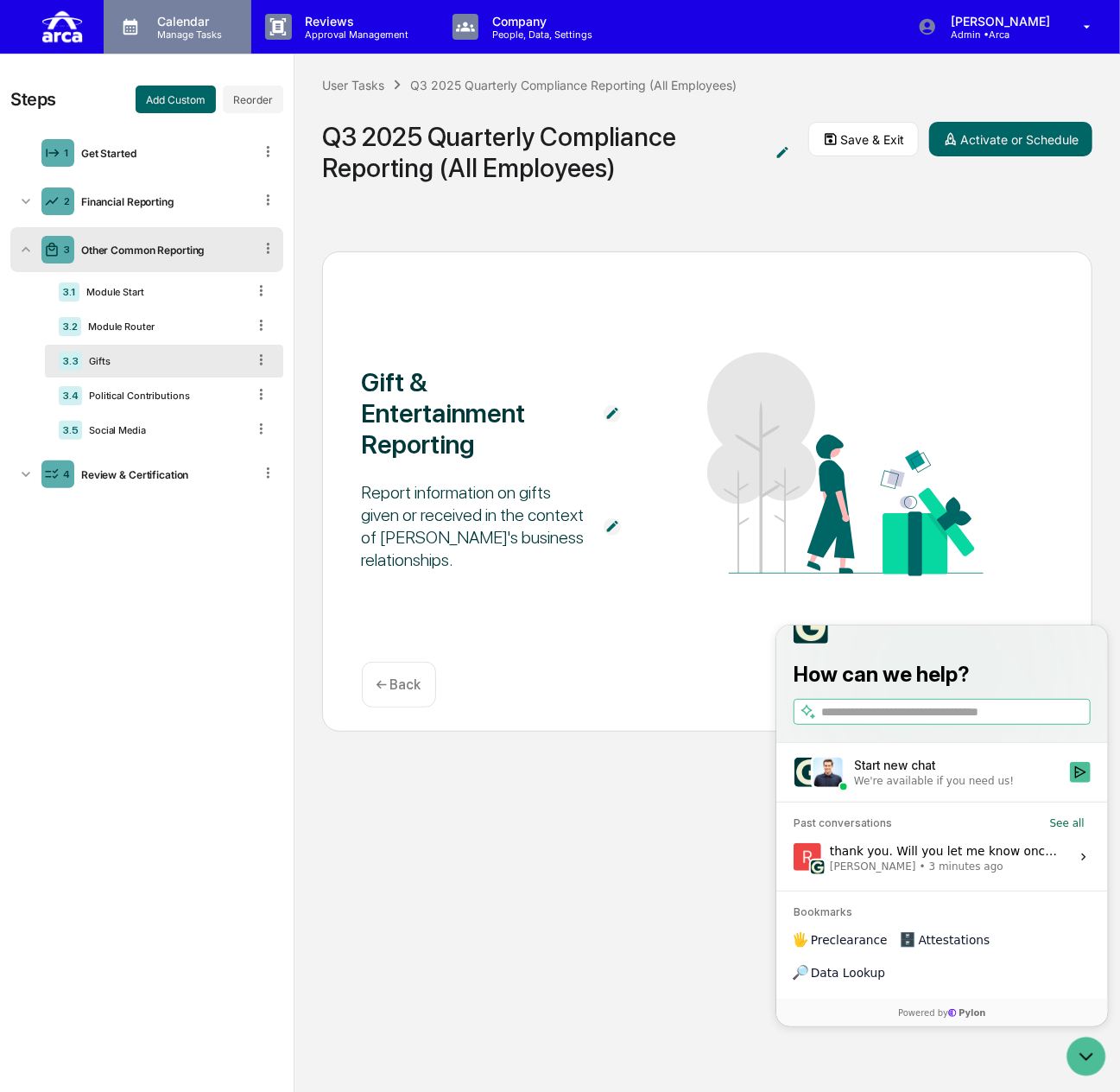
click at [182, 32] on p "Manage Tasks" at bounding box center [187, 35] width 87 height 12
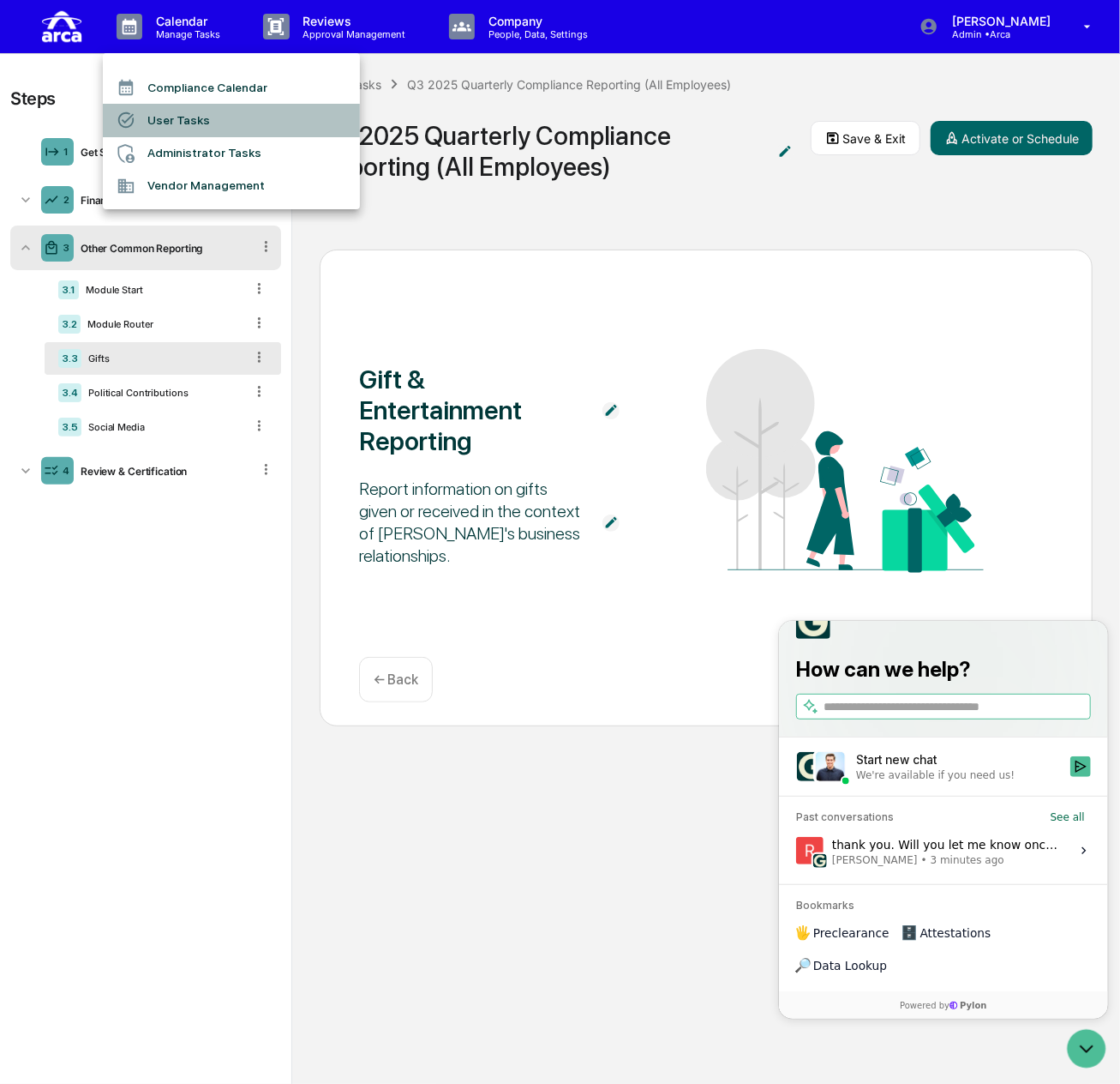
click at [204, 121] on li "User Tasks" at bounding box center [231, 120] width 257 height 33
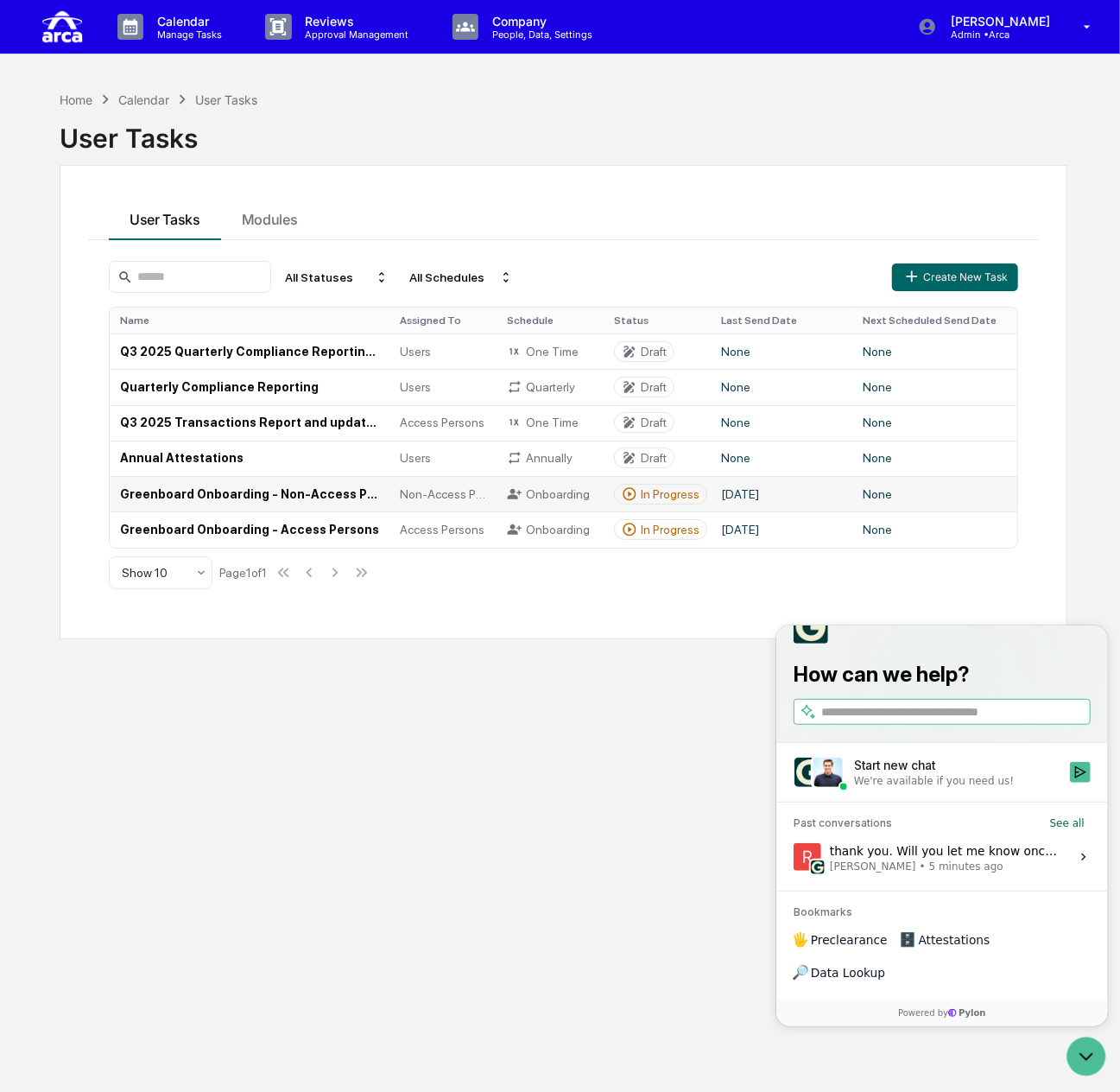
click at [286, 503] on td "Greenboard Onboarding - Non-Access Persons" at bounding box center [250, 493] width 280 height 36
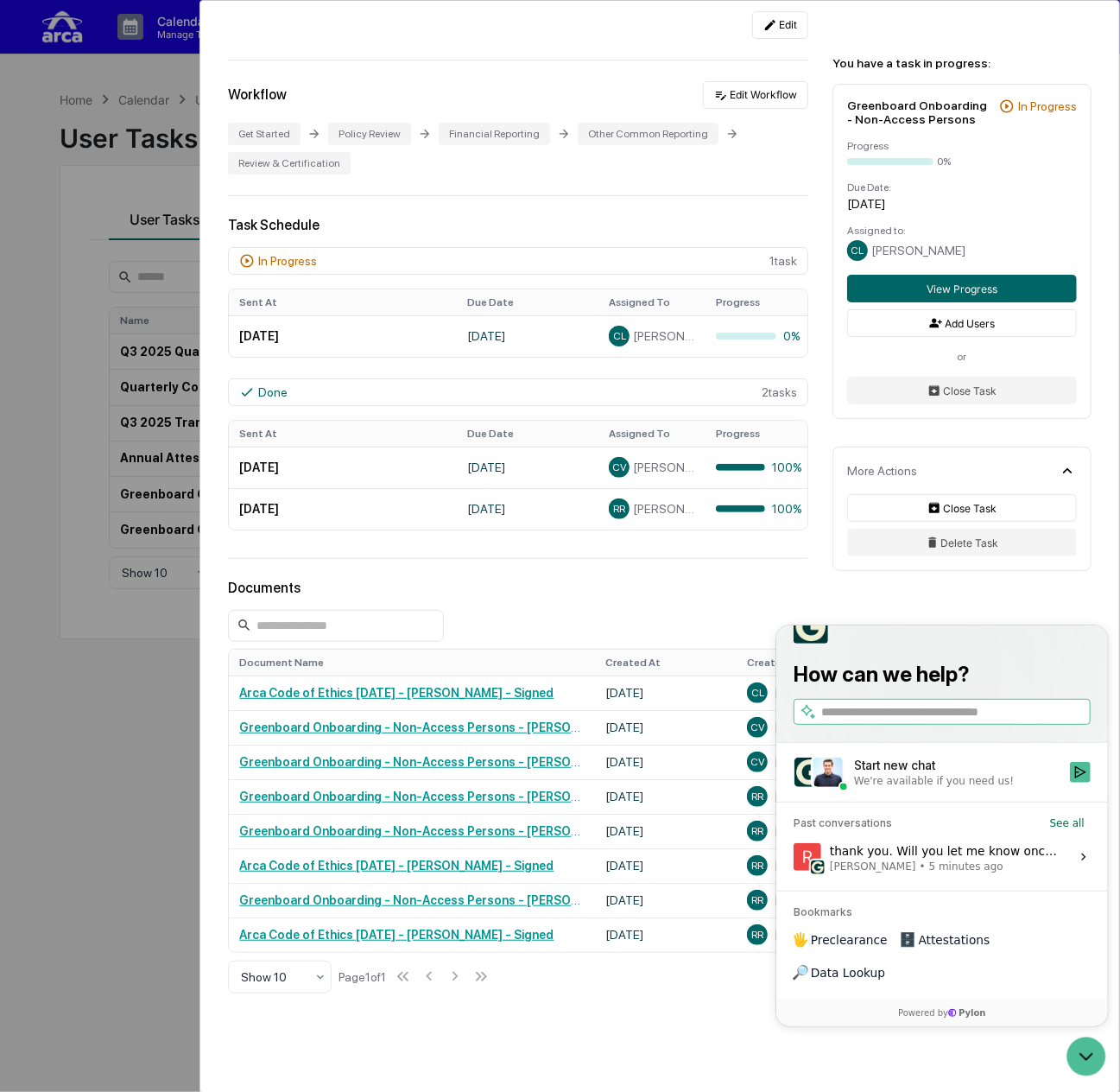
scroll to position [364, 0]
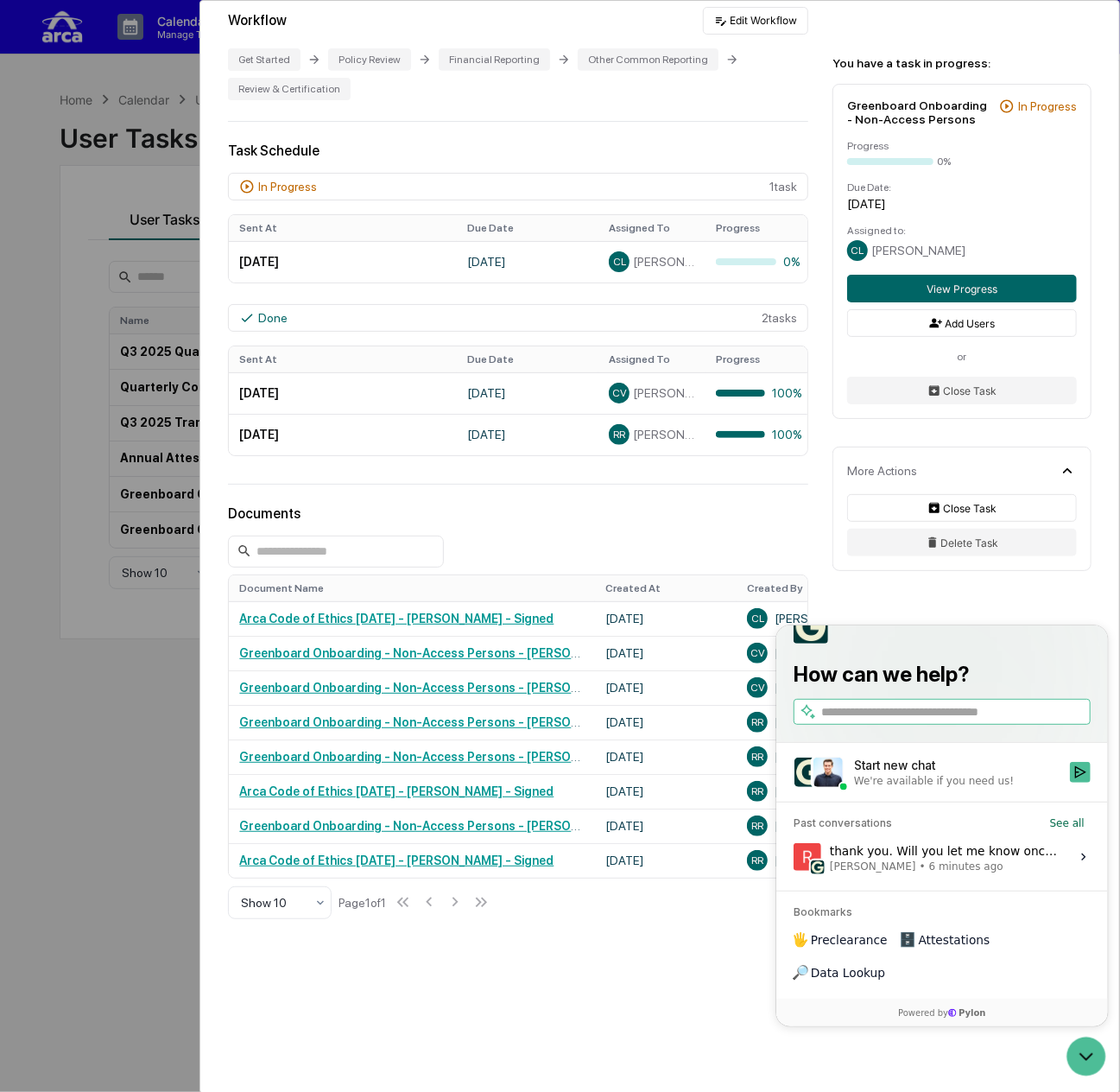
click at [897, 872] on div "thank you. Will you let me know once this is resolved? We can also schedule a c…" at bounding box center [944, 856] width 230 height 33
click at [793, 857] on button "View issue" at bounding box center [792, 856] width 1 height 1
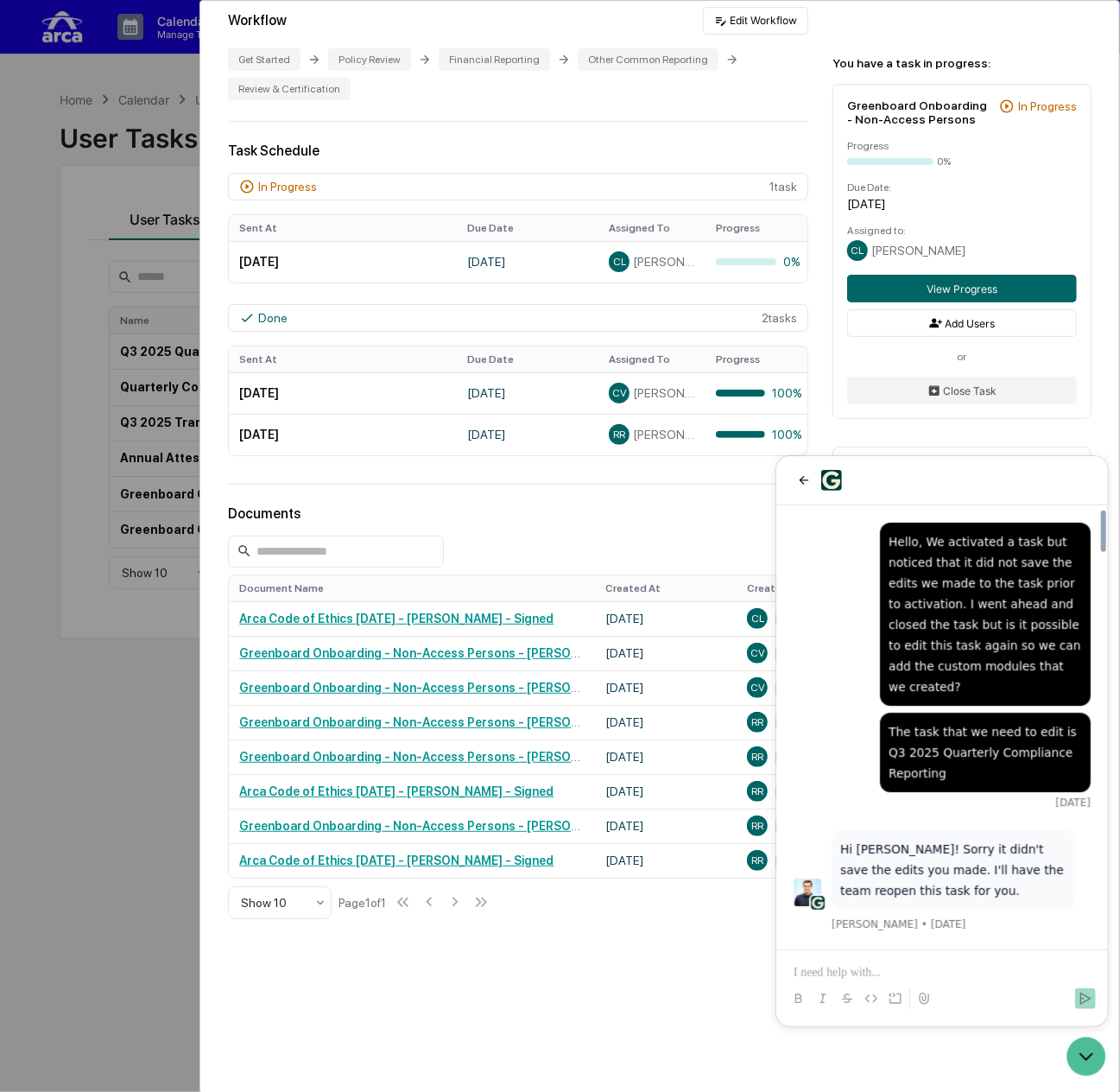
scroll to position [4233, 0]
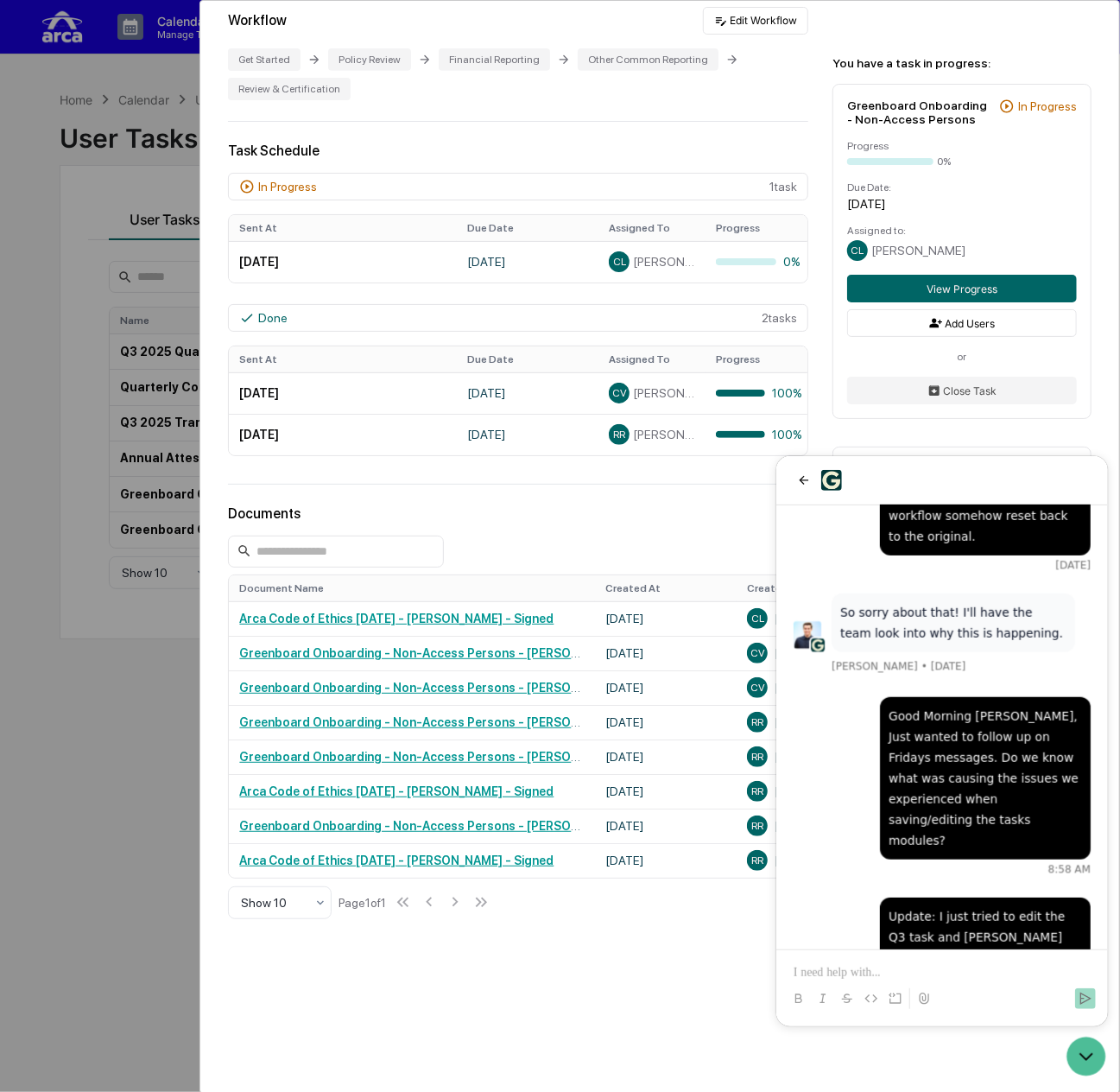
drag, startPoint x: 932, startPoint y: 936, endPoint x: 922, endPoint y: 953, distance: 19.7
click at [912, 963] on p at bounding box center [941, 972] width 297 height 17
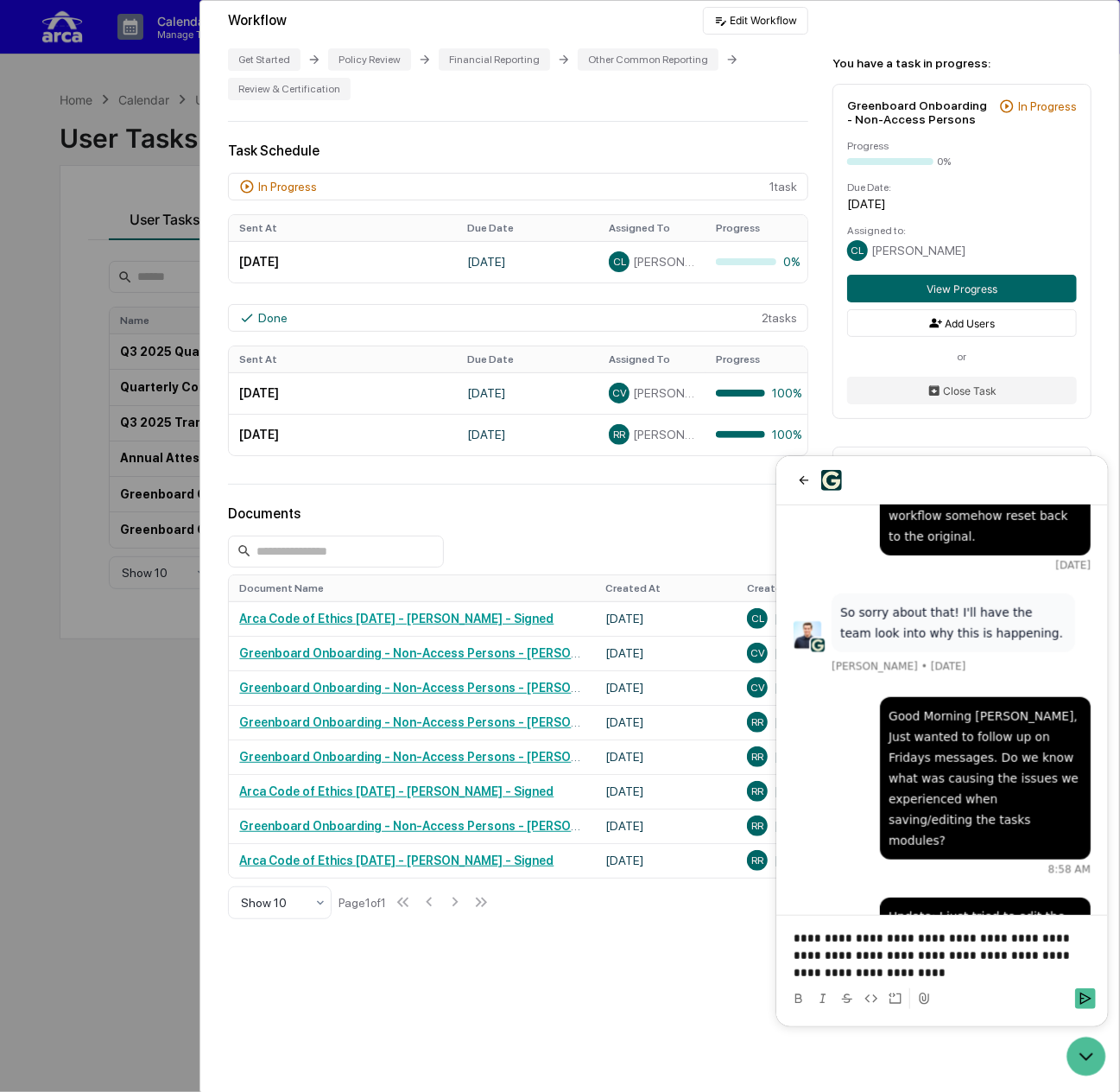
scroll to position [0, 0]
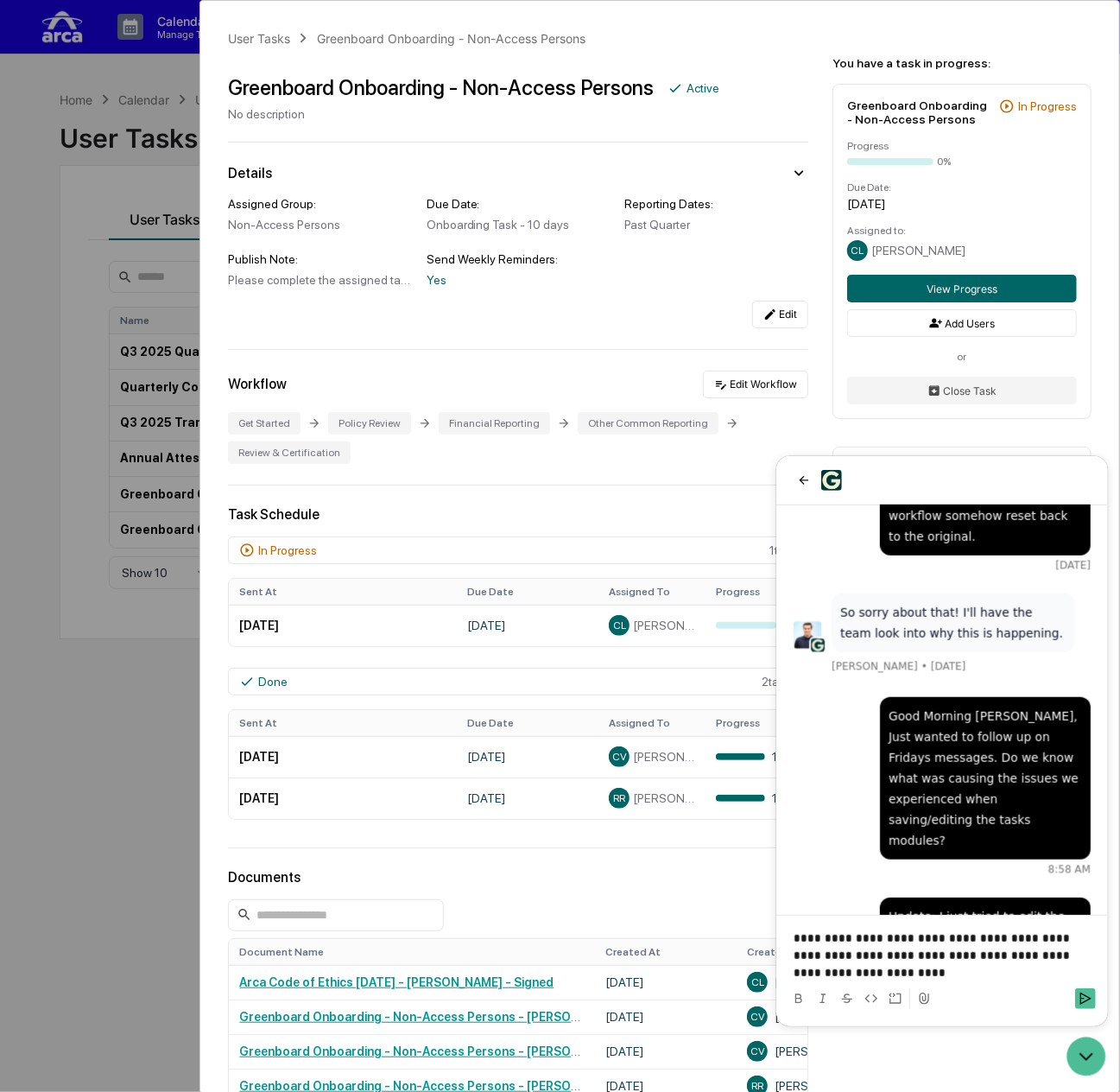
click at [1030, 935] on p "**********" at bounding box center [941, 954] width 297 height 52
click at [800, 475] on icon "back" at bounding box center [803, 479] width 14 height 14
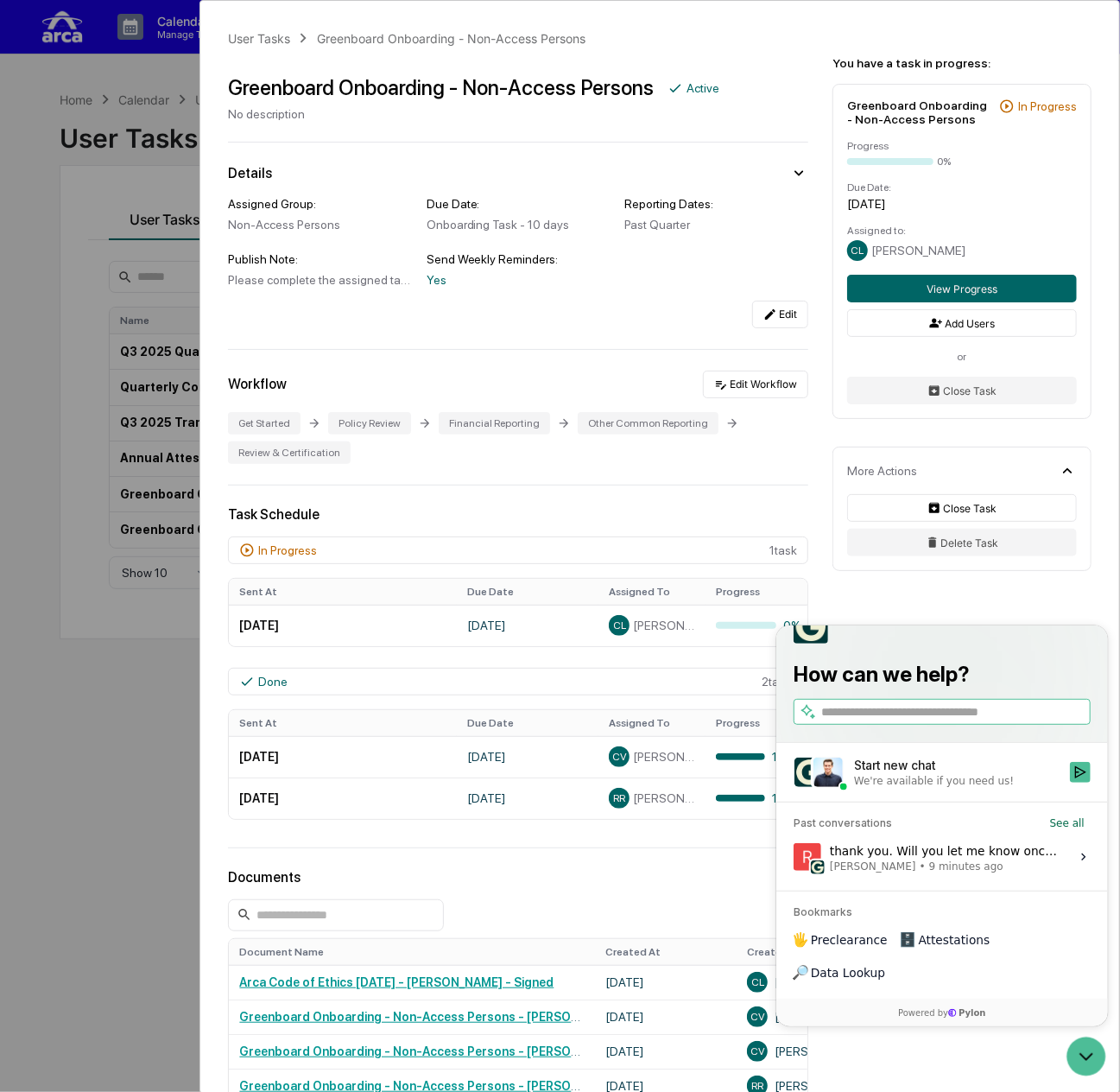
click at [955, 872] on span "9 minutes ago" at bounding box center [965, 866] width 74 height 14
click at [793, 857] on button "View issue" at bounding box center [792, 856] width 1 height 1
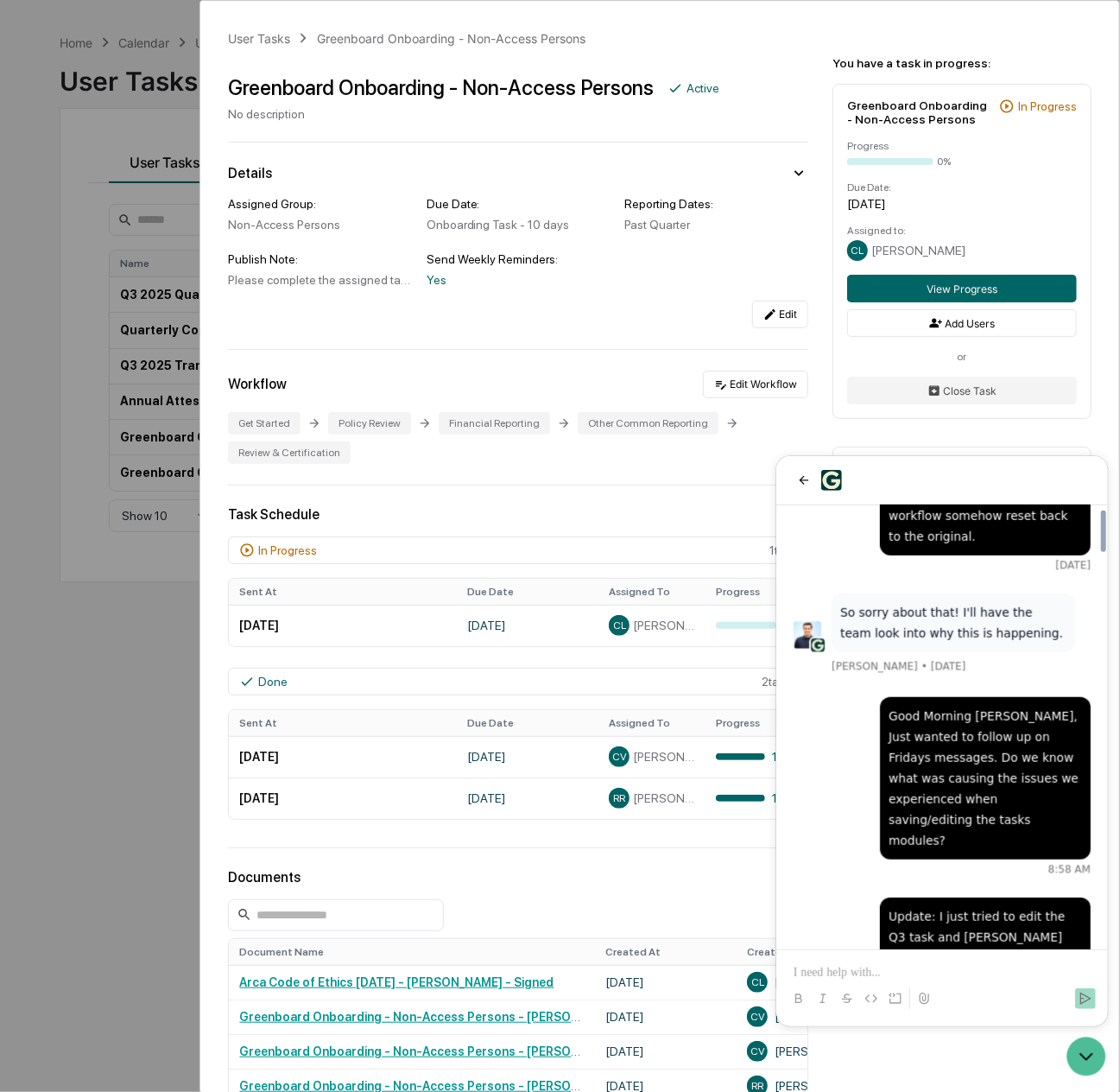
scroll to position [81, 0]
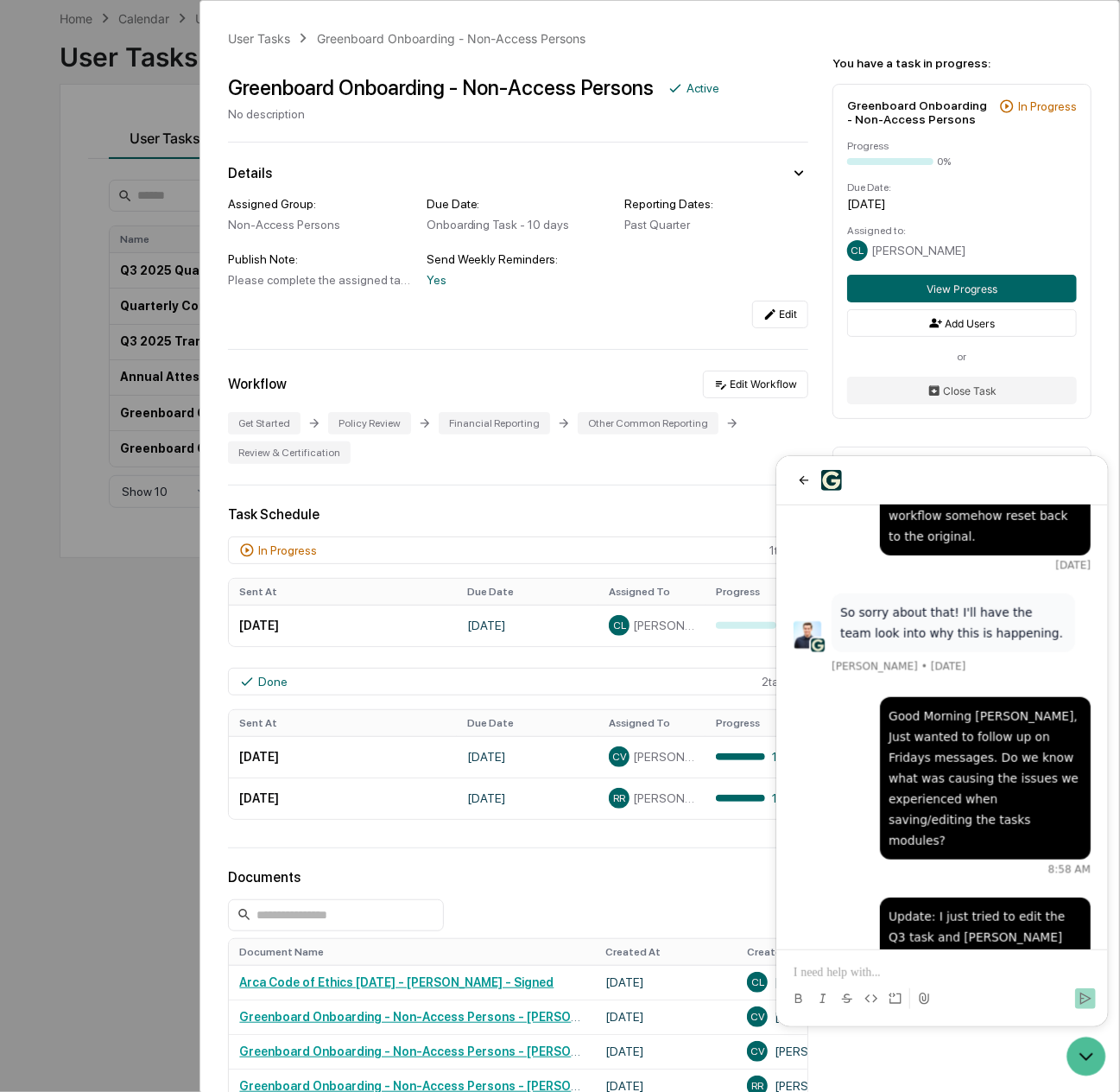
click at [935, 963] on p at bounding box center [941, 972] width 297 height 17
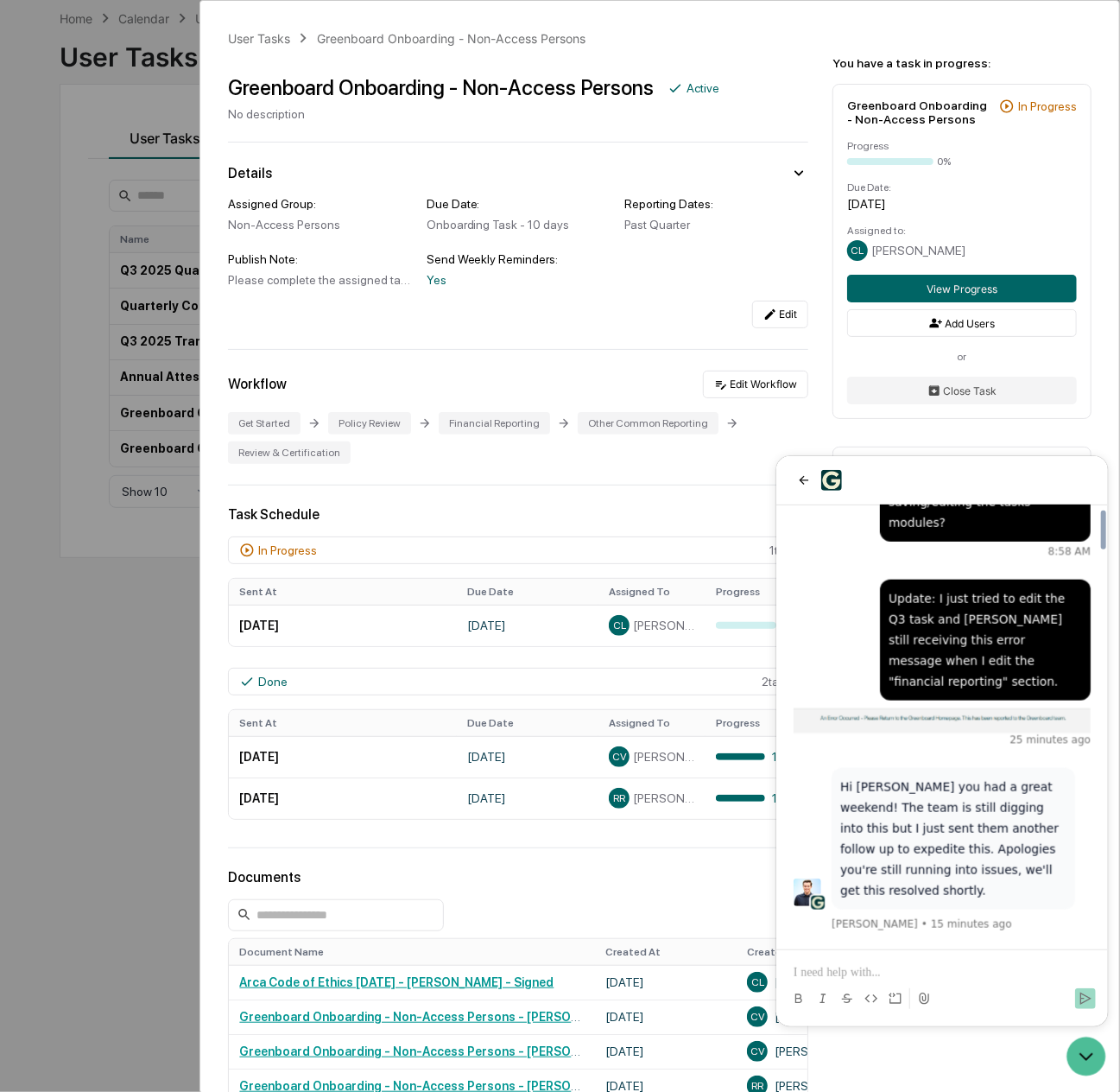
scroll to position [4519, 0]
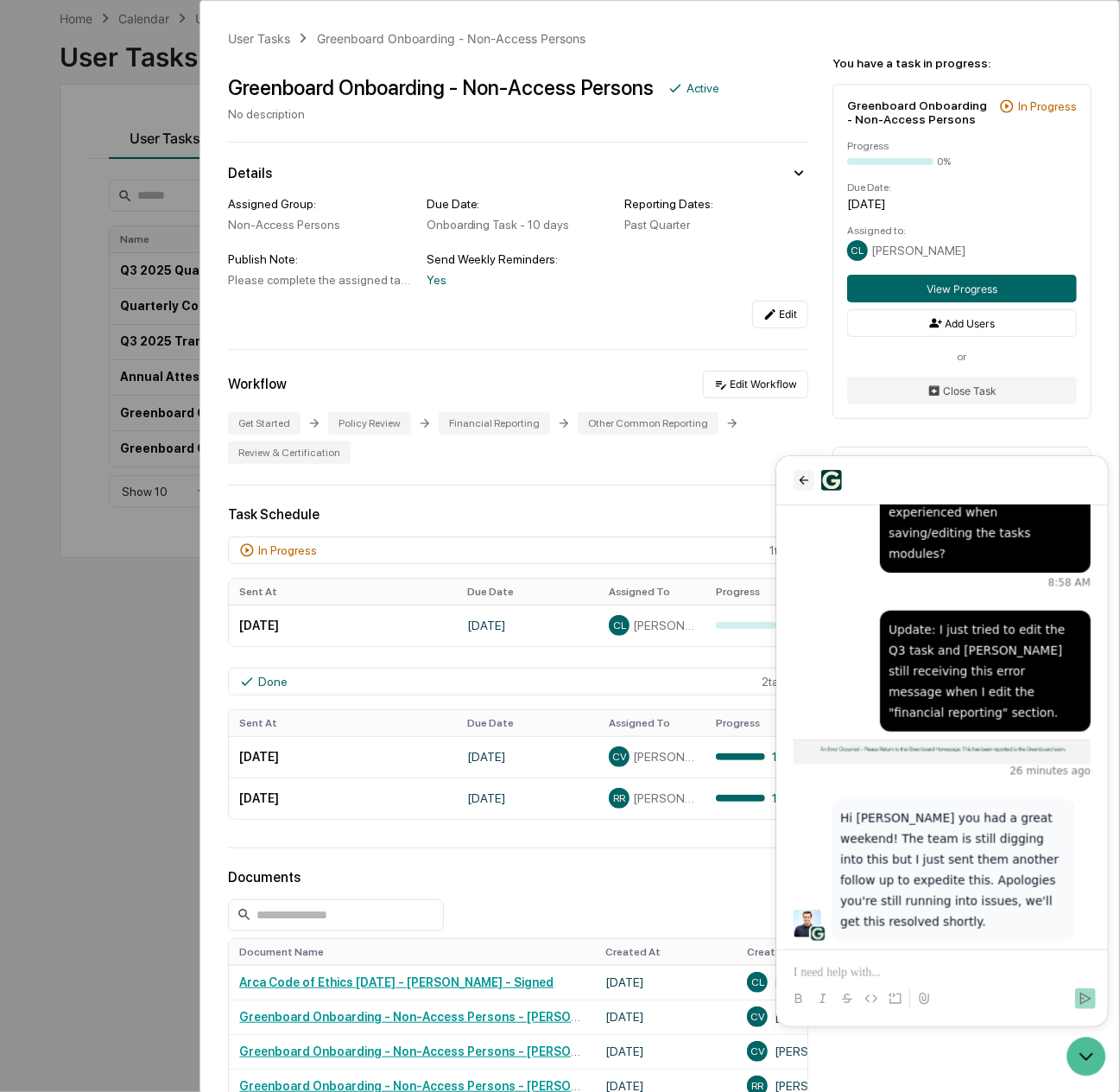
click at [807, 478] on icon "back" at bounding box center [803, 479] width 14 height 14
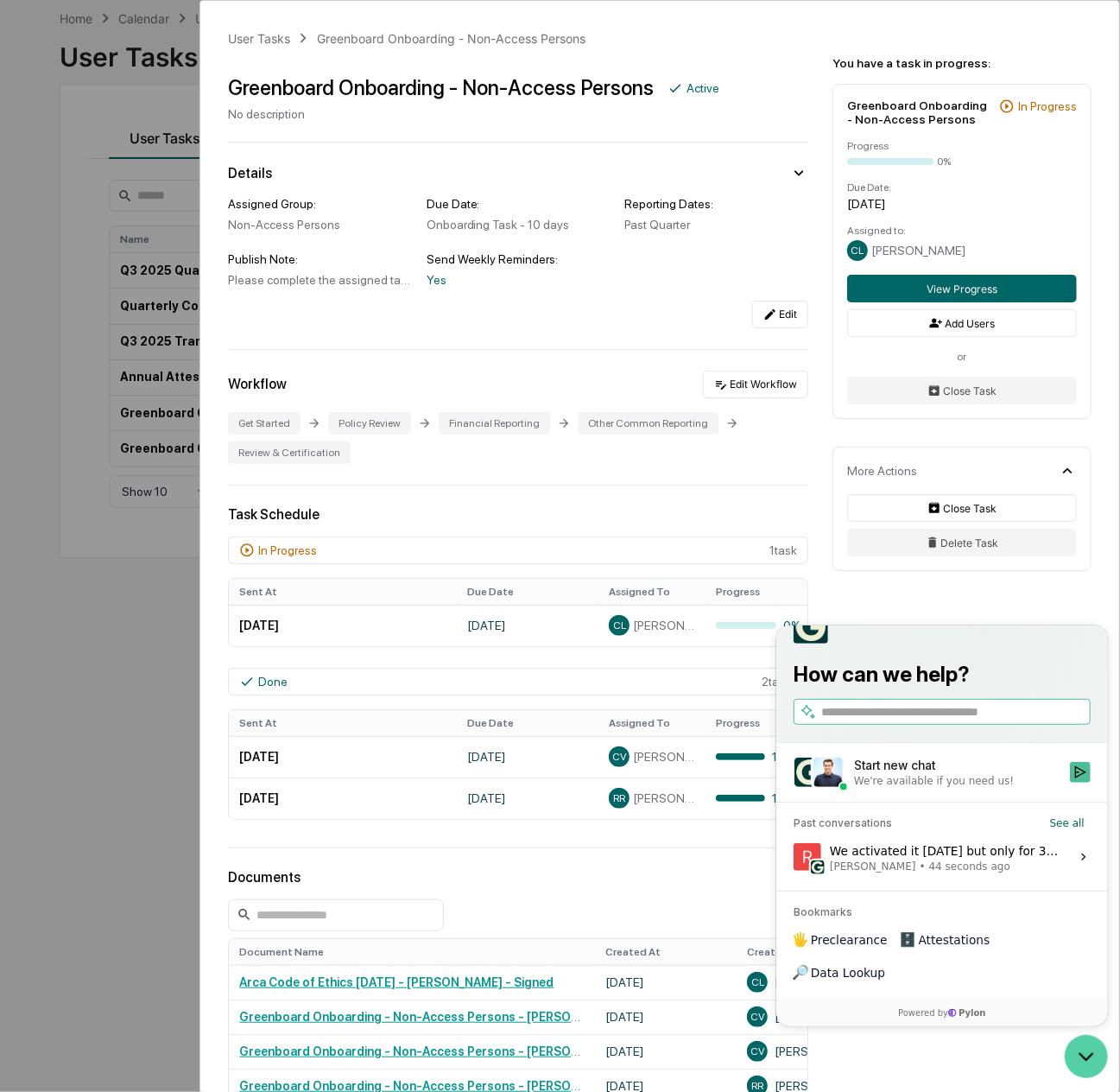
click at [1087, 1056] on icon "Open customer support" at bounding box center [1085, 1054] width 43 height 43
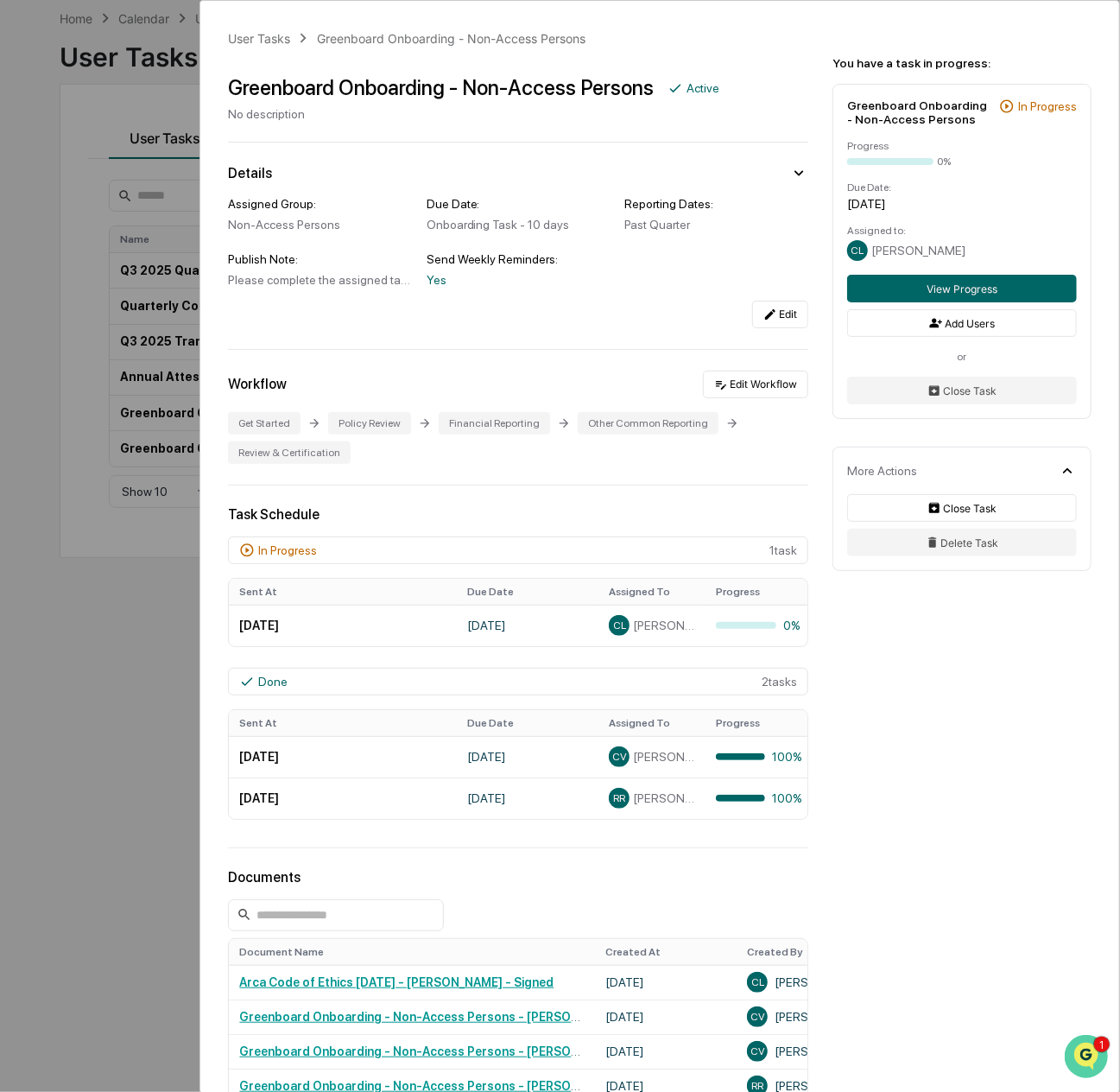
click at [1075, 1060] on icon "Open customer support" at bounding box center [1085, 1076] width 43 height 43
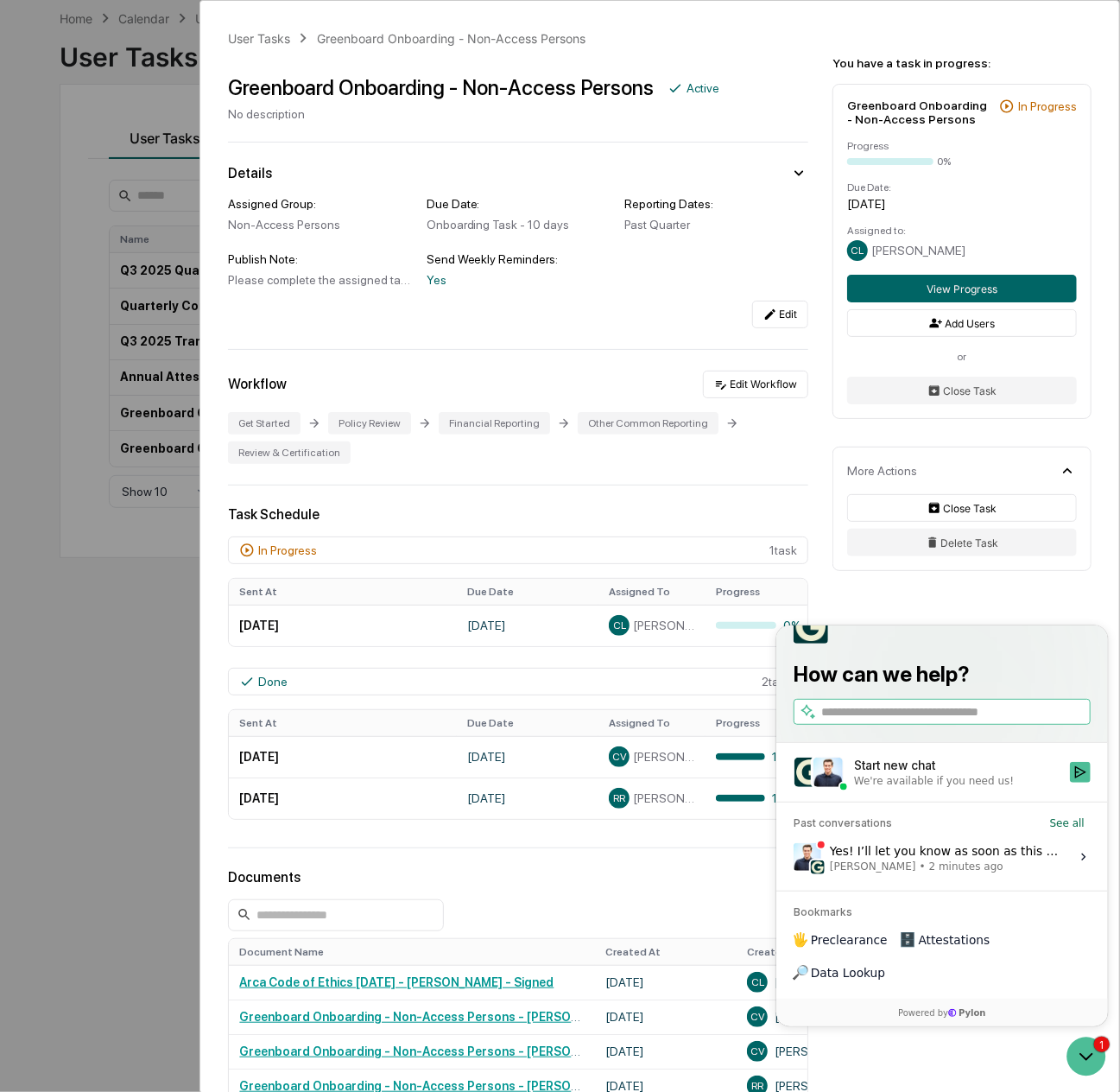
click at [916, 872] on div "Yes! I’ll let you know as soon as this is resolved. What would you like to upda…" at bounding box center [944, 856] width 230 height 33
click at [793, 857] on button "View issue" at bounding box center [792, 856] width 1 height 1
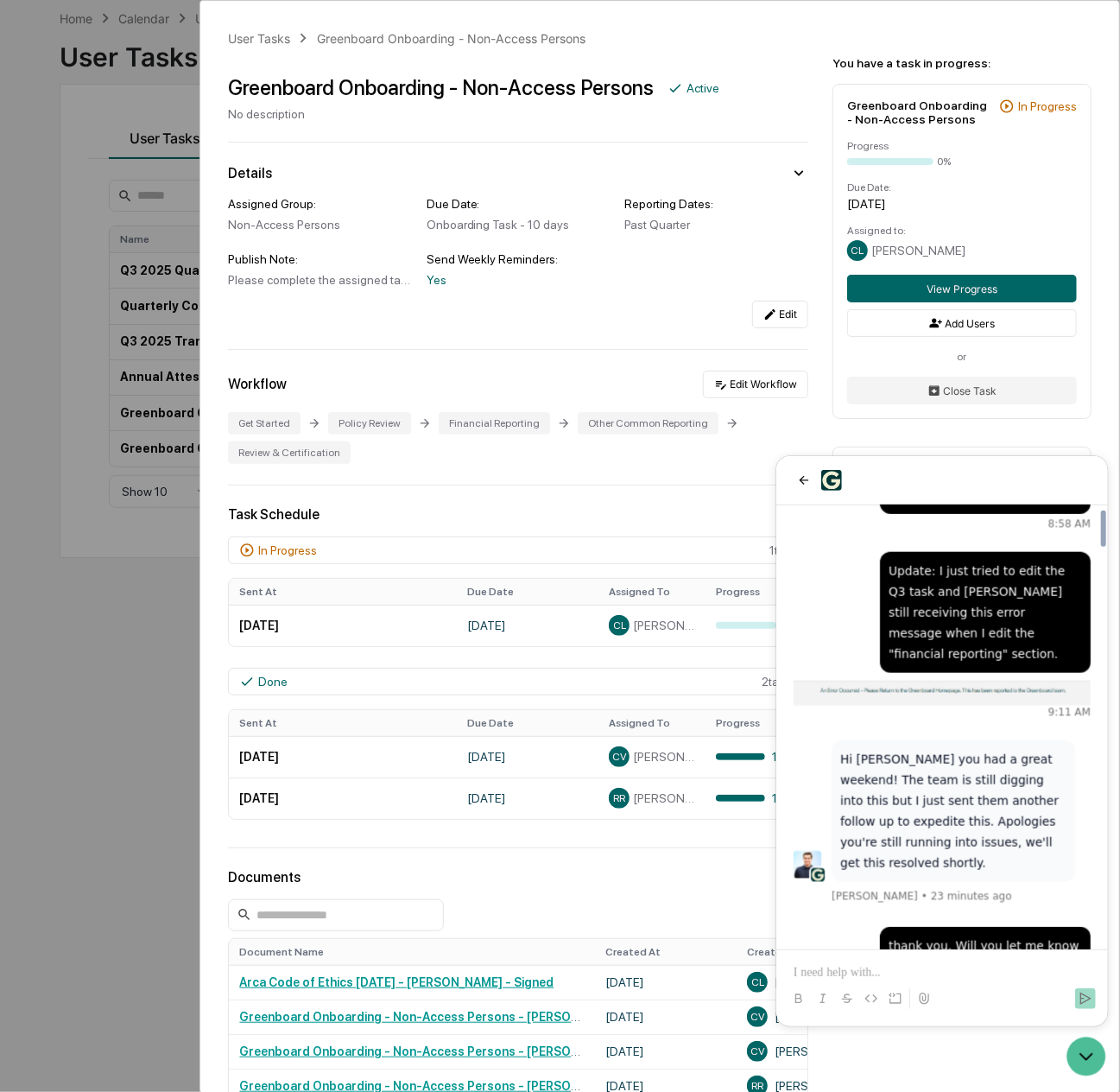
scroll to position [4837, 0]
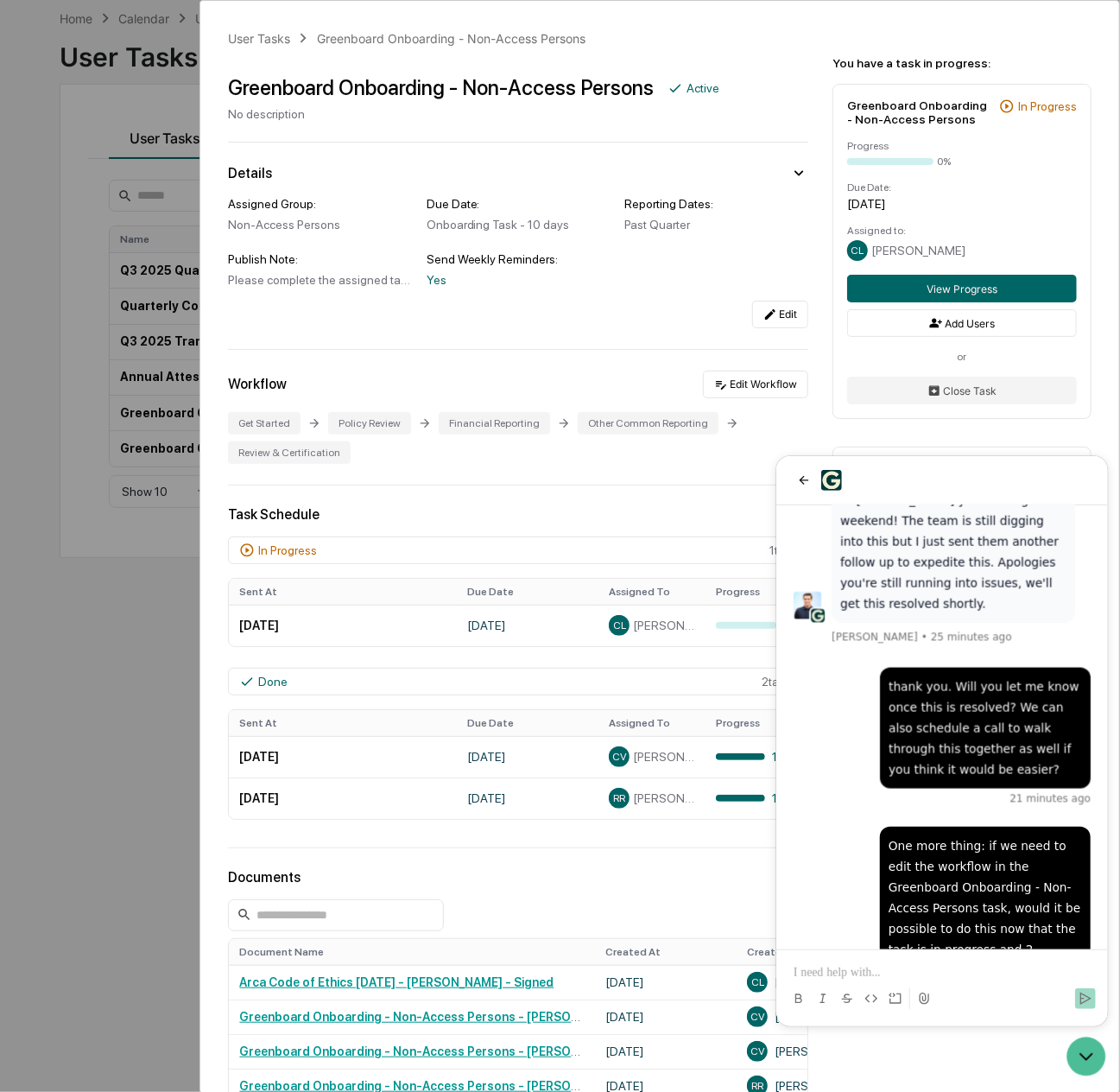
click at [923, 974] on p at bounding box center [941, 972] width 297 height 17
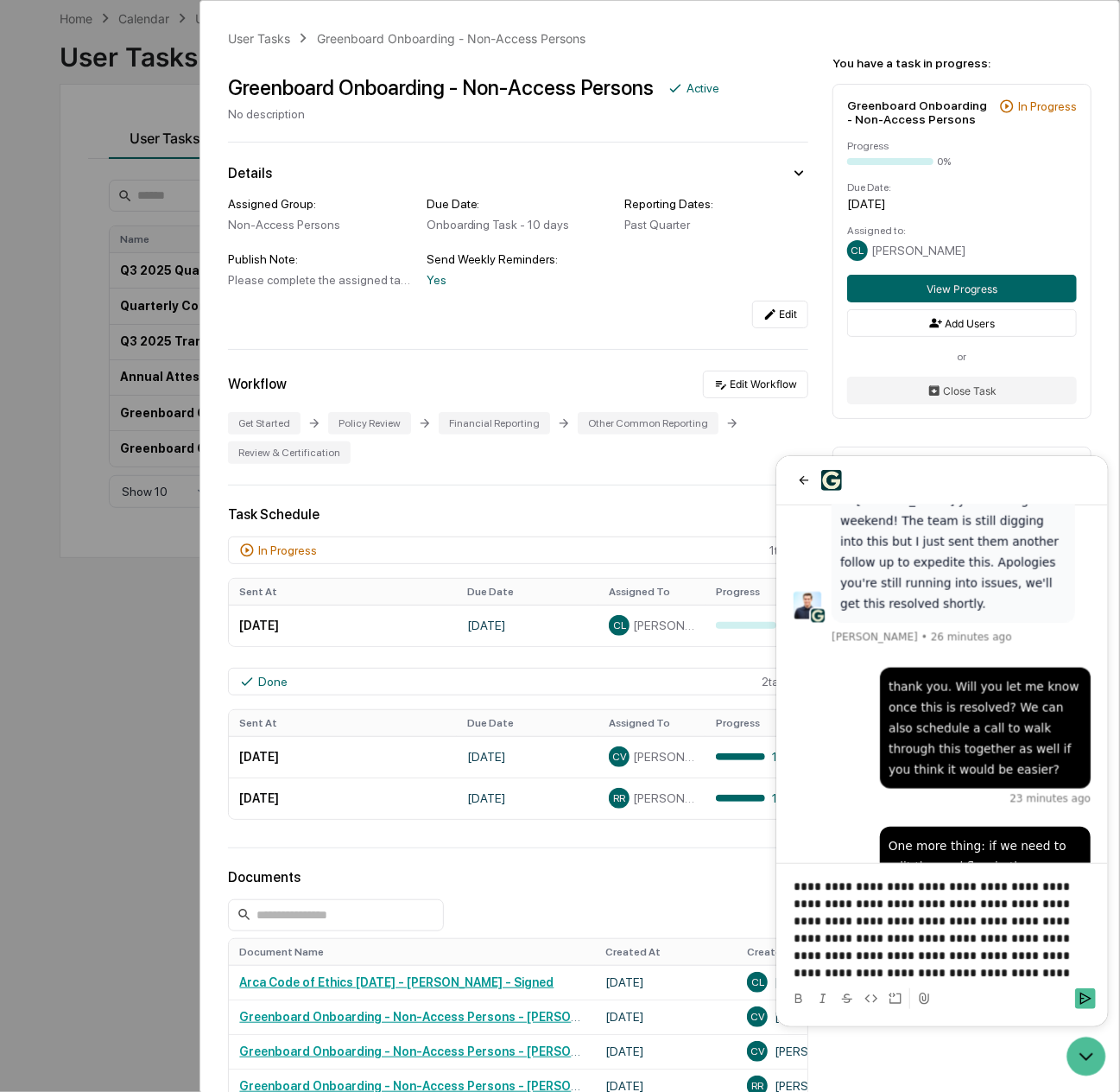
click at [914, 972] on p "**********" at bounding box center [941, 928] width 297 height 104
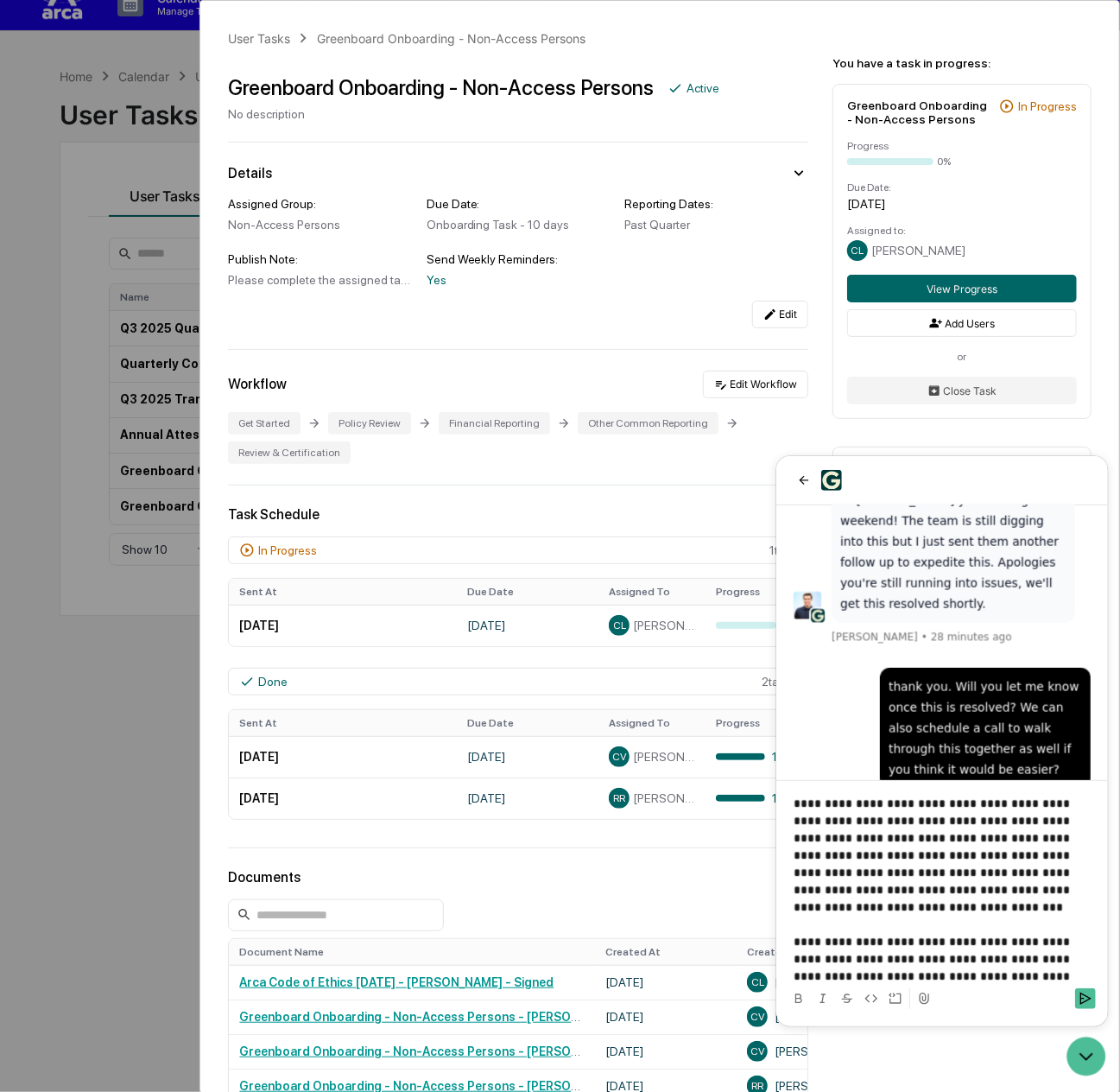
scroll to position [0, 0]
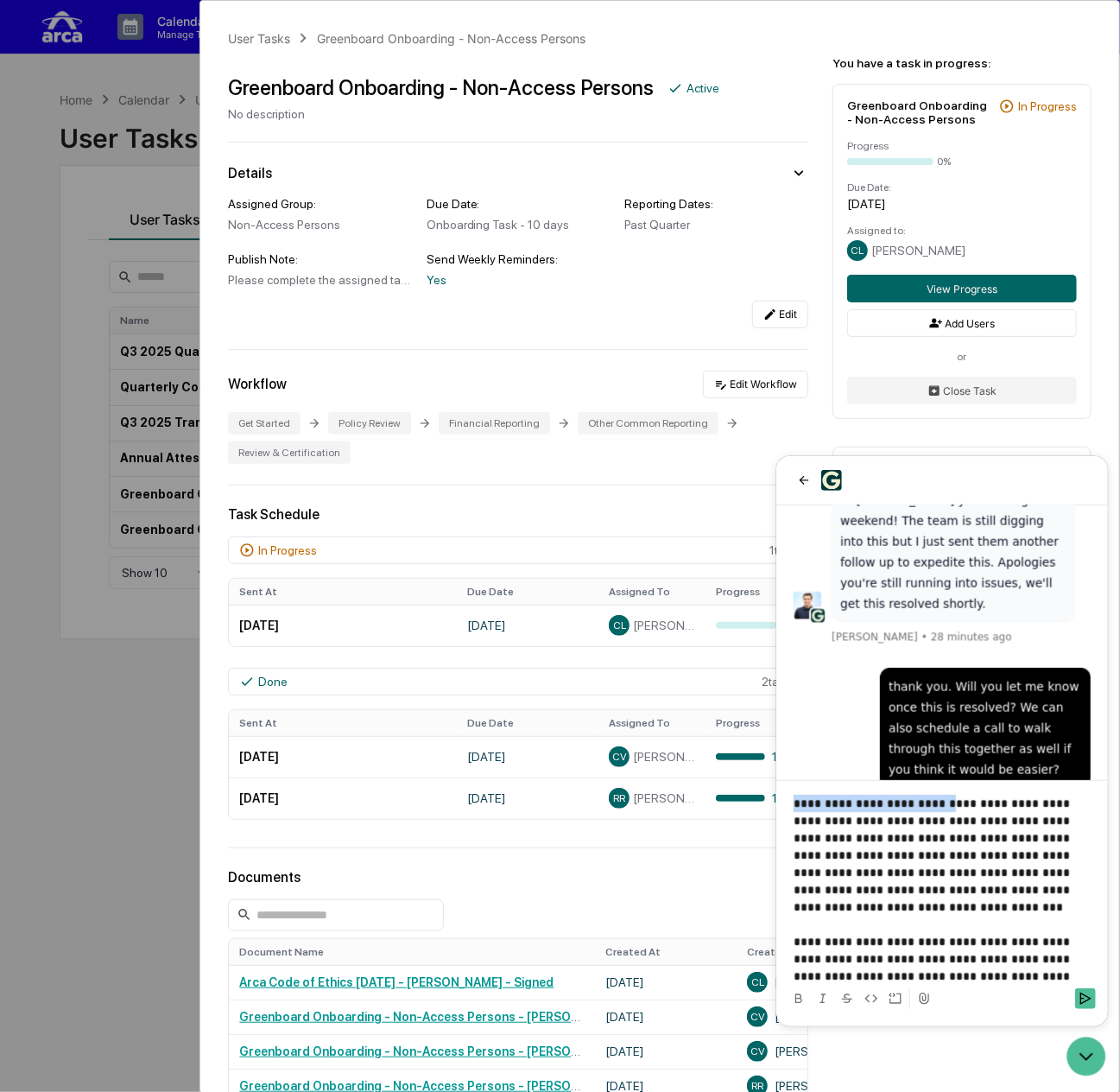
drag, startPoint x: 929, startPoint y: 800, endPoint x: 758, endPoint y: 801, distance: 171.0
click at [776, 801] on html "Yes! I’ll let you know as soon as this is resolved. What would you like to upda…" at bounding box center [942, 739] width 332 height 570
drag, startPoint x: 947, startPoint y: 815, endPoint x: 999, endPoint y: 821, distance: 52.3
click at [999, 821] on p "**********" at bounding box center [935, 845] width 285 height 104
click at [887, 836] on p "**********" at bounding box center [935, 845] width 285 height 104
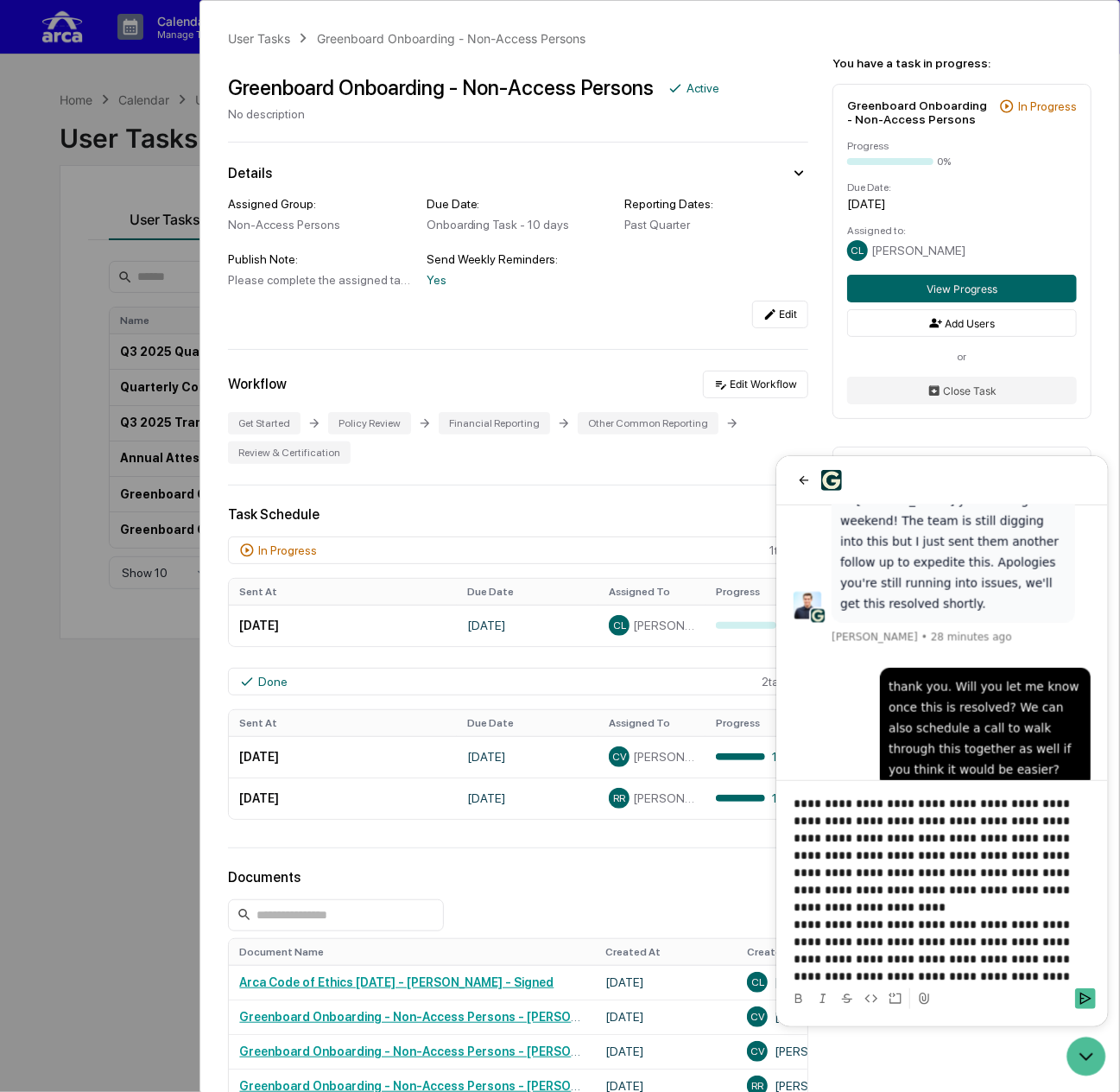
click at [892, 887] on p "**********" at bounding box center [935, 845] width 285 height 104
click at [958, 836] on p "**********" at bounding box center [935, 845] width 285 height 104
drag, startPoint x: 949, startPoint y: 838, endPoint x: 1045, endPoint y: 840, distance: 96.0
click at [1045, 840] on p "**********" at bounding box center [935, 845] width 285 height 104
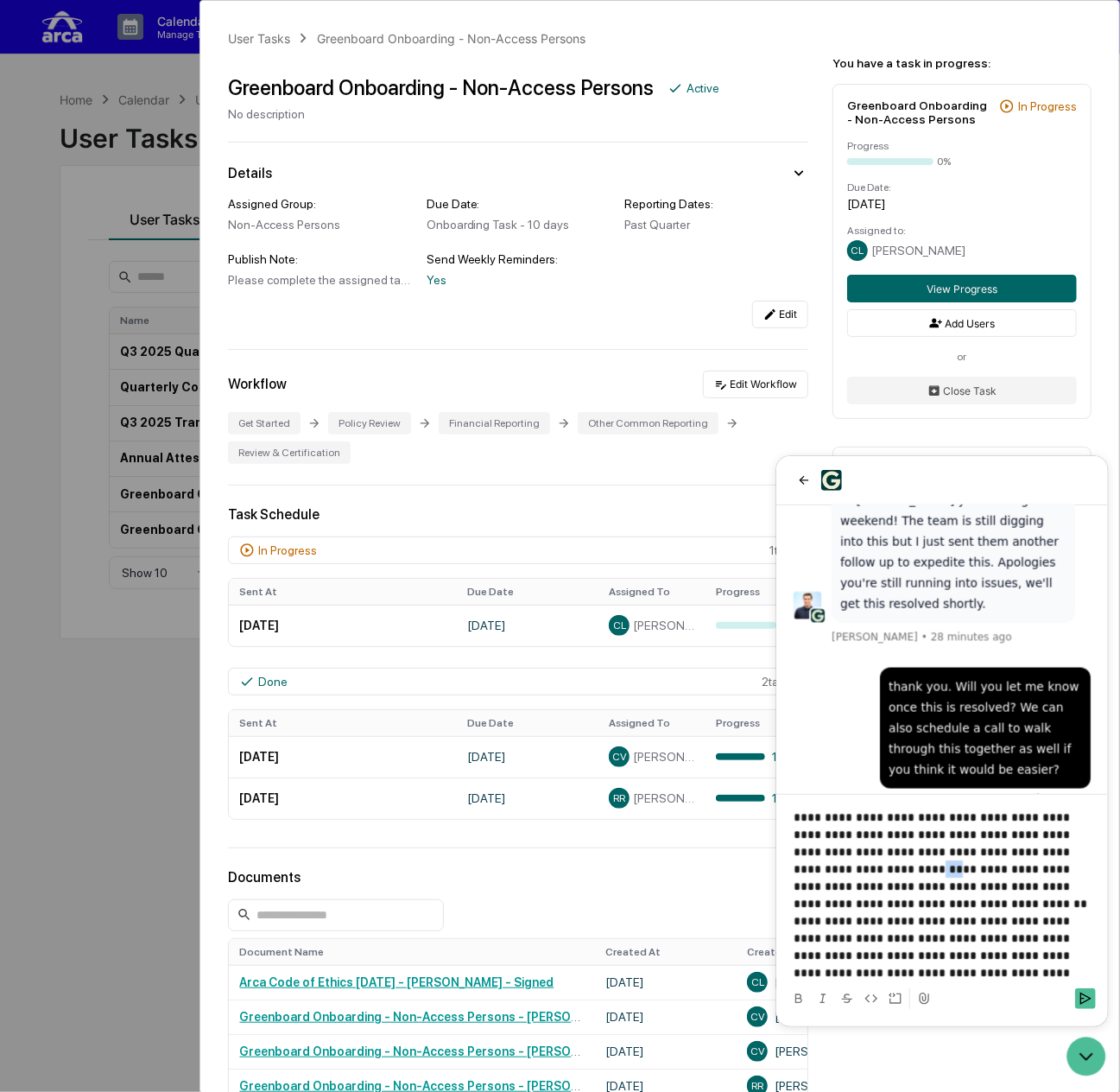
drag, startPoint x: 1039, startPoint y: 847, endPoint x: 1052, endPoint y: 849, distance: 13.2
click at [1052, 849] on p "**********" at bounding box center [941, 850] width 297 height 86
click at [986, 854] on p "**********" at bounding box center [941, 850] width 297 height 86
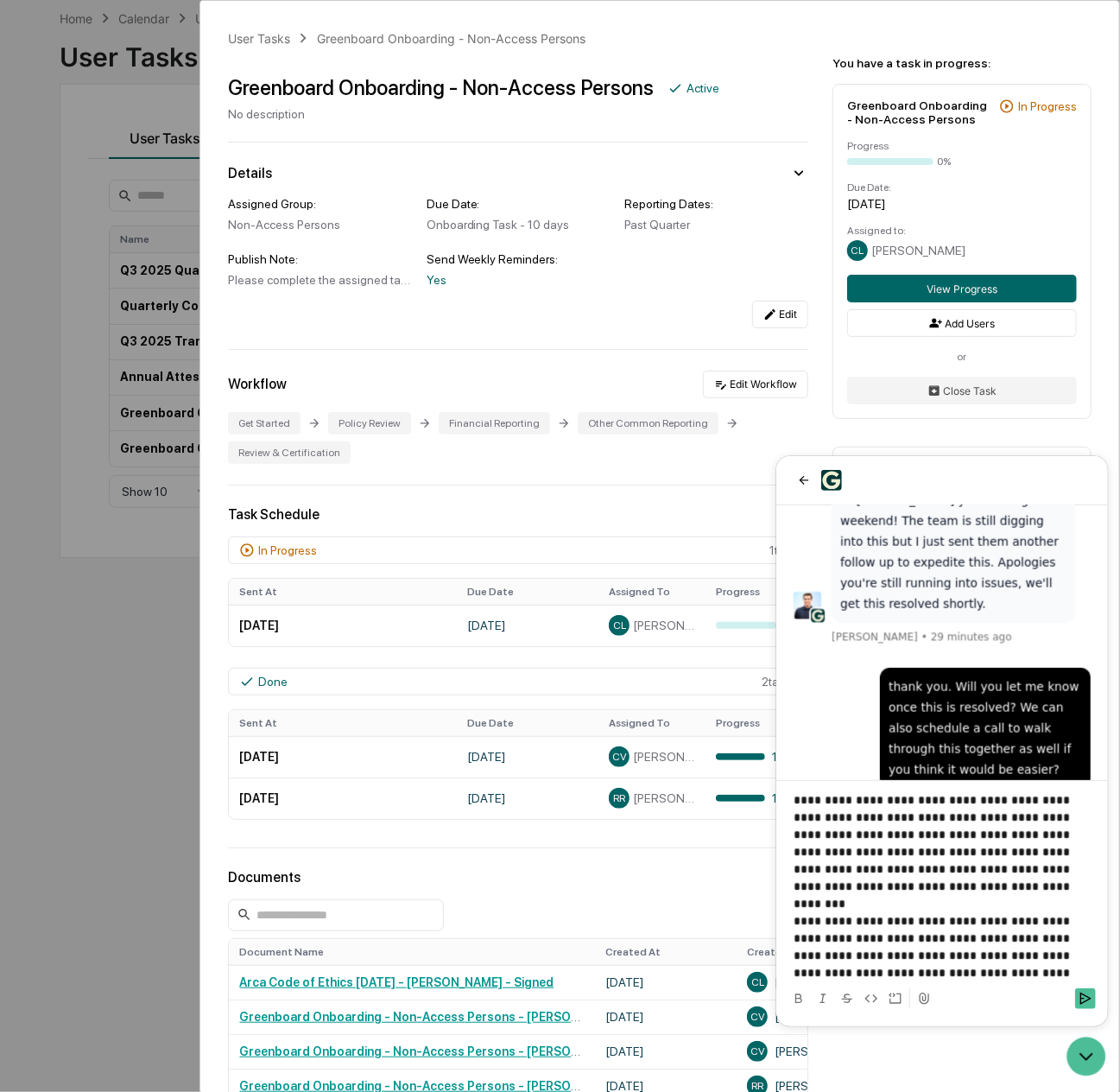
click at [1071, 920] on p "**********" at bounding box center [935, 945] width 285 height 69
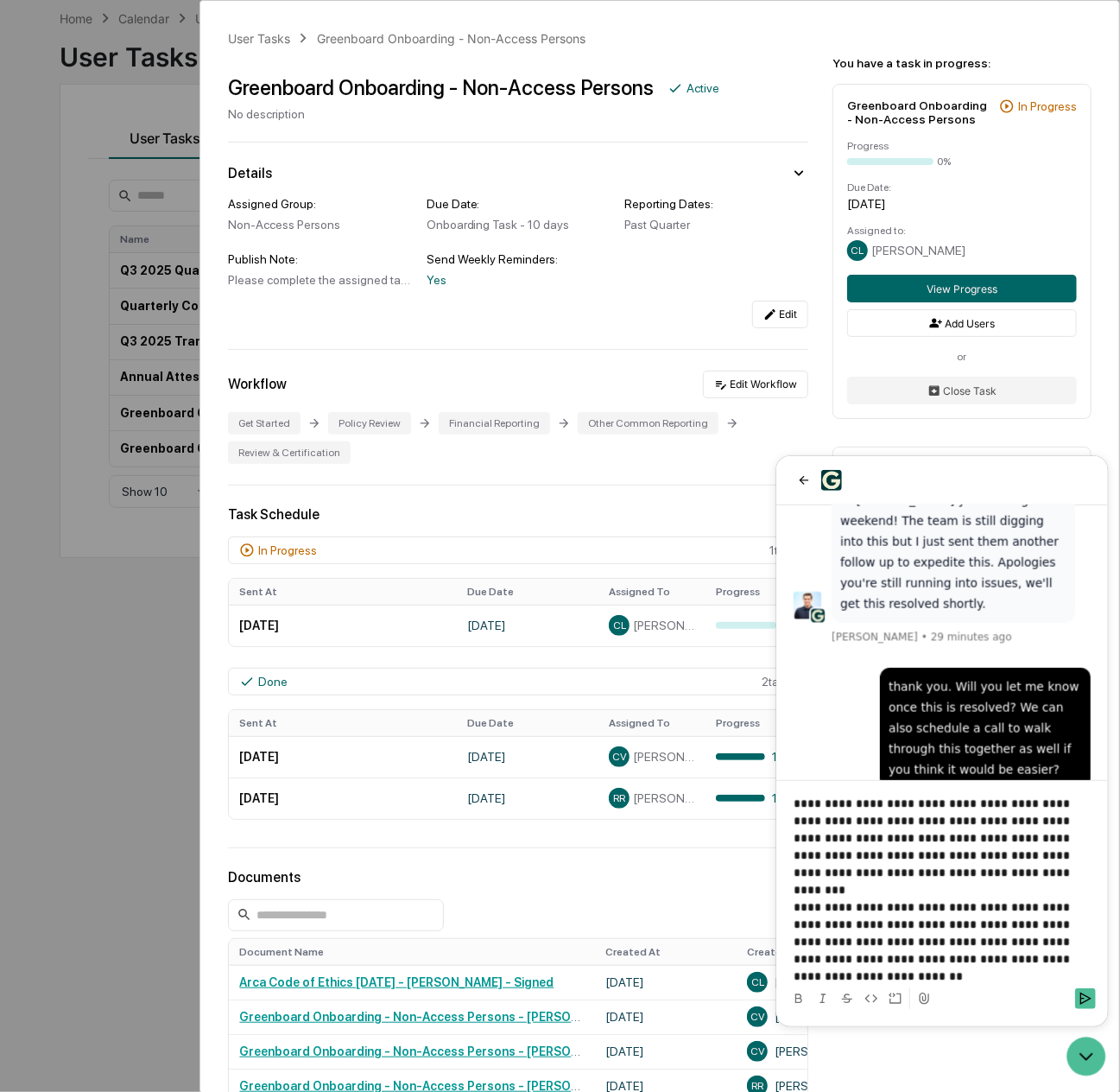
scroll to position [21, 0]
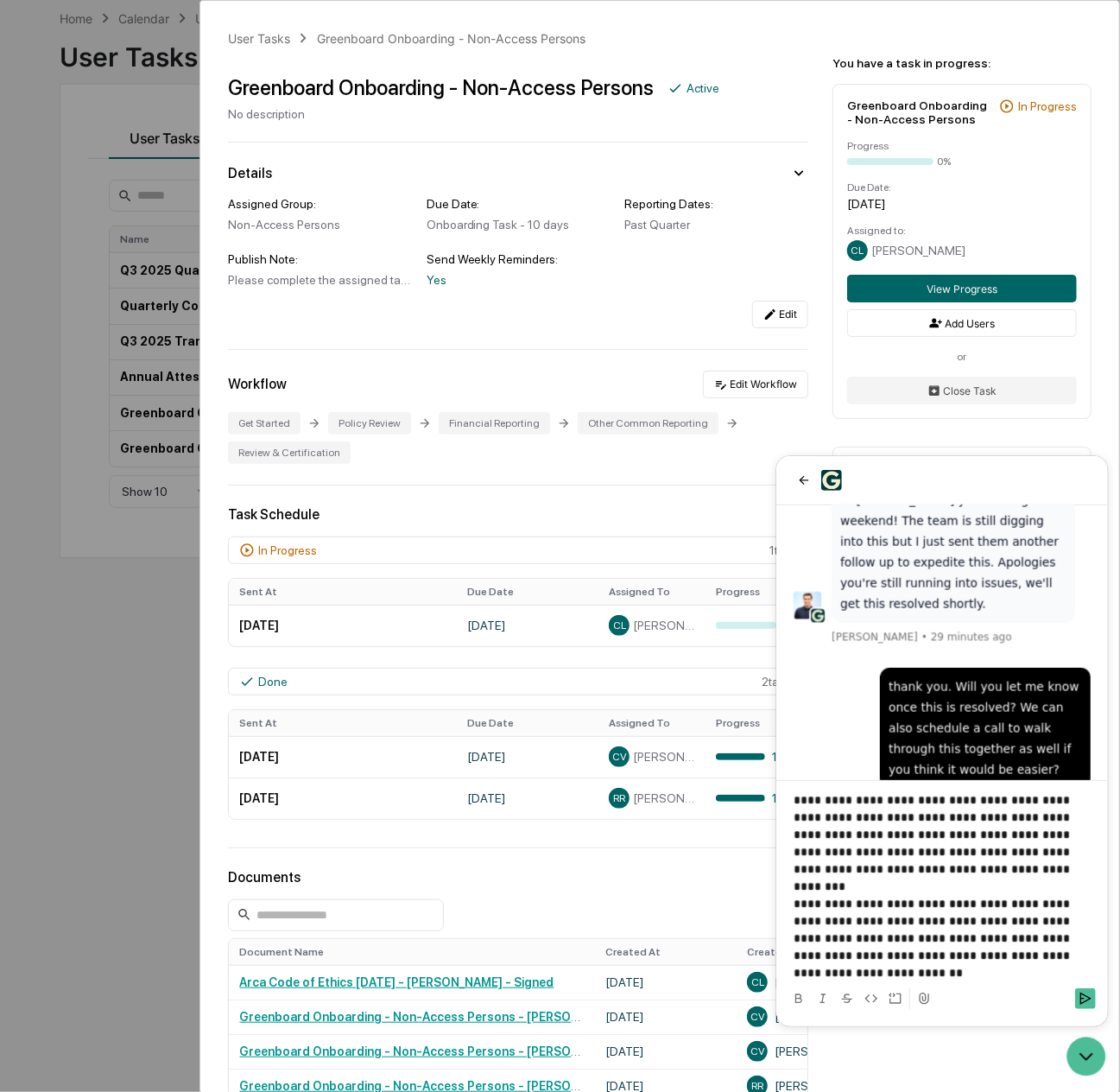
click at [976, 937] on p "**********" at bounding box center [935, 937] width 285 height 86
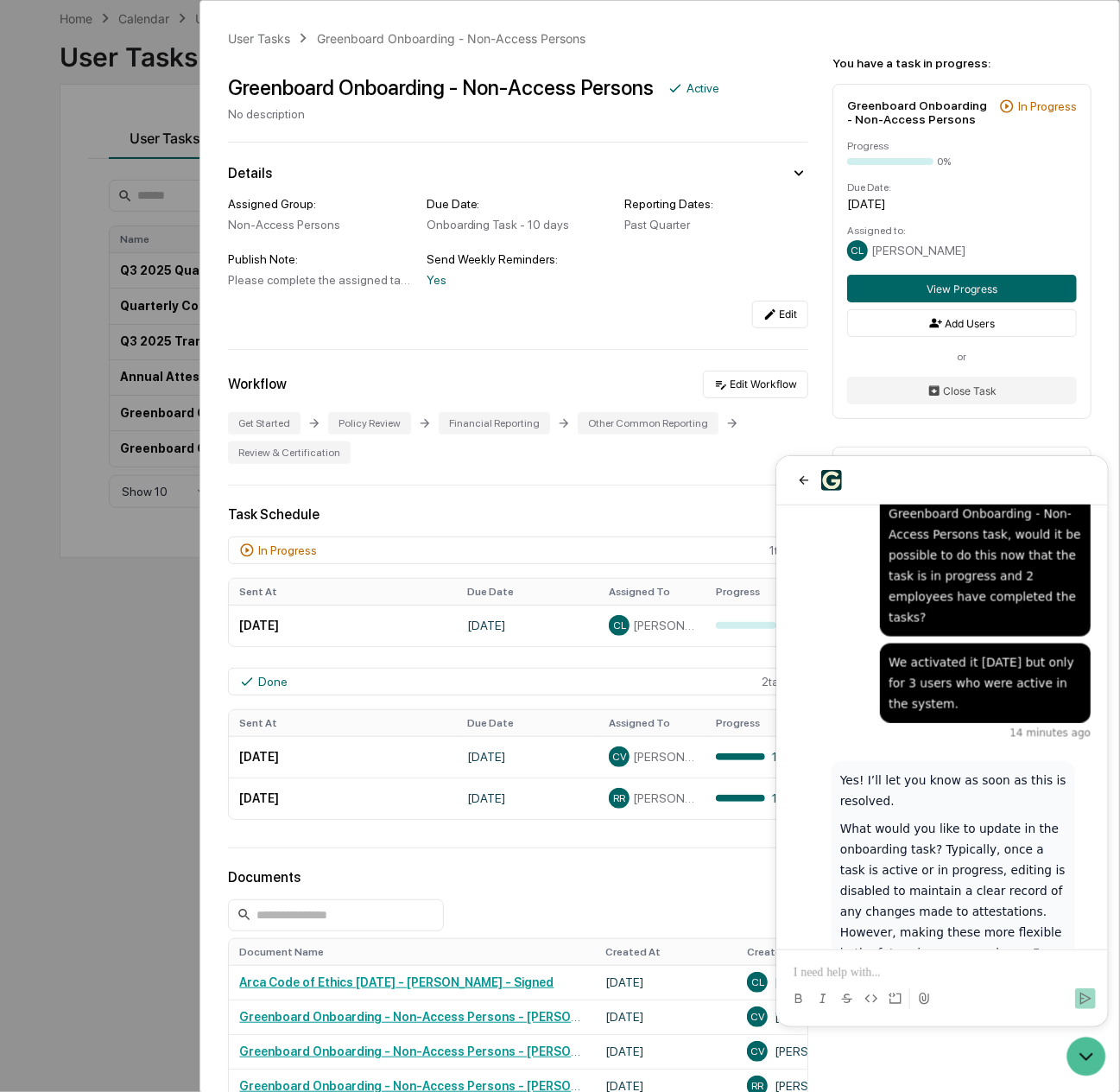
scroll to position [5224, 0]
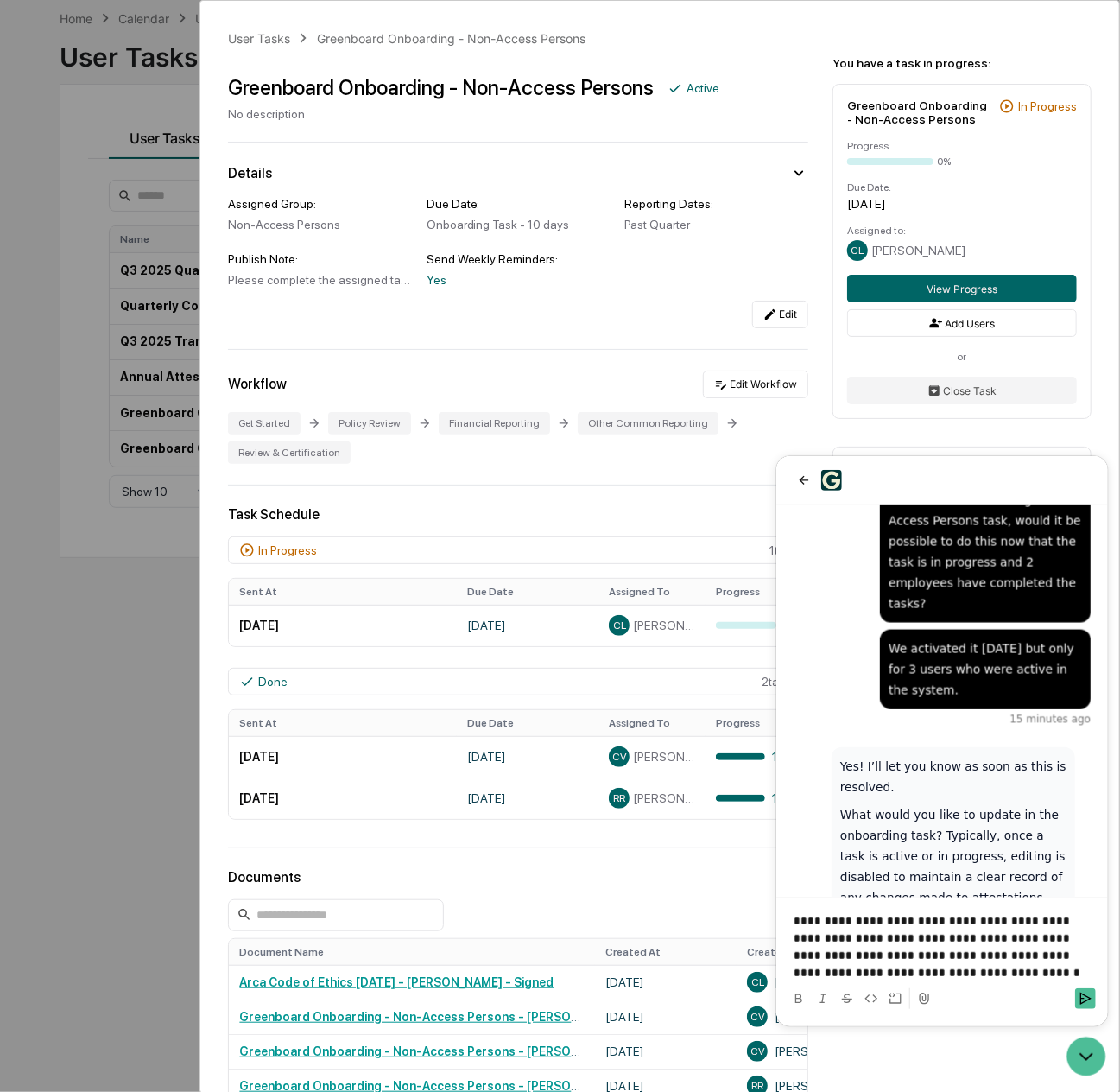
click at [980, 955] on p "**********" at bounding box center [941, 945] width 297 height 69
click at [986, 955] on p "**********" at bounding box center [941, 945] width 297 height 69
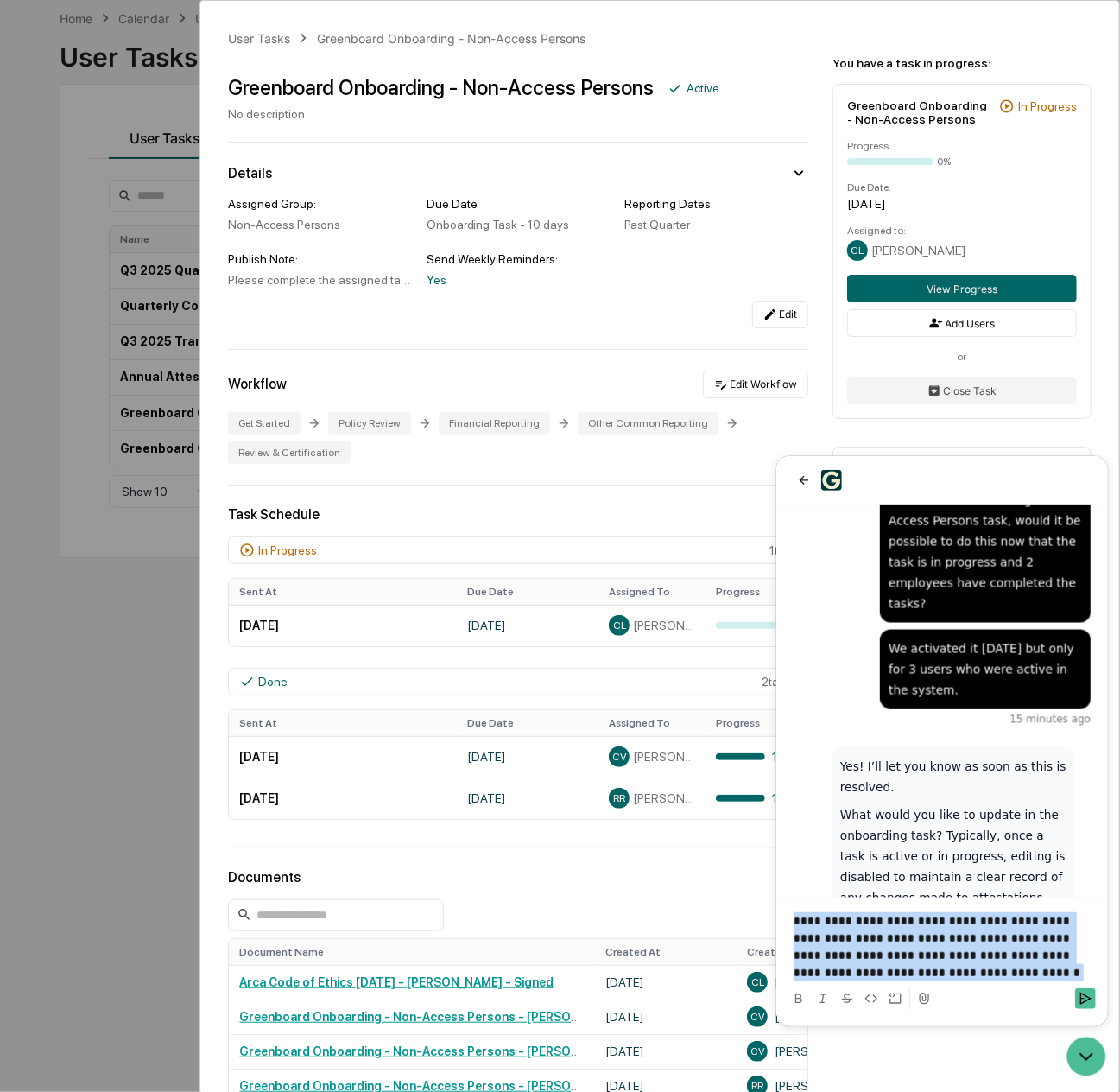
click at [986, 955] on p "**********" at bounding box center [941, 945] width 297 height 69
click at [997, 958] on p "**********" at bounding box center [941, 945] width 297 height 69
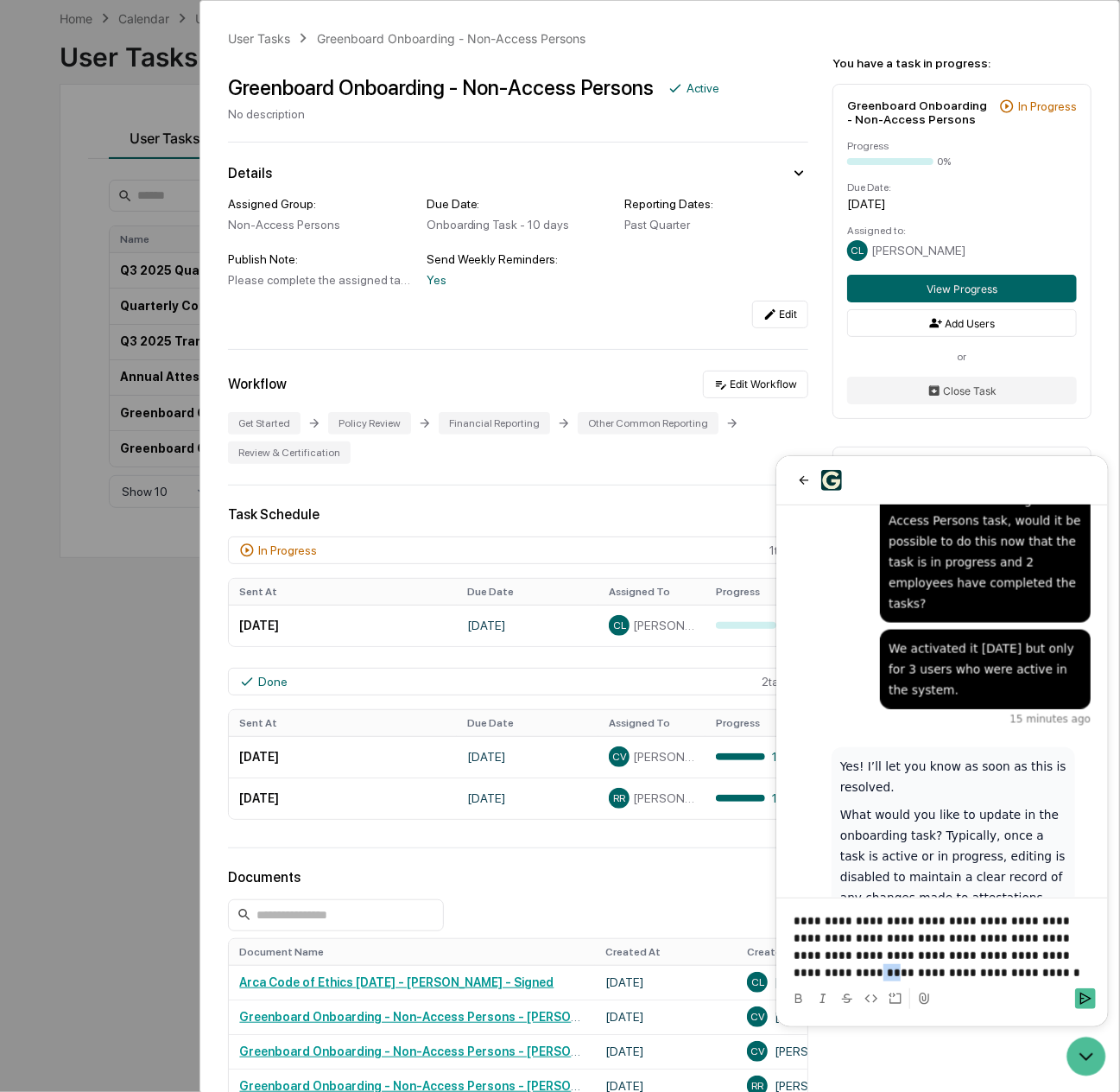
drag, startPoint x: 995, startPoint y: 958, endPoint x: 981, endPoint y: 958, distance: 14.0
click at [981, 958] on p "**********" at bounding box center [941, 945] width 297 height 69
click at [942, 969] on p "**********" at bounding box center [941, 945] width 297 height 69
click at [974, 951] on p "**********" at bounding box center [941, 945] width 297 height 69
click at [931, 970] on p "**********" at bounding box center [941, 945] width 297 height 69
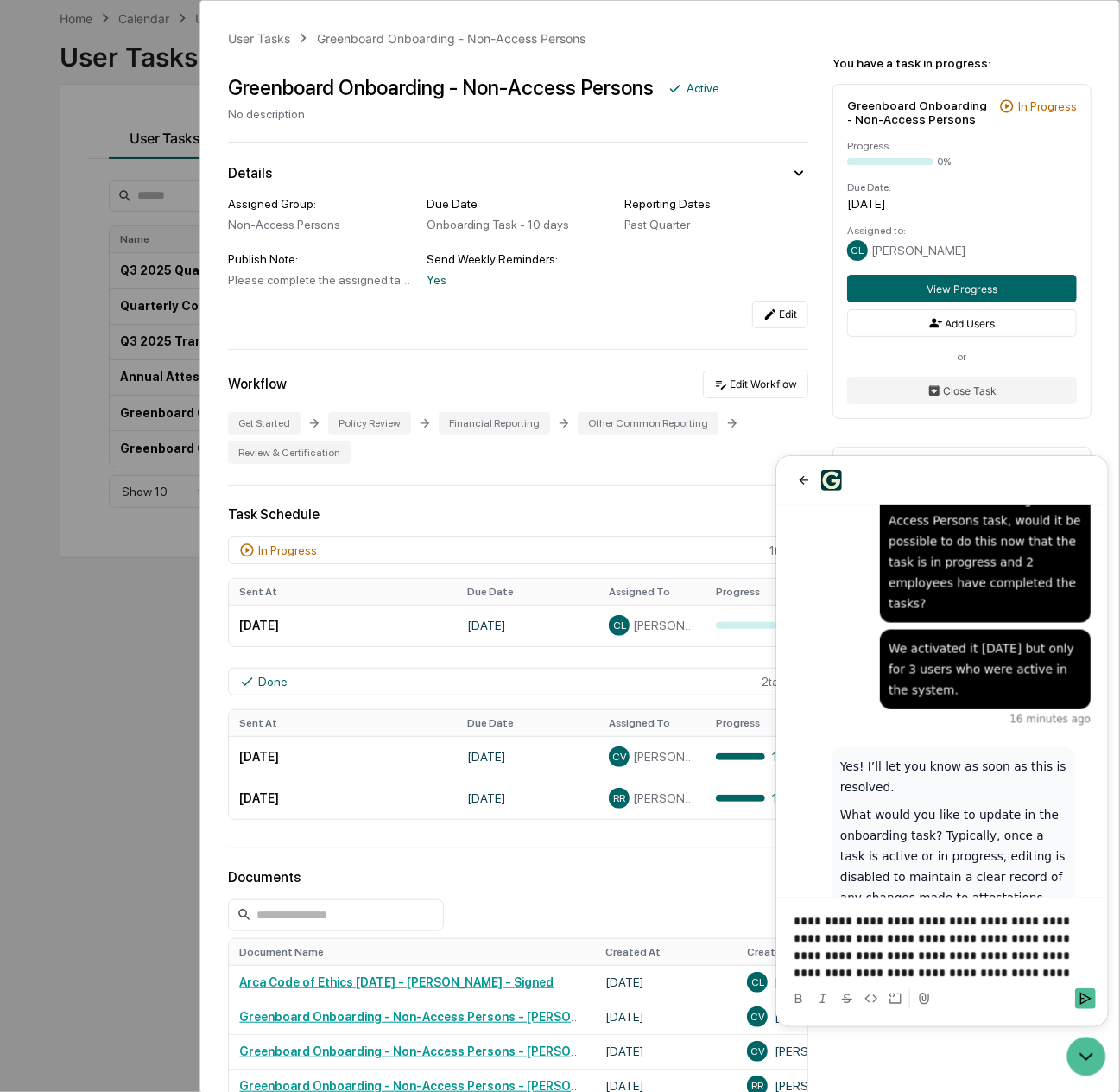
click at [1082, 917] on p "**********" at bounding box center [941, 945] width 297 height 69
click at [1064, 935] on p "**********" at bounding box center [941, 954] width 297 height 52
click at [1040, 970] on p "**********" at bounding box center [941, 954] width 297 height 52
click at [1091, 992] on button "Send" at bounding box center [1085, 998] width 21 height 21
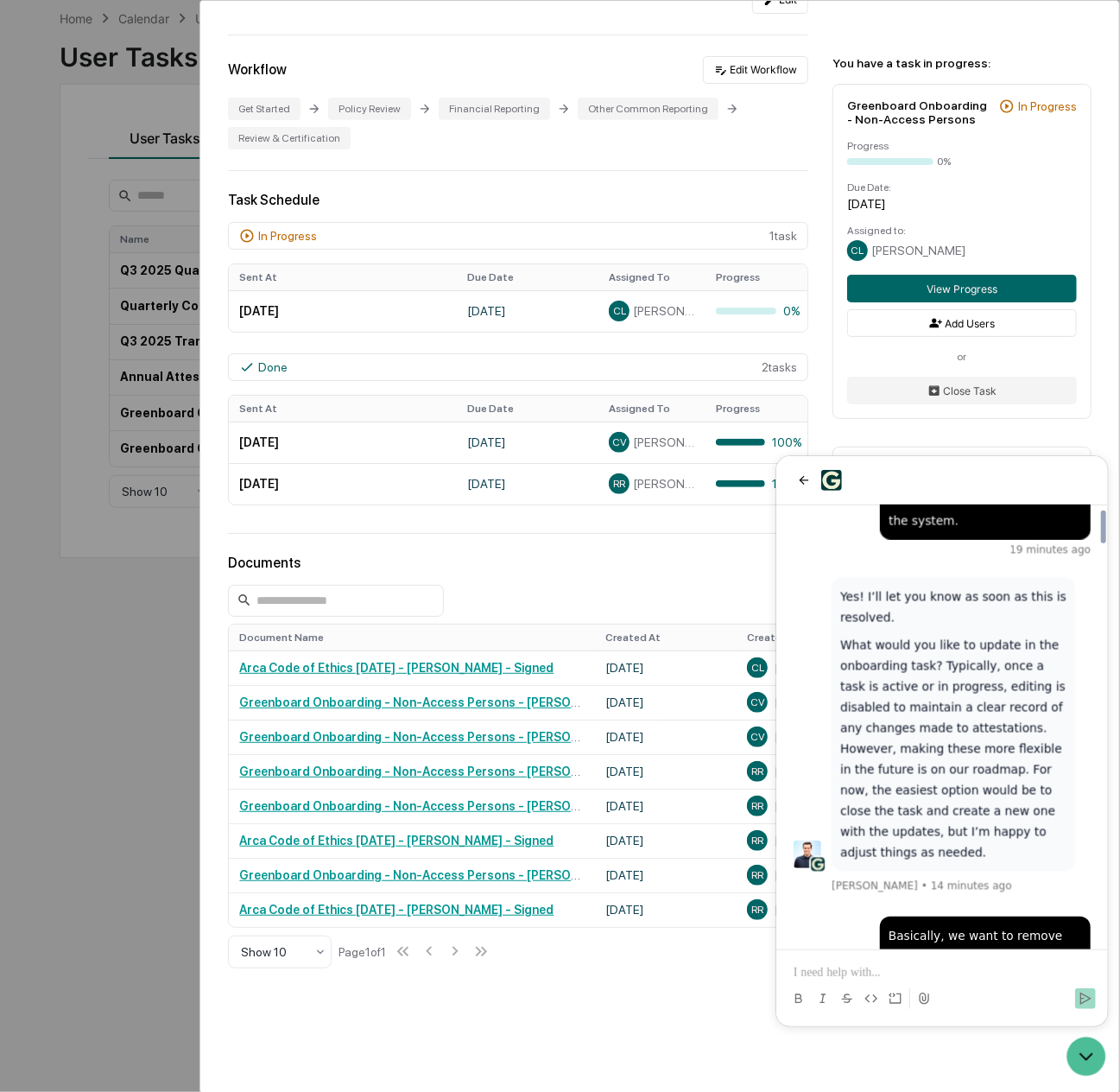
scroll to position [364, 0]
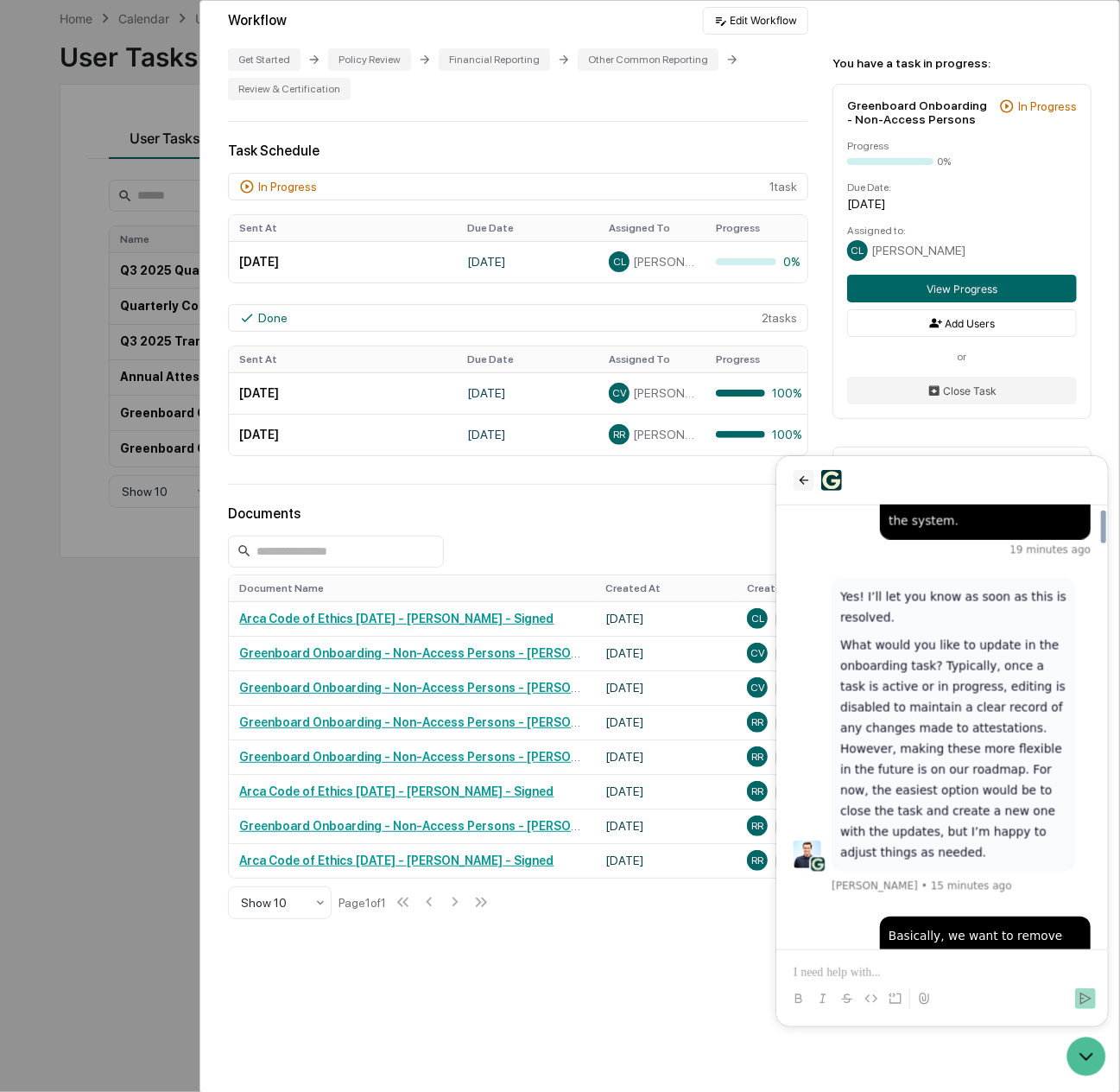
click at [800, 479] on icon "back" at bounding box center [803, 479] width 10 height 9
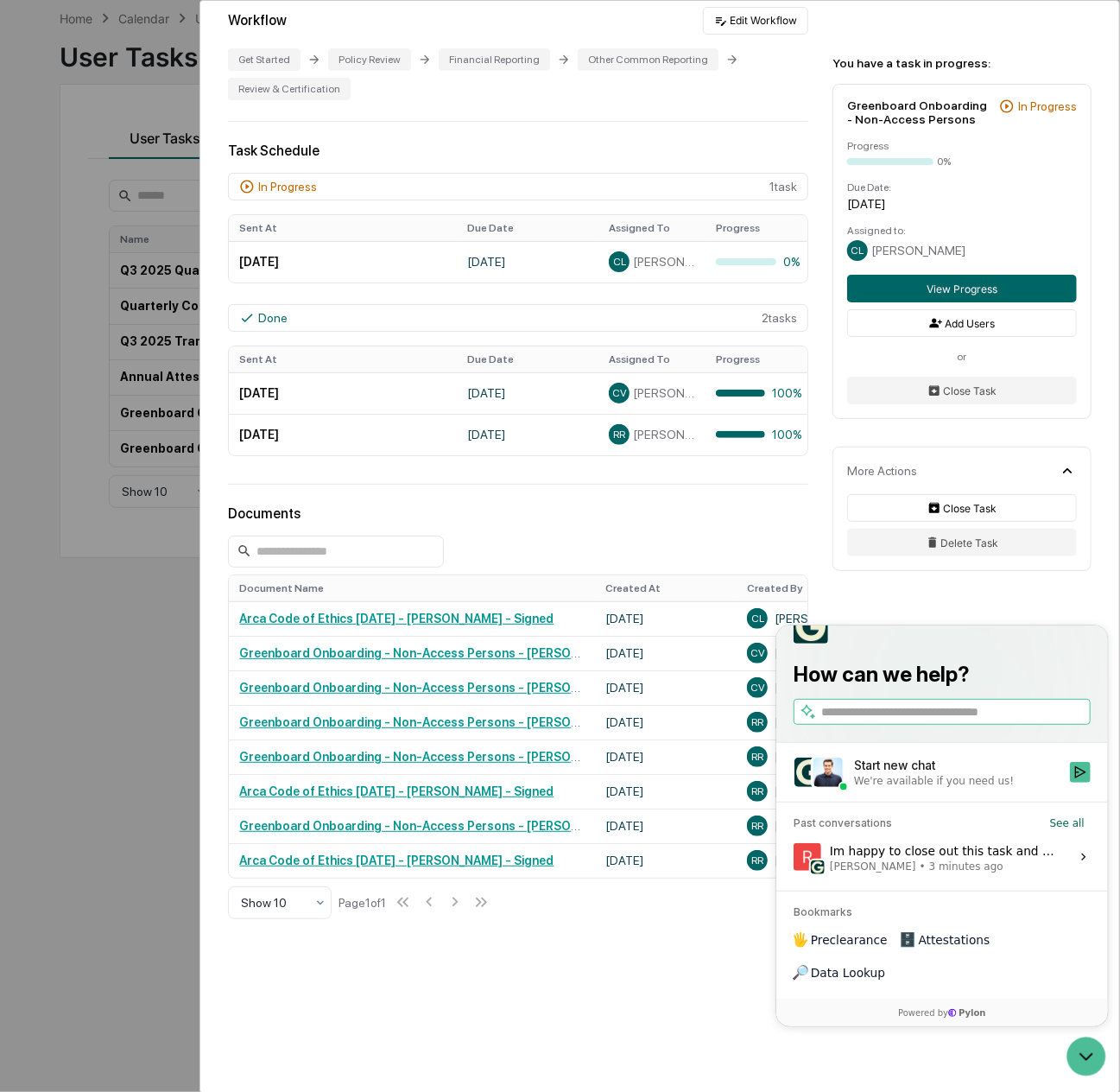
click at [152, 113] on div "User Tasks Greenboard Onboarding - Non-Access Persons Greenboard Onboarding - N…" at bounding box center [560, 546] width 1120 height 1092
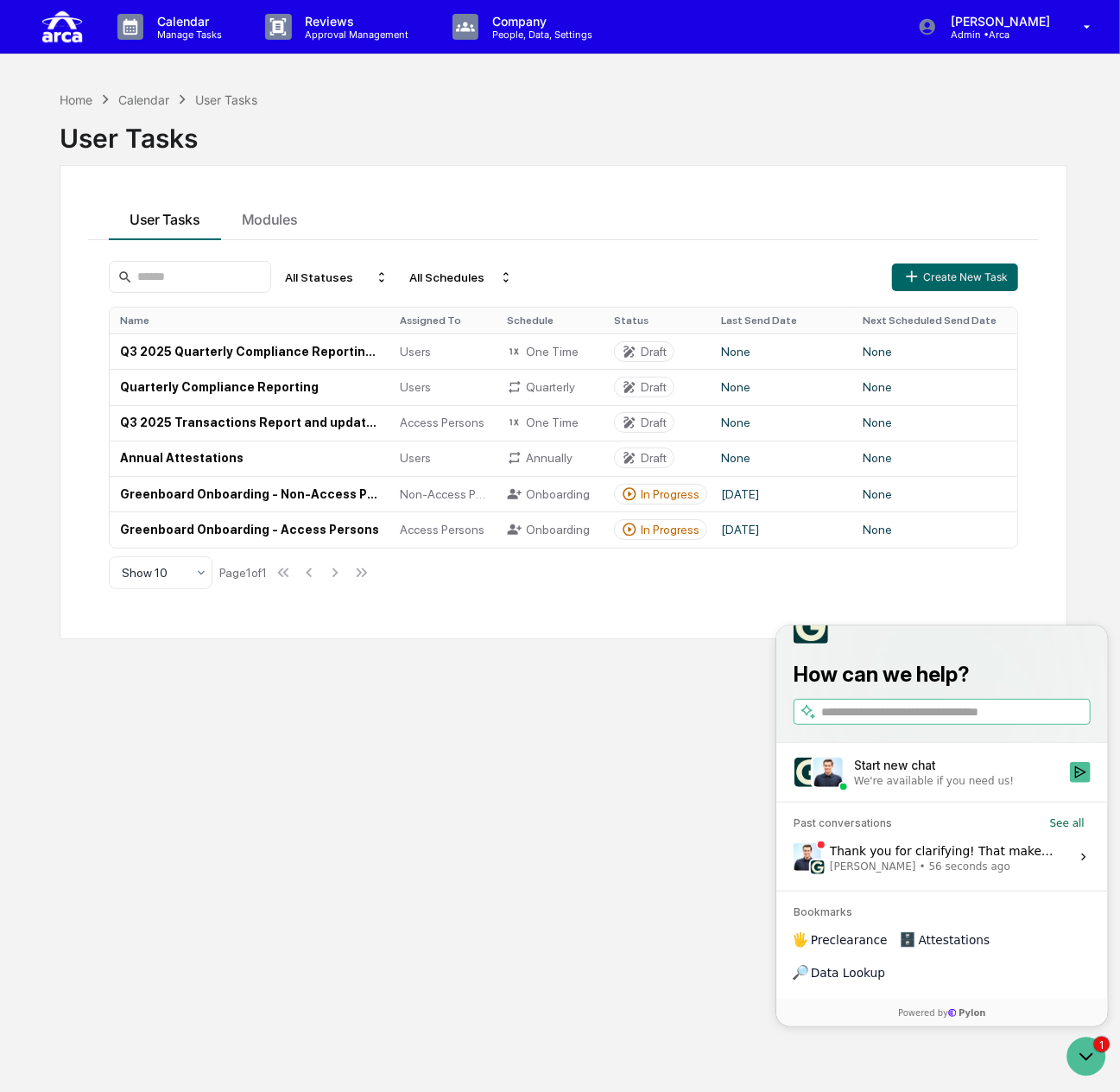
click at [929, 872] on span "56 seconds ago" at bounding box center [969, 866] width 81 height 14
click at [793, 857] on button "View issue" at bounding box center [792, 856] width 1 height 1
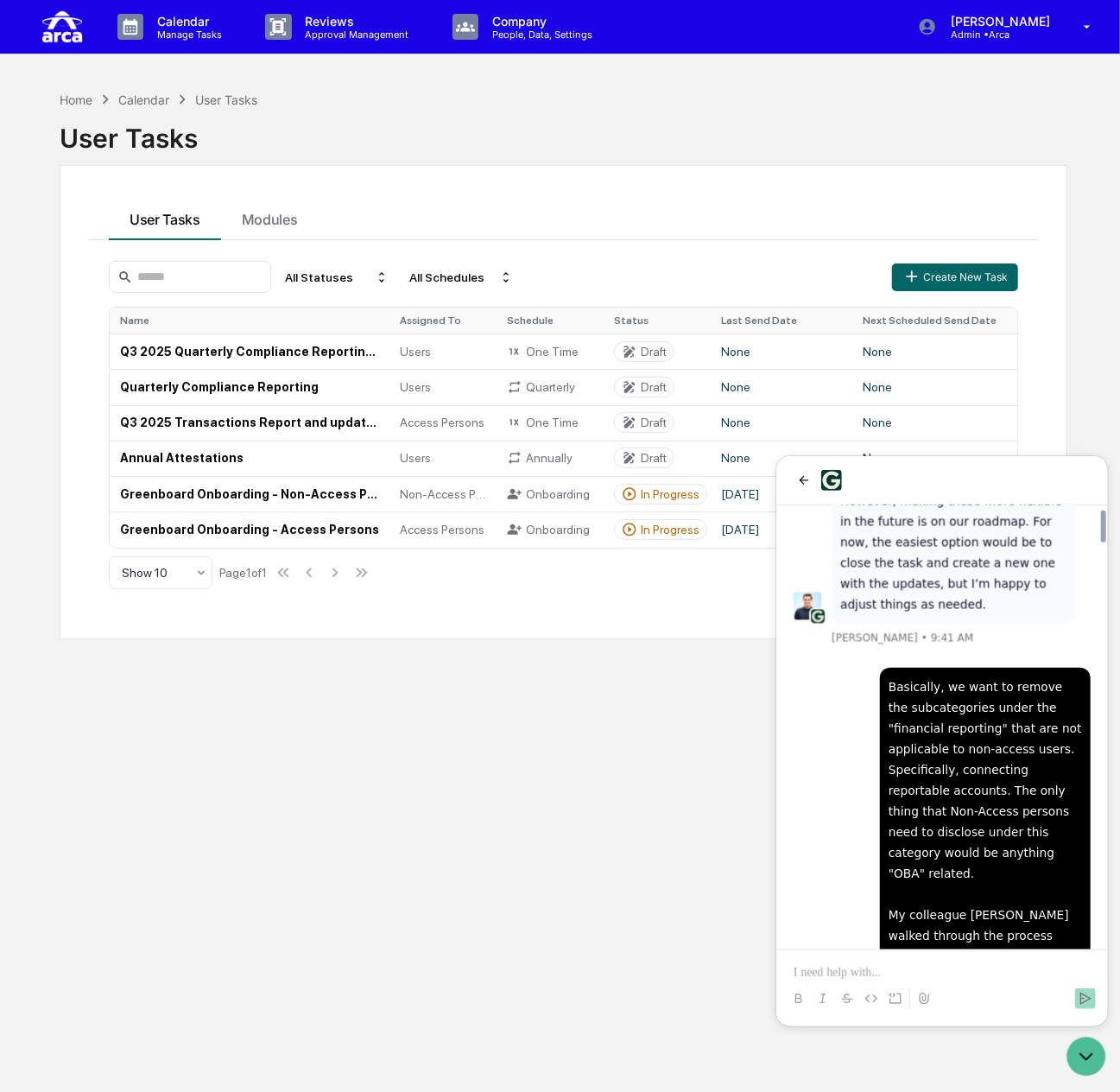
scroll to position [81, 0]
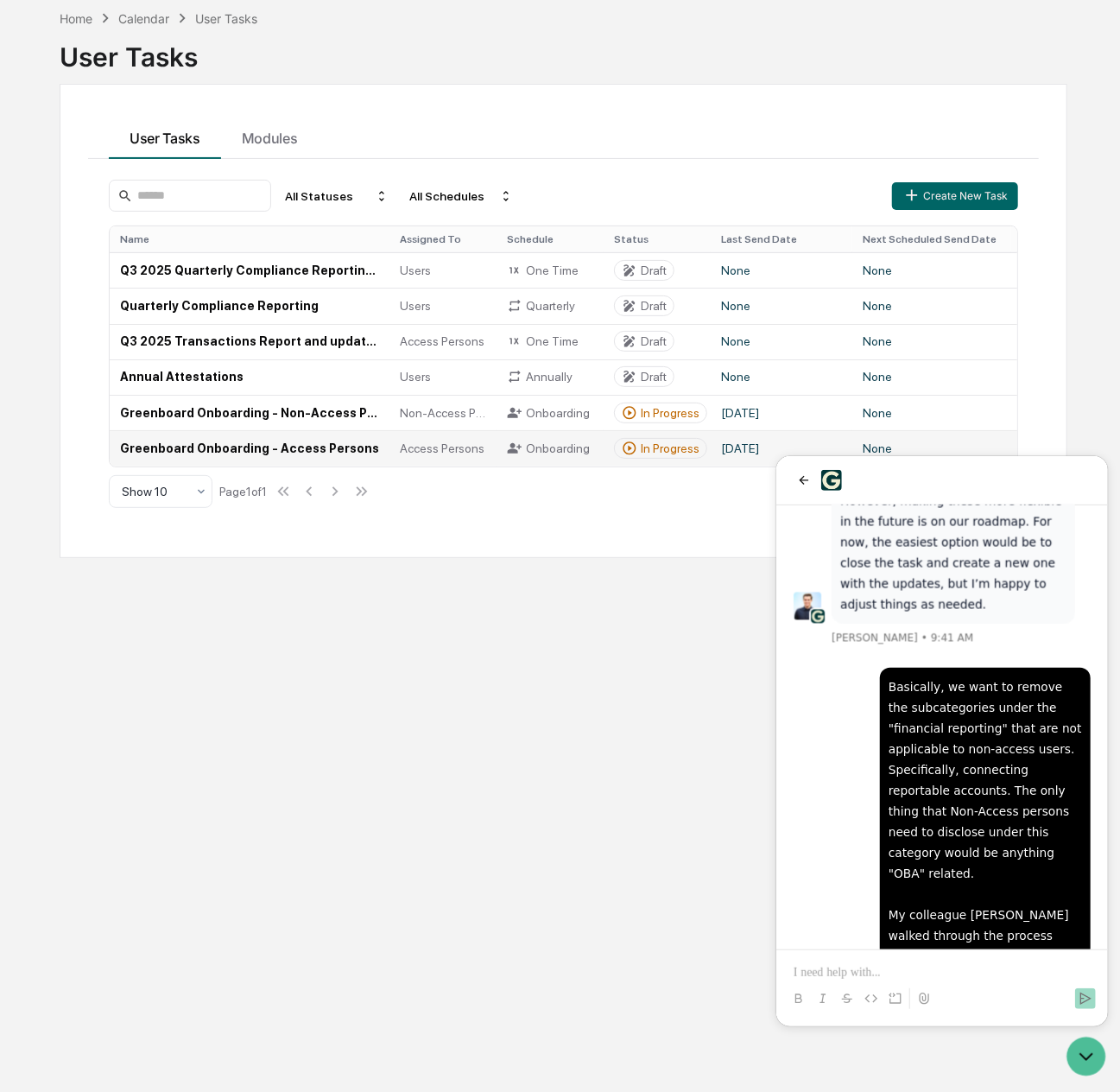
click at [387, 450] on td "Greenboard Onboarding - Access Persons" at bounding box center [250, 448] width 280 height 36
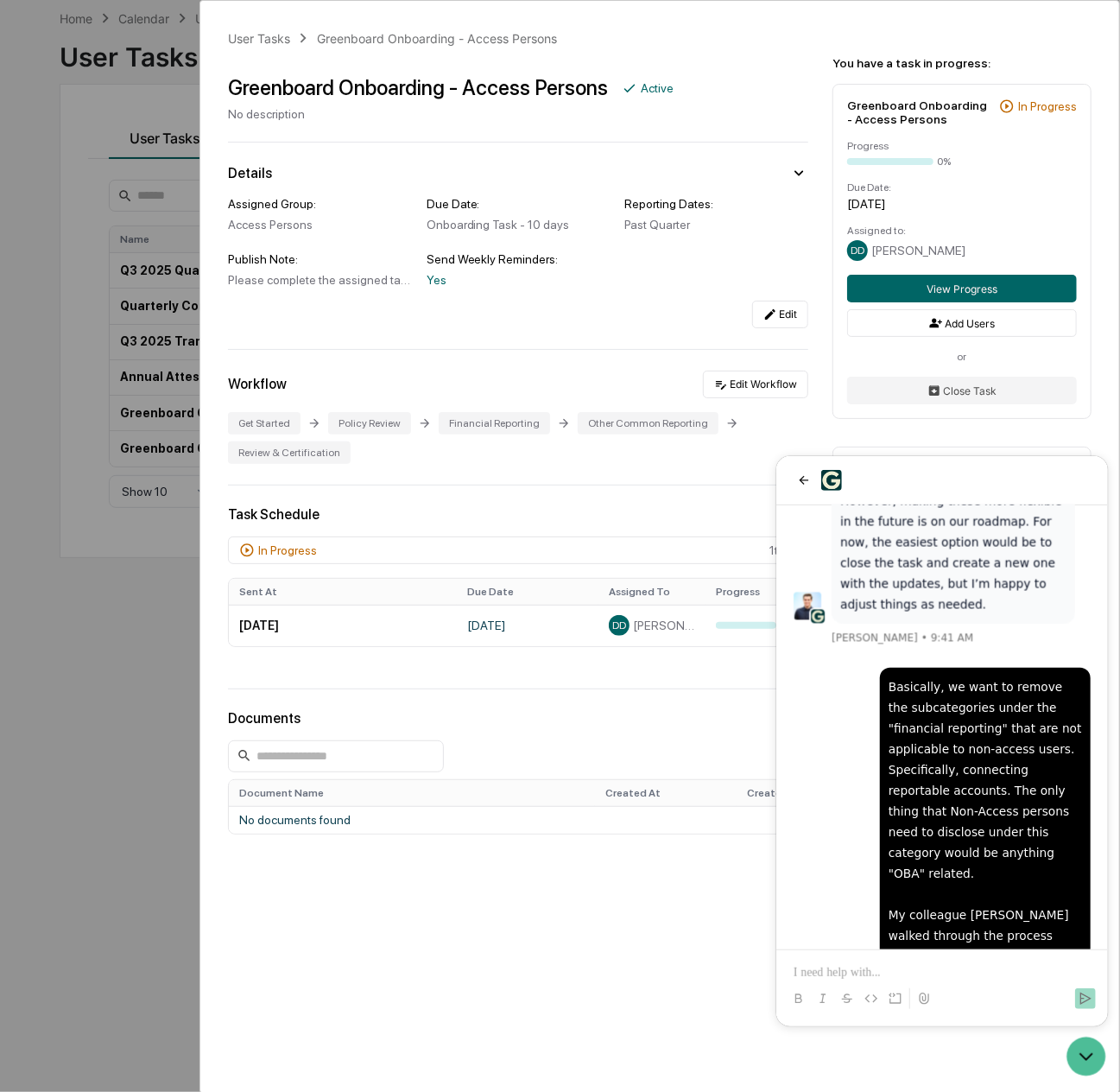
click at [120, 175] on div "User Tasks Greenboard Onboarding - Access Persons Greenboard Onboarding - Acces…" at bounding box center [560, 546] width 1120 height 1092
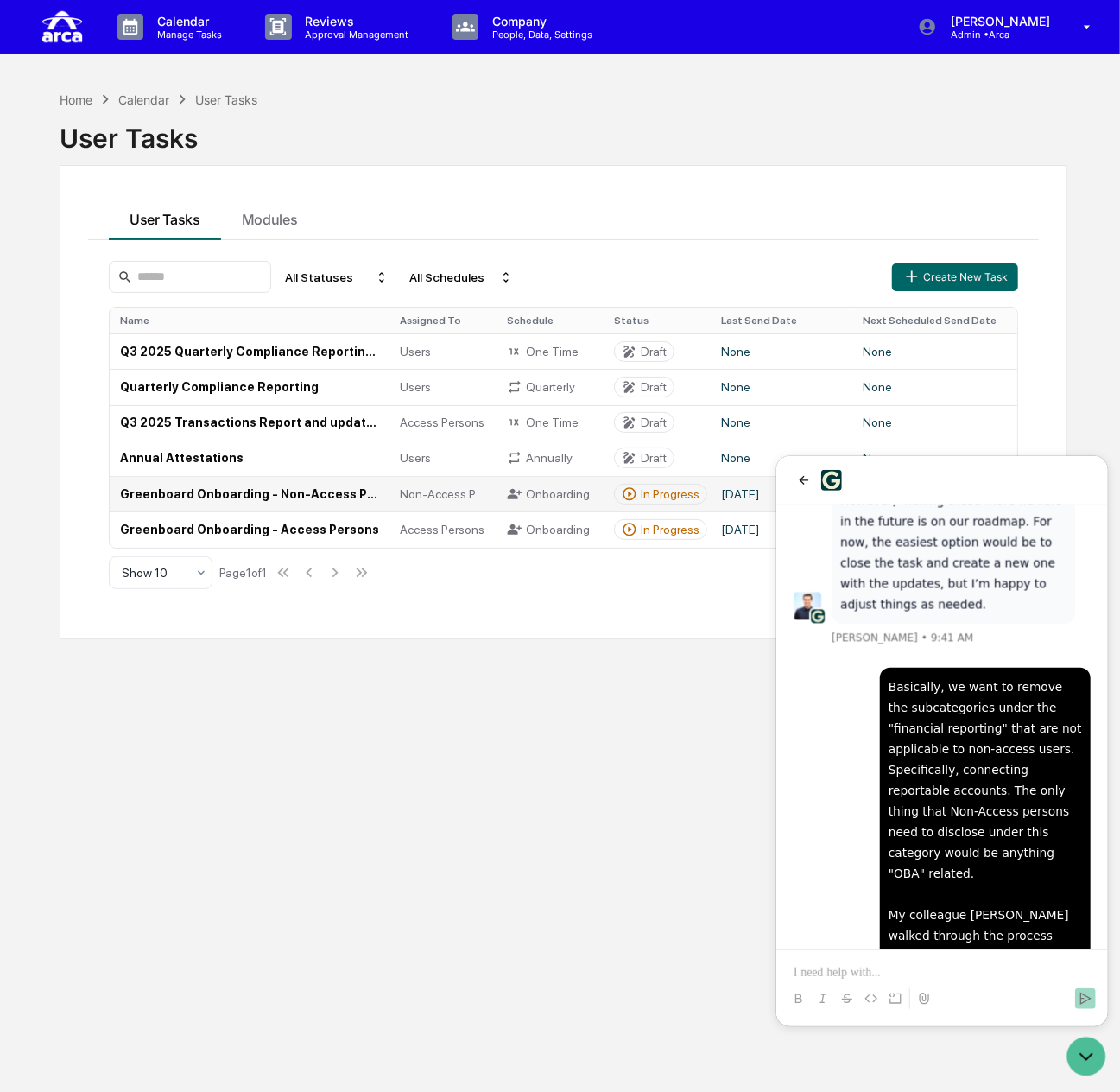
click at [247, 492] on td "Greenboard Onboarding - Non-Access Persons" at bounding box center [250, 493] width 280 height 36
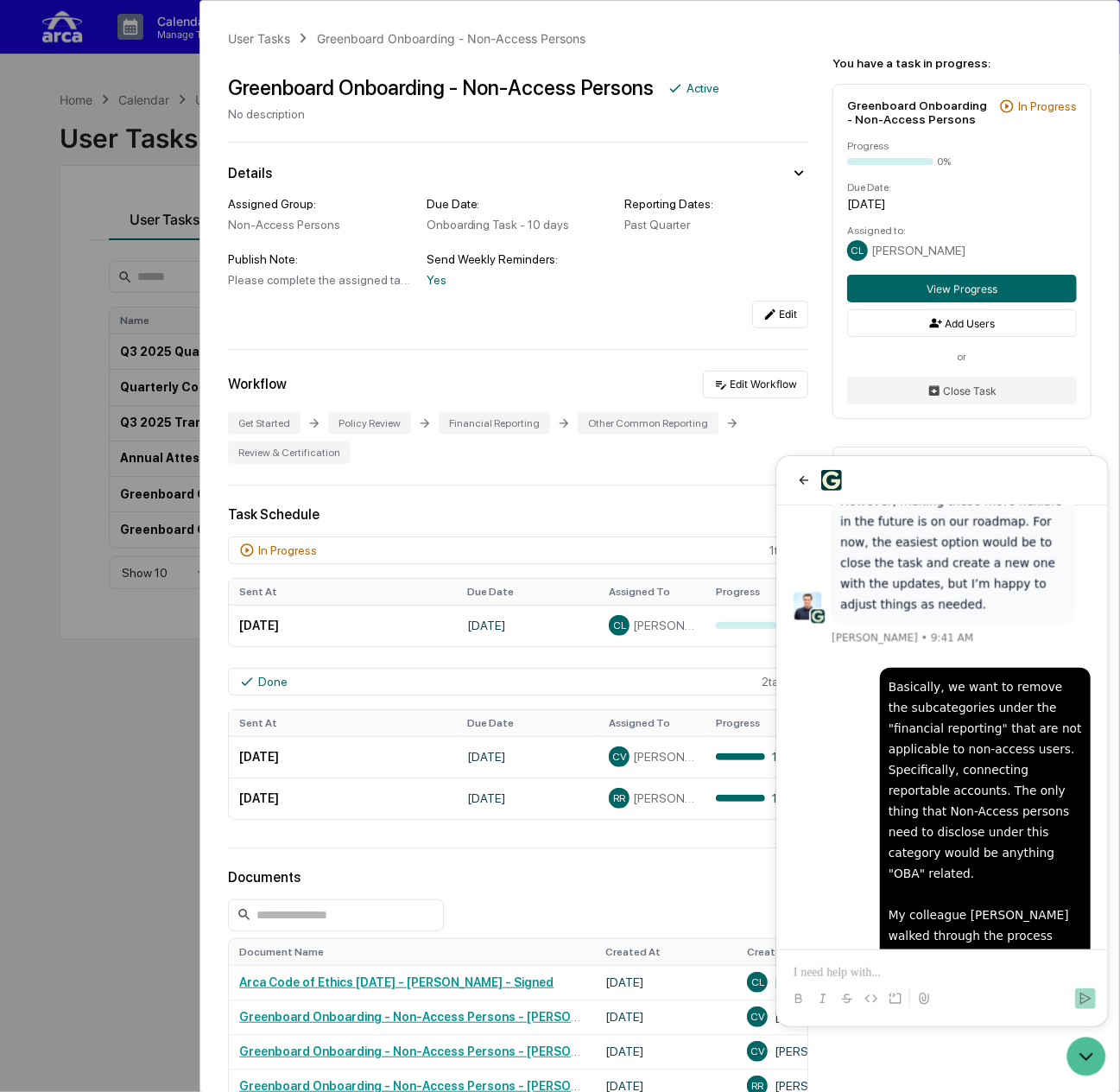
click at [105, 323] on div "User Tasks Greenboard Onboarding - Non-Access Persons Greenboard Onboarding - N…" at bounding box center [560, 546] width 1120 height 1092
